Goal: Information Seeking & Learning: Learn about a topic

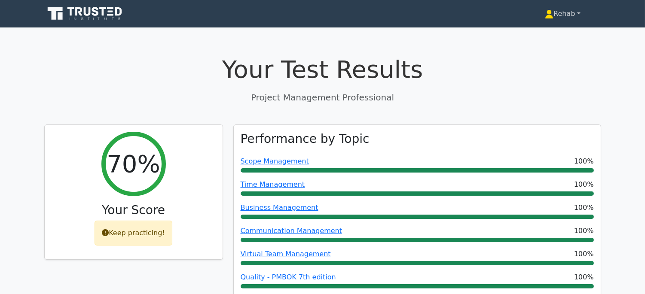
click at [567, 13] on link "Rehab" at bounding box center [562, 13] width 76 height 17
click at [560, 29] on link "Profile" at bounding box center [559, 34] width 68 height 14
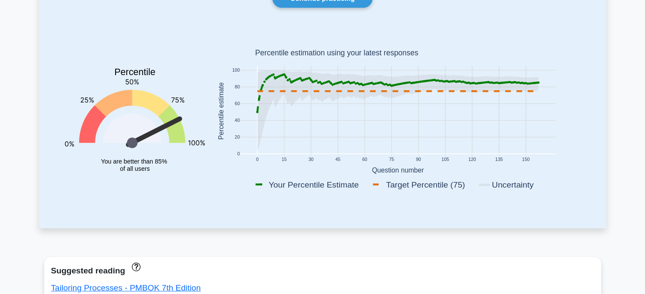
scroll to position [191, 0]
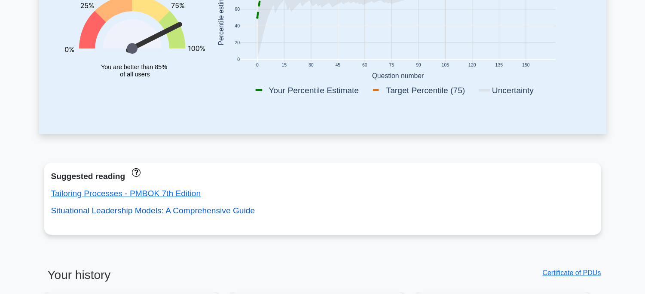
click at [145, 209] on link "Situational Leadership Models: A Comprehensive Guide" at bounding box center [153, 210] width 204 height 9
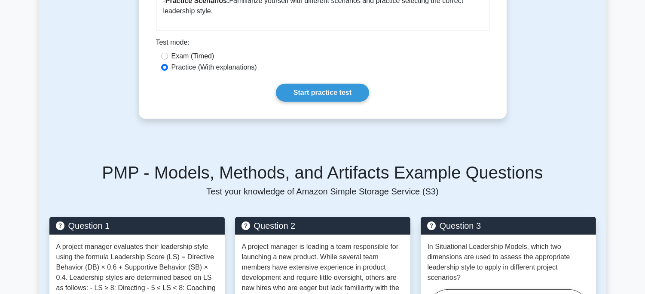
scroll to position [684, 0]
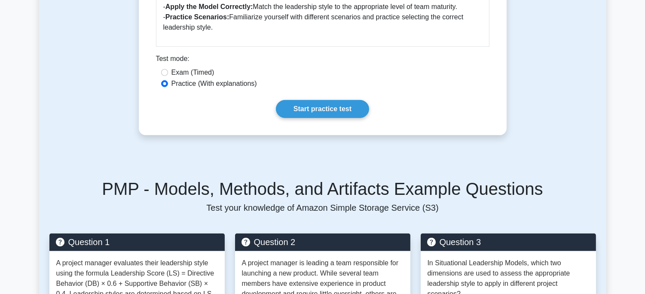
drag, startPoint x: 165, startPoint y: 63, endPoint x: 500, endPoint y: 40, distance: 335.4
copy div "Situational Leadership Models 5 minutes 5 Questions Situational Leadership Mode…"
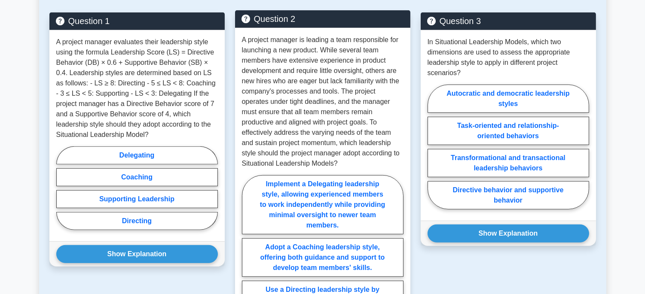
scroll to position [922, 0]
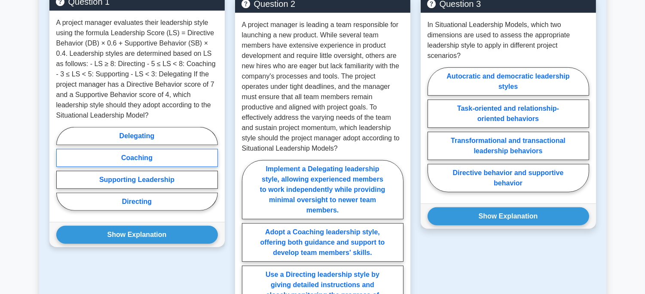
click at [132, 162] on label "Coaching" at bounding box center [137, 158] width 162 height 18
click at [62, 169] on input "Coaching" at bounding box center [59, 172] width 6 height 6
radio input "true"
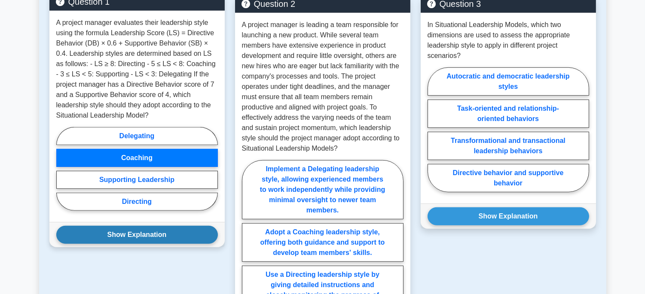
click at [178, 246] on div "Show Explanation Correct Answer: Coaching" at bounding box center [136, 234] width 175 height 25
click at [179, 237] on button "Show Explanation" at bounding box center [137, 235] width 162 height 18
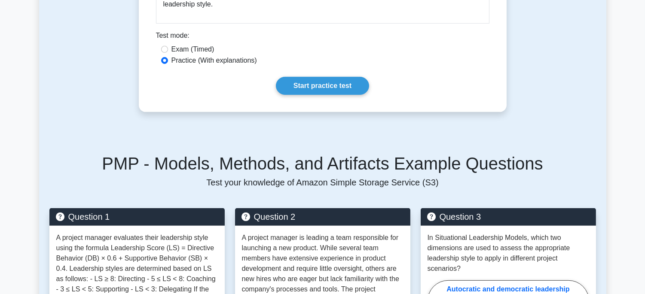
scroll to position [852, 0]
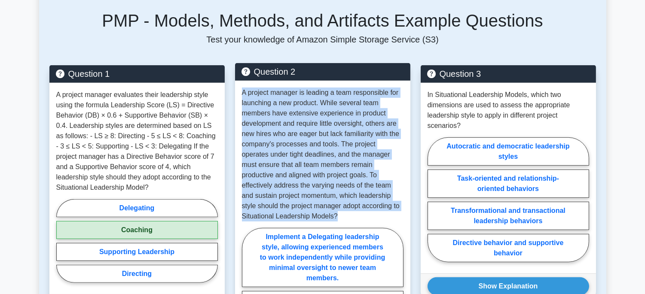
drag, startPoint x: 243, startPoint y: 95, endPoint x: 349, endPoint y: 220, distance: 164.3
click at [349, 220] on p "A project manager is leading a team responsible for launching a new product. Wh…" at bounding box center [323, 155] width 162 height 134
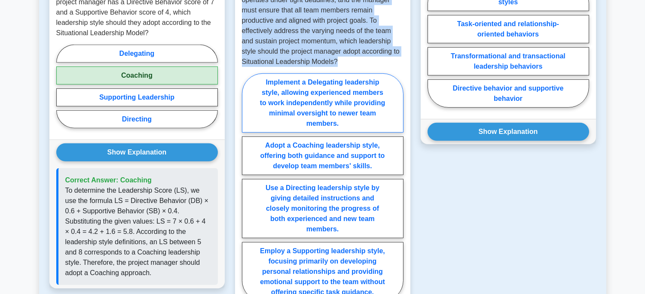
scroll to position [948, 0]
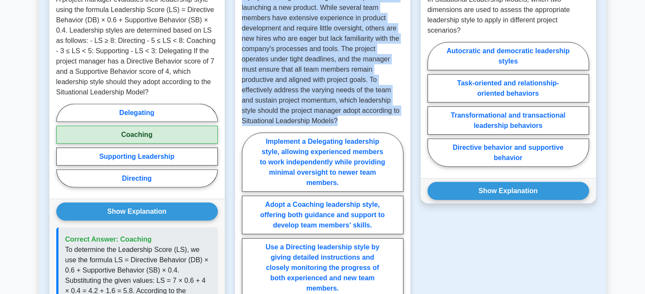
copy p "A project manager is leading a team responsible for launching a new product. Wh…"
click at [347, 217] on label "Adopt a Coaching leadership style, offering both guidance and support to develo…" at bounding box center [323, 215] width 162 height 39
click at [247, 247] on input "Adopt a Coaching leadership style, offering both guidance and support to develo…" at bounding box center [245, 250] width 6 height 6
radio input "true"
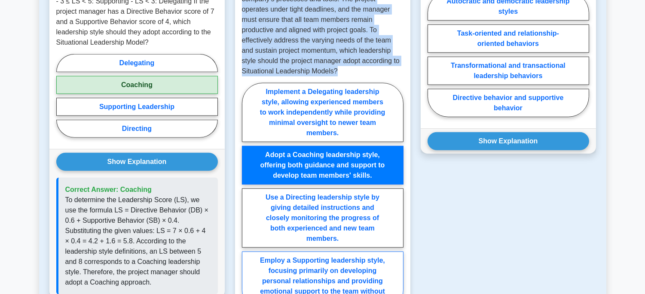
scroll to position [1091, 0]
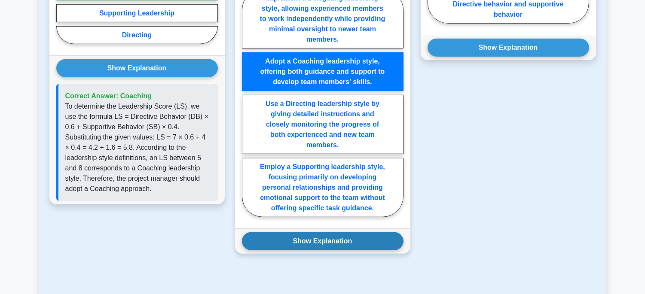
click at [324, 239] on button "Show Explanation" at bounding box center [323, 241] width 162 height 18
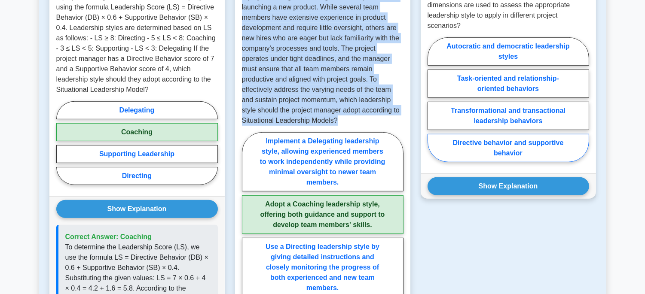
scroll to position [900, 0]
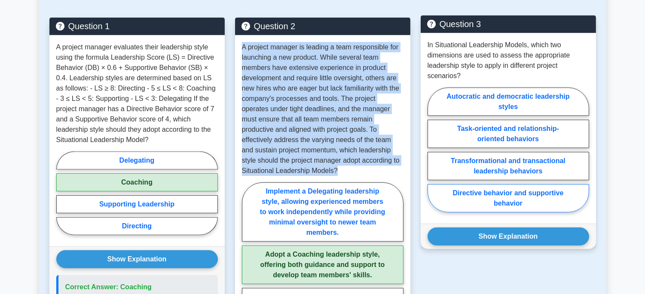
click at [489, 192] on label "Directive behavior and supportive behavior" at bounding box center [508, 198] width 162 height 28
click at [433, 156] on input "Directive behavior and supportive behavior" at bounding box center [430, 153] width 6 height 6
radio input "true"
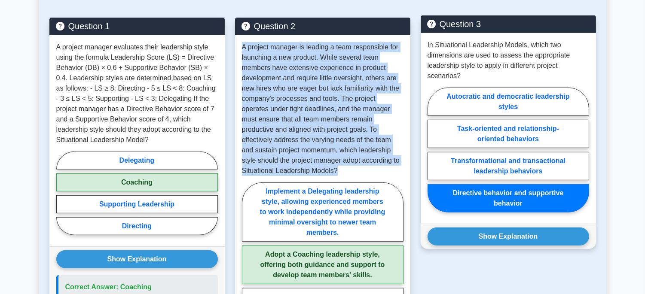
scroll to position [948, 0]
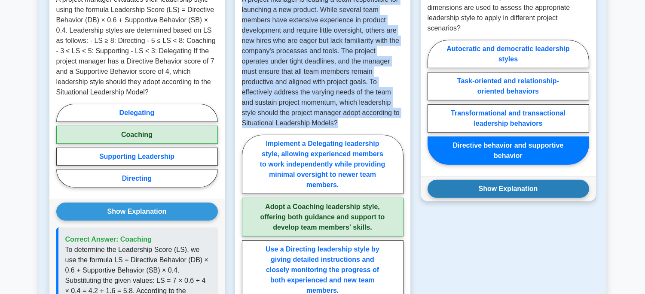
click at [523, 192] on button "Show Explanation" at bounding box center [508, 189] width 162 height 18
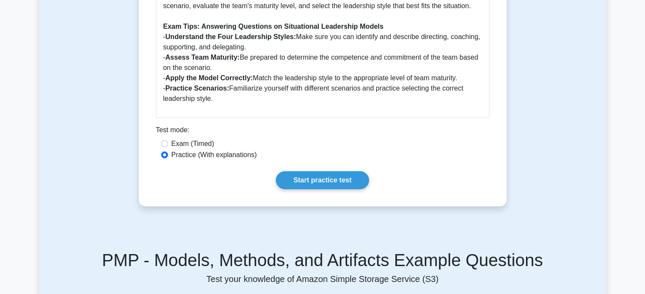
scroll to position [566, 0]
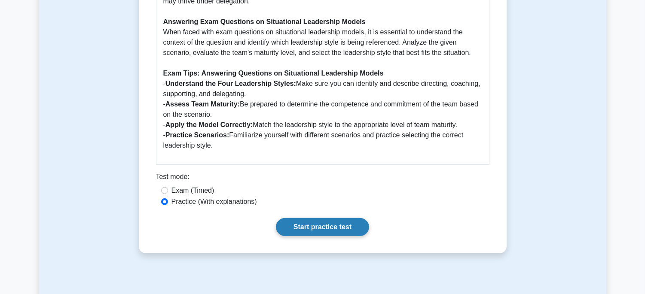
click at [315, 226] on link "Start practice test" at bounding box center [322, 227] width 93 height 18
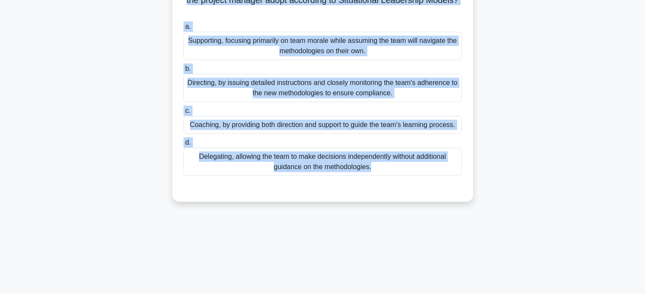
scroll to position [169, 0]
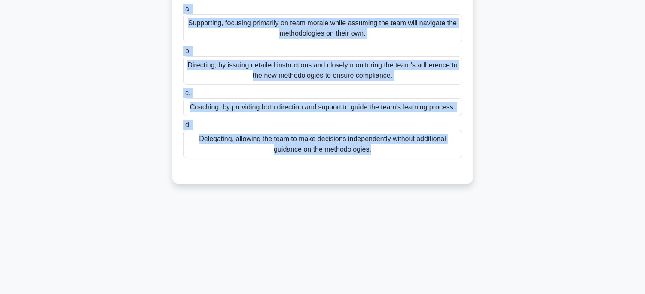
drag, startPoint x: 183, startPoint y: 72, endPoint x: 460, endPoint y: 195, distance: 303.3
click at [460, 195] on div "4:57 Stop PMP - Models, Methods, and Artifacts - Situational Leadership Models …" at bounding box center [322, 77] width 567 height 430
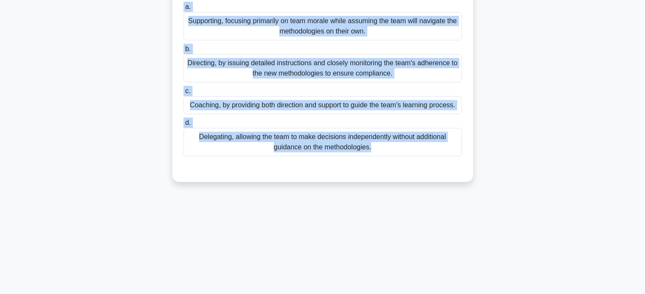
scroll to position [0, 0]
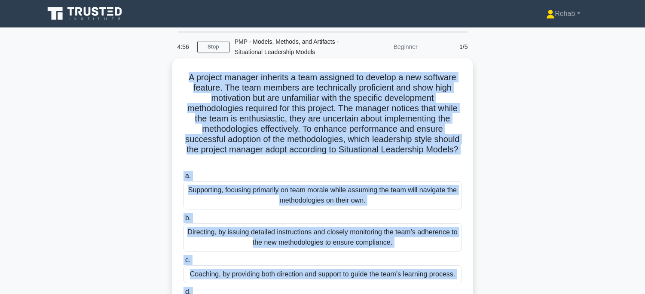
copy div "A project manager inherits a team assigned to develop a new software feature. T…"
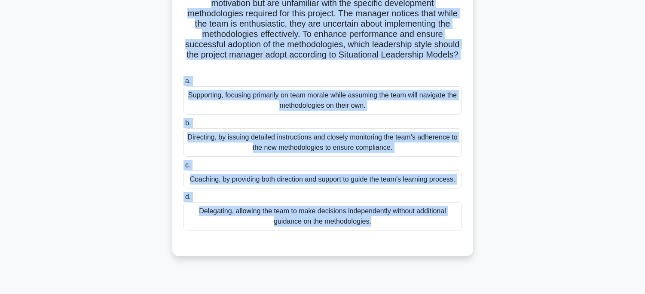
scroll to position [95, 0]
click at [331, 187] on div "Coaching, by providing both direction and support to guide the team's learning …" at bounding box center [322, 179] width 278 height 18
click at [183, 168] on input "c. Coaching, by providing both direction and support to guide the team's learni…" at bounding box center [183, 165] width 0 height 6
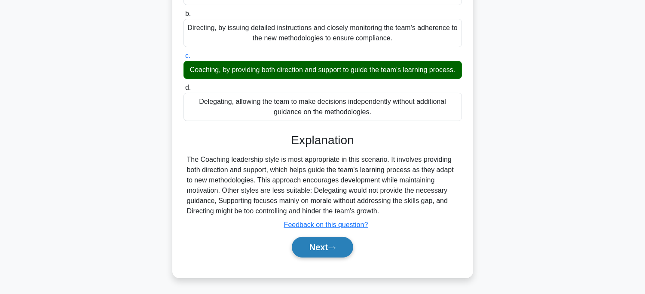
click at [309, 247] on button "Next" at bounding box center [322, 247] width 61 height 21
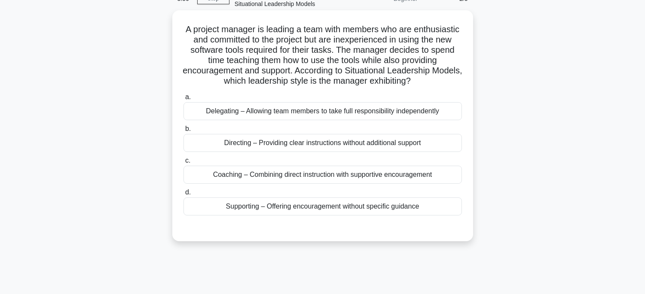
scroll to position [26, 0]
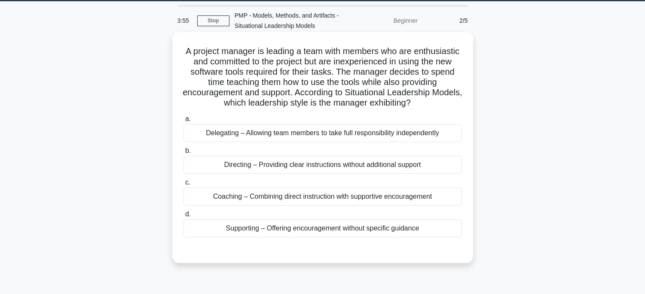
drag, startPoint x: 192, startPoint y: 51, endPoint x: 444, endPoint y: 236, distance: 312.4
click at [448, 243] on div "A project manager is leading a team with members who are enthusiastic and commi…" at bounding box center [323, 148] width 294 height 224
copy div "A project manager is leading a team with members who are enthusiastic and commi…"
click at [358, 206] on div "Coaching – Combining direct instruction with supportive encouragement" at bounding box center [322, 197] width 278 height 18
click at [183, 186] on input "c. Coaching – Combining direct instruction with supportive encouragement" at bounding box center [183, 183] width 0 height 6
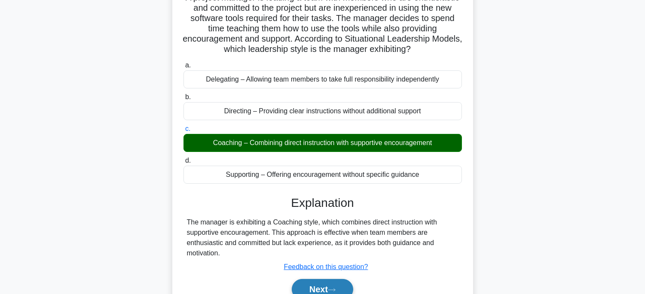
scroll to position [169, 0]
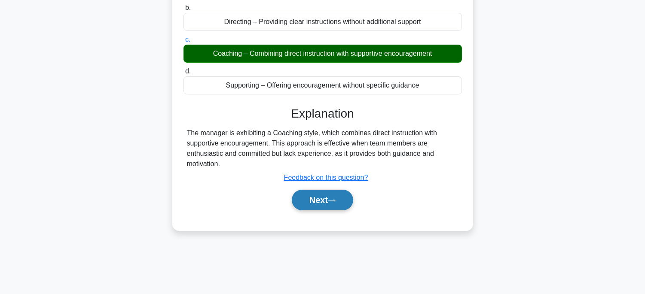
click at [325, 204] on button "Next" at bounding box center [322, 200] width 61 height 21
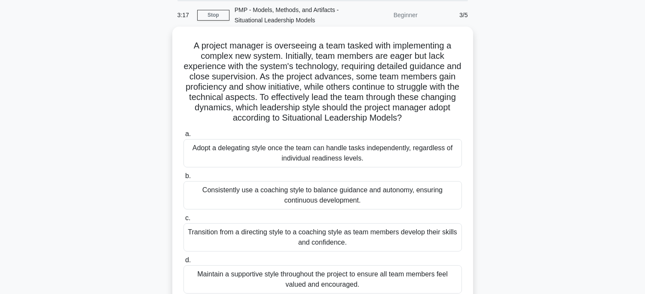
scroll to position [26, 0]
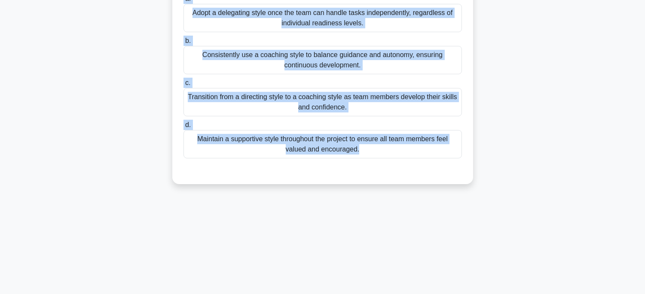
drag, startPoint x: 204, startPoint y: 49, endPoint x: 464, endPoint y: 297, distance: 359.1
click at [464, 294] on html "Rehab Profile Settings" at bounding box center [322, 63] width 645 height 464
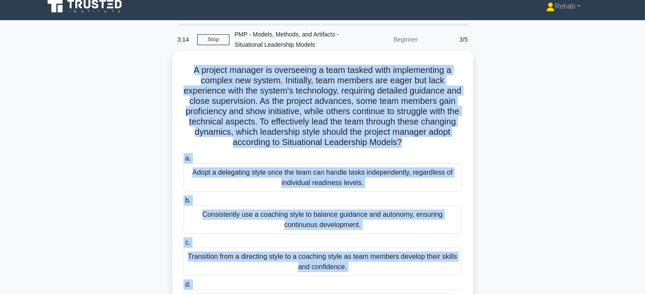
scroll to position [0, 0]
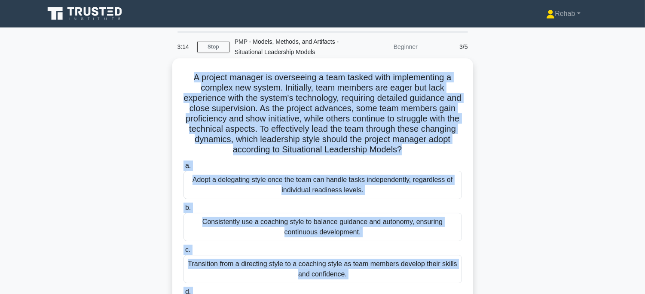
copy div "A project manager is overseeing a team tasked with implementing a complex new s…"
click at [388, 228] on div "Consistently use a coaching style to balance guidance and autonomy, ensuring co…" at bounding box center [322, 227] width 278 height 28
click at [183, 211] on input "b. Consistently use a coaching style to balance guidance and autonomy, ensuring…" at bounding box center [183, 208] width 0 height 6
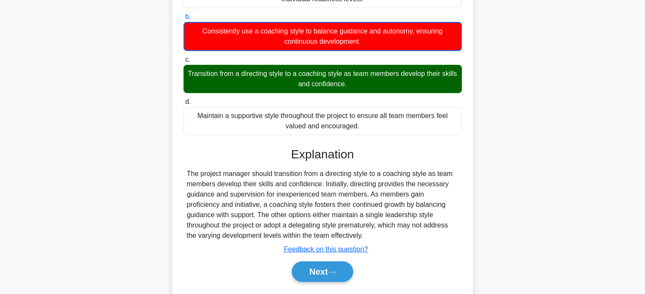
scroll to position [215, 0]
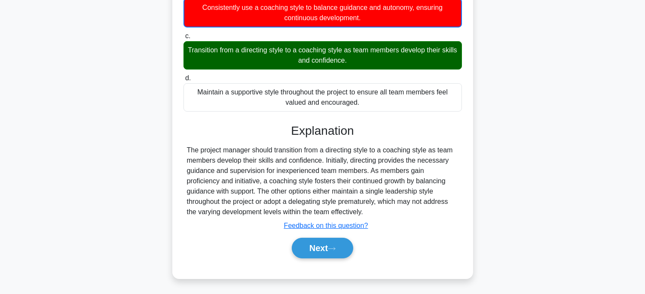
click at [331, 236] on div "Next" at bounding box center [322, 248] width 278 height 27
click at [332, 244] on button "Next" at bounding box center [322, 248] width 61 height 21
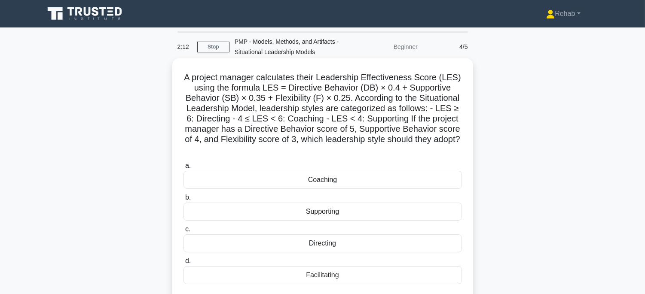
scroll to position [12, 0]
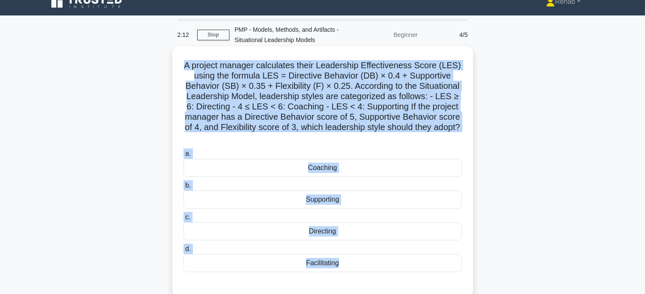
drag, startPoint x: 187, startPoint y: 74, endPoint x: 416, endPoint y: 285, distance: 311.3
click at [416, 285] on div "A project manager calculates their Leadership Effectiveness Score (LES) using t…" at bounding box center [323, 172] width 294 height 245
copy div "A project manager calculates their Leadership Effectiveness Score (LES) using t…"
click at [356, 229] on div "Directing" at bounding box center [322, 232] width 278 height 18
click at [183, 220] on input "c. Directing" at bounding box center [183, 218] width 0 height 6
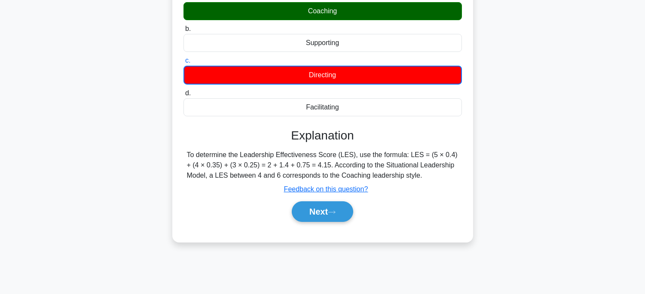
scroll to position [169, 0]
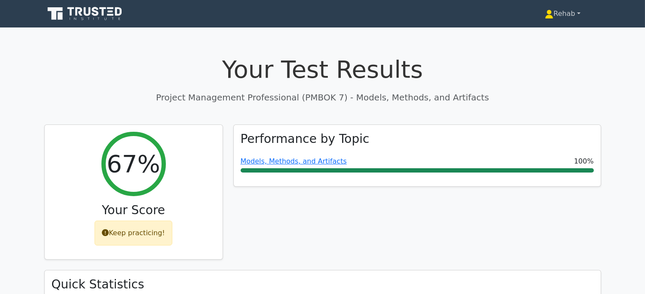
click at [560, 16] on link "Rehab" at bounding box center [562, 13] width 76 height 17
click at [534, 33] on link "Profile" at bounding box center [559, 34] width 68 height 14
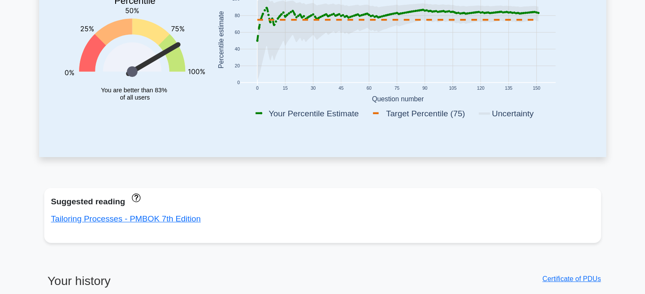
scroll to position [191, 0]
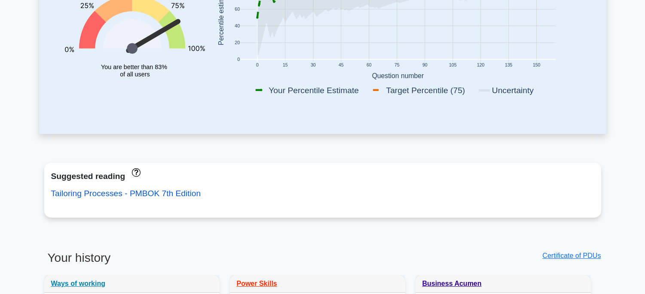
click at [105, 196] on link "Tailoring Processes - PMBOK 7th Edition" at bounding box center [126, 193] width 150 height 9
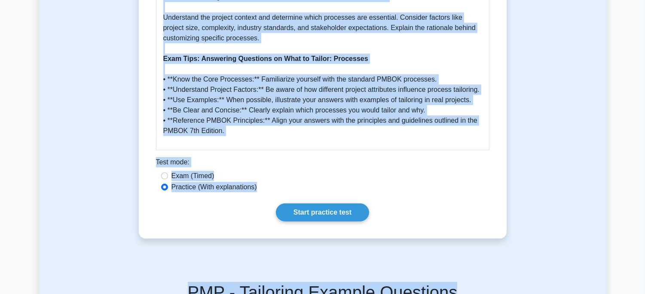
scroll to position [643, 0]
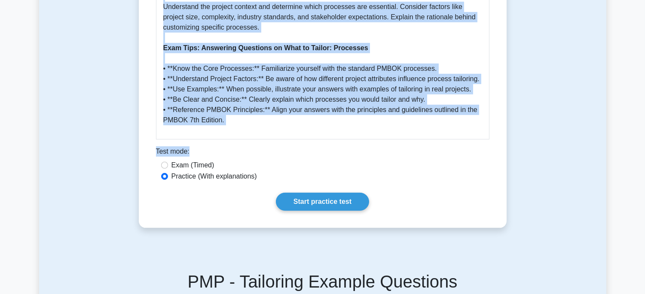
drag, startPoint x: 155, startPoint y: 140, endPoint x: 470, endPoint y: 149, distance: 315.4
copy div "Lo IPSUM 4, dolorsita consectet adipisc elitseddoei tem incidid utlaboreet dolo…"
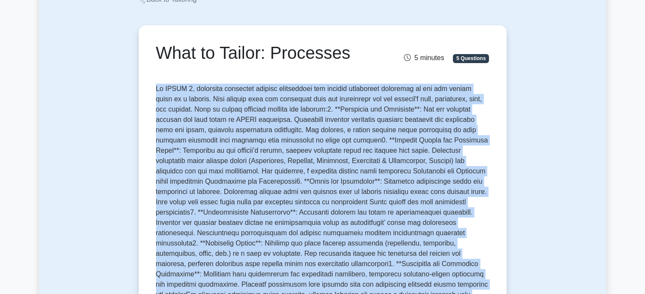
scroll to position [0, 0]
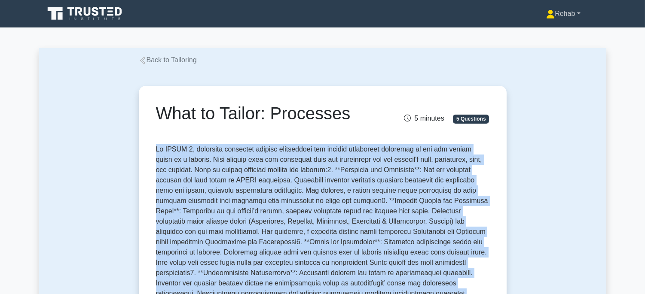
click at [559, 14] on link "Rehab" at bounding box center [562, 13] width 75 height 17
click at [532, 32] on link "Profile" at bounding box center [560, 34] width 68 height 14
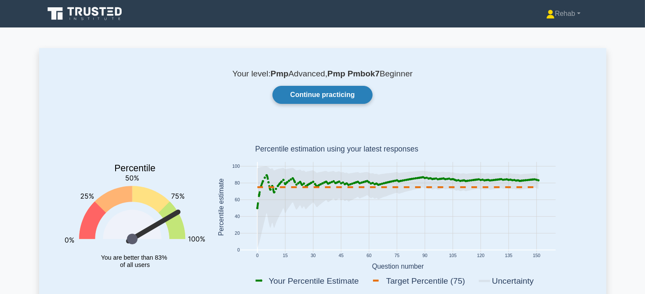
click at [347, 94] on link "Continue practicing" at bounding box center [322, 95] width 100 height 18
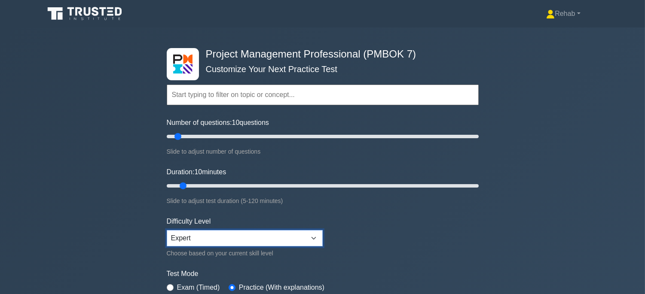
click at [262, 233] on select "Beginner Intermediate Expert" at bounding box center [245, 238] width 156 height 16
select select "beginner"
click at [167, 230] on select "Beginner Intermediate Expert" at bounding box center [245, 238] width 156 height 16
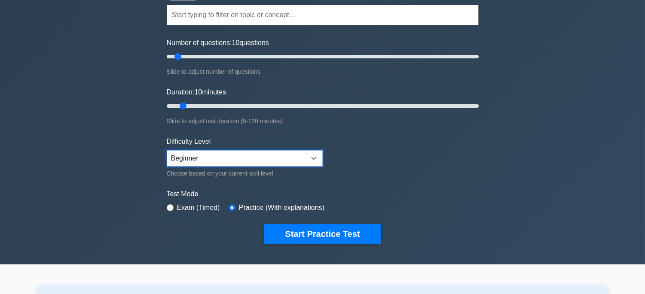
scroll to position [95, 0]
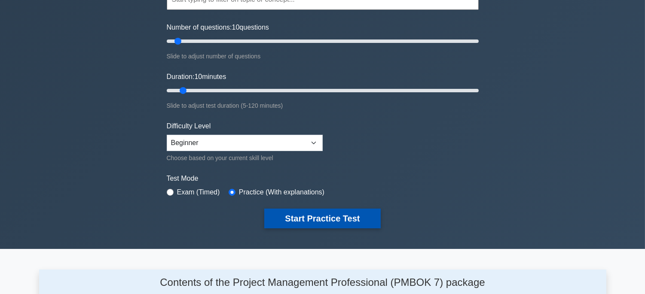
click at [324, 211] on button "Start Practice Test" at bounding box center [322, 219] width 116 height 20
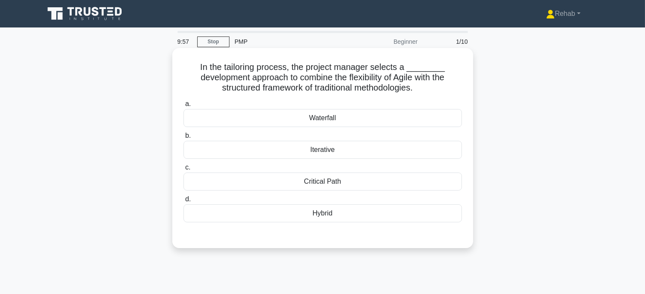
drag, startPoint x: 198, startPoint y: 65, endPoint x: 387, endPoint y: 217, distance: 242.7
click at [389, 220] on div "In the tailoring process, the project manager selects a ________ development ap…" at bounding box center [323, 148] width 294 height 193
copy div "In the tailoring process, the project manager selects a ________ development ap…"
click at [351, 219] on div "Hybrid" at bounding box center [322, 213] width 278 height 18
click at [183, 202] on input "d. Hybrid" at bounding box center [183, 200] width 0 height 6
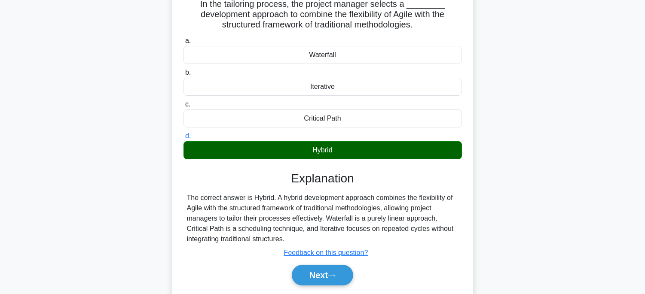
scroll to position [169, 0]
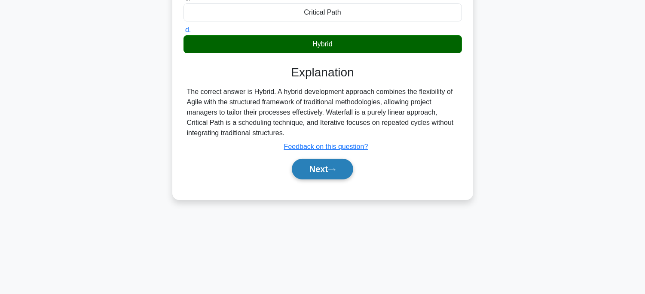
click at [314, 174] on button "Next" at bounding box center [322, 169] width 61 height 21
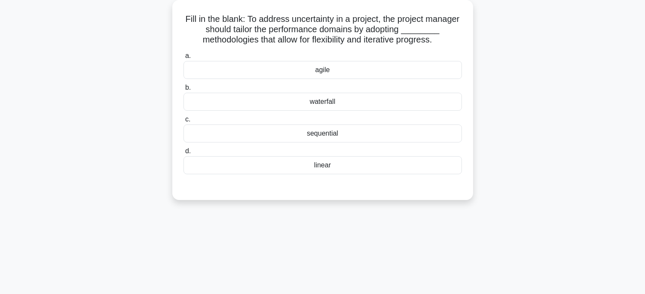
scroll to position [26, 0]
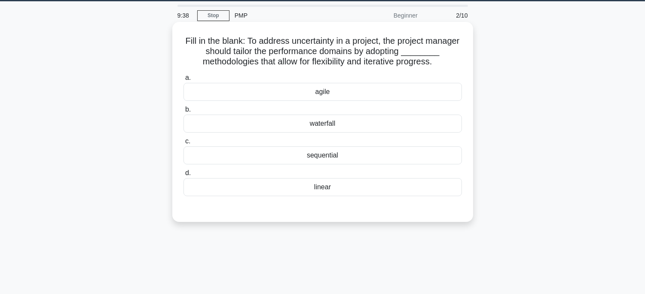
drag, startPoint x: 202, startPoint y: 38, endPoint x: 366, endPoint y: 192, distance: 224.6
click at [366, 192] on div "Fill in the blank: To address uncertainty in a project, the project manager sho…" at bounding box center [323, 121] width 294 height 193
copy div "Fill in the blank: To address uncertainty in a project, the project manager sho…"
click at [354, 90] on div "agile" at bounding box center [322, 92] width 278 height 18
click at [183, 81] on input "a. agile" at bounding box center [183, 78] width 0 height 6
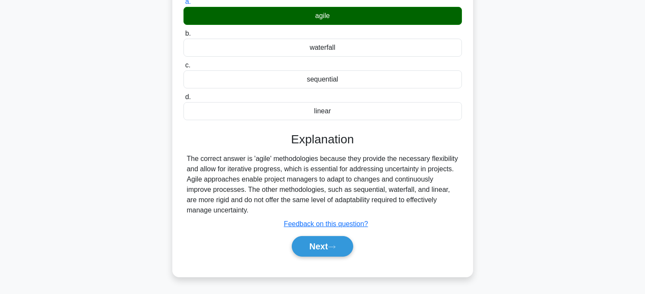
scroll to position [169, 0]
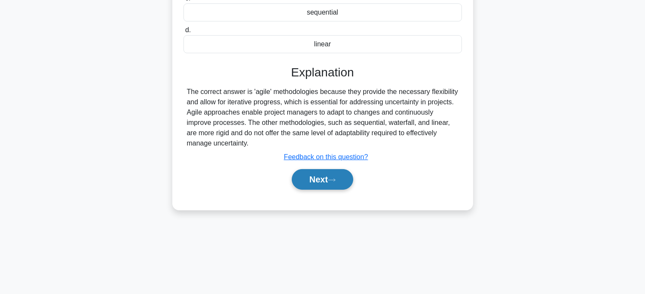
click at [310, 173] on button "Next" at bounding box center [322, 179] width 61 height 21
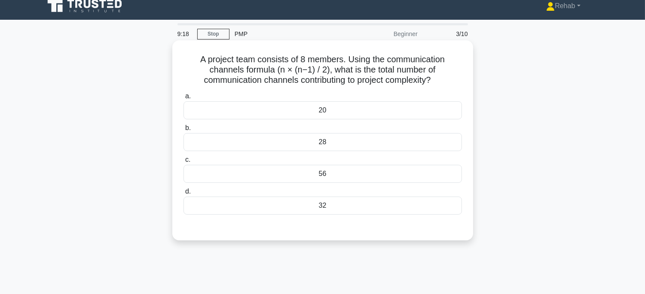
scroll to position [0, 0]
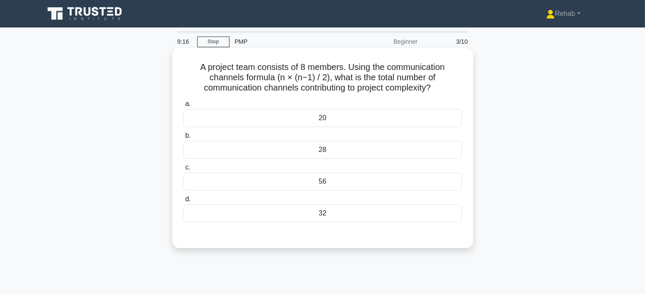
drag, startPoint x: 194, startPoint y: 58, endPoint x: 374, endPoint y: 220, distance: 242.4
click at [374, 220] on div "A project team consists of 8 members. Using the communication channels formula …" at bounding box center [323, 148] width 294 height 193
copy div "A project team consists of 8 members. Using the communication channels formula …"
click at [350, 146] on div "28" at bounding box center [322, 150] width 278 height 18
click at [183, 139] on input "b. 28" at bounding box center [183, 136] width 0 height 6
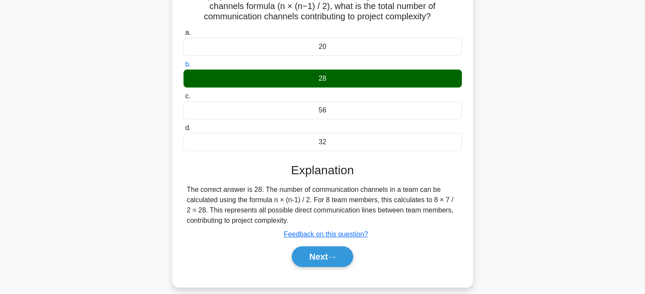
scroll to position [169, 0]
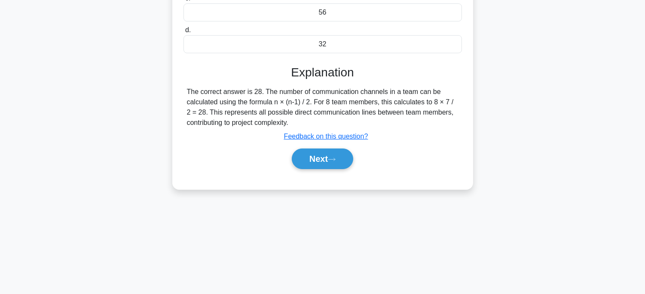
drag, startPoint x: 329, startPoint y: 171, endPoint x: 328, endPoint y: 165, distance: 5.2
click at [328, 170] on div "Next" at bounding box center [322, 158] width 278 height 27
click at [332, 160] on icon at bounding box center [332, 159] width 8 height 5
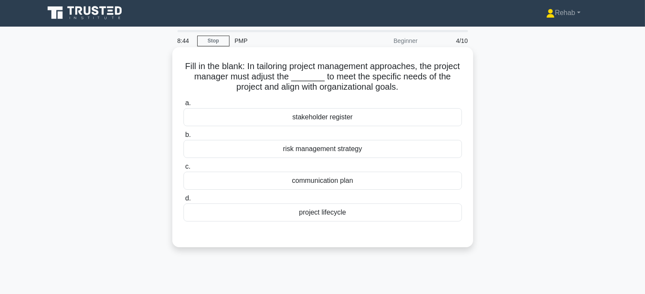
scroll to position [0, 0]
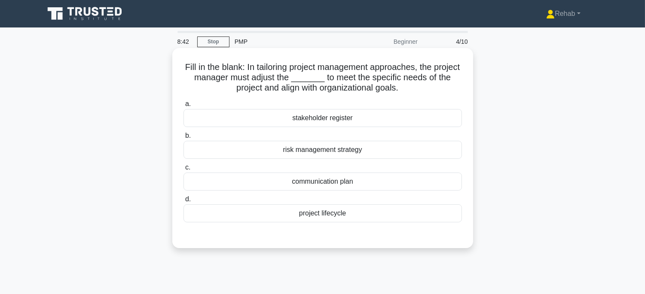
drag, startPoint x: 191, startPoint y: 68, endPoint x: 379, endPoint y: 206, distance: 233.5
click at [382, 218] on div "Fill in the blank: In tailoring project management approaches, the project mana…" at bounding box center [323, 148] width 294 height 193
copy div "Fill in the blank: In tailoring project management approaches, the project mana…"
click at [369, 114] on div "stakeholder register" at bounding box center [322, 118] width 278 height 18
click at [183, 107] on input "a. stakeholder register" at bounding box center [183, 104] width 0 height 6
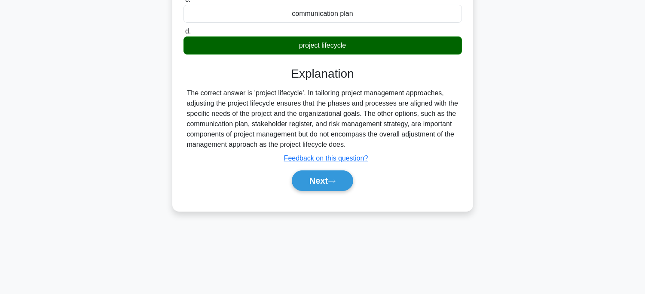
scroll to position [169, 0]
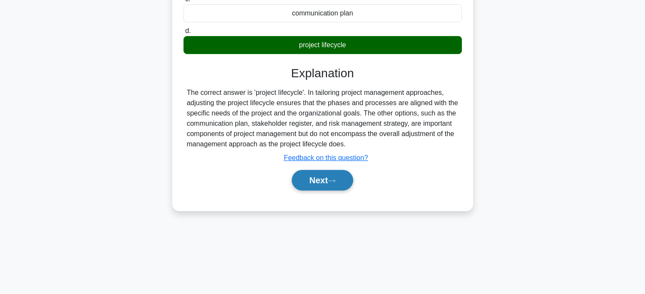
click at [328, 180] on button "Next" at bounding box center [322, 180] width 61 height 21
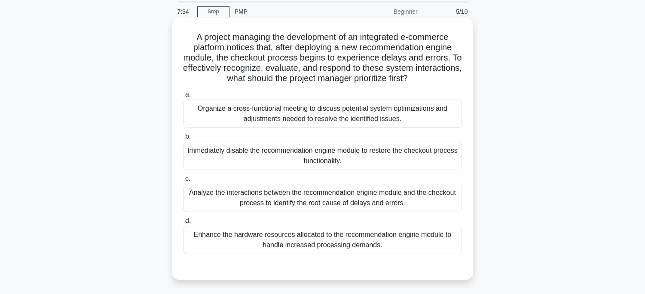
scroll to position [26, 0]
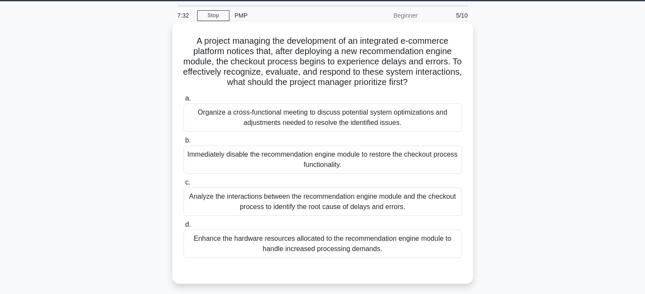
drag, startPoint x: 177, startPoint y: 40, endPoint x: 416, endPoint y: 256, distance: 322.3
click at [416, 256] on div "A project managing the development of an integrated e-commerce platform notices…" at bounding box center [323, 152] width 294 height 255
drag, startPoint x: 379, startPoint y: 113, endPoint x: 380, endPoint y: 106, distance: 6.5
copy div "A project managing the development of an integrated e-commerce platform notices…"
click at [366, 204] on div "Analyze the interactions between the recommendation engine module and the check…" at bounding box center [322, 202] width 278 height 28
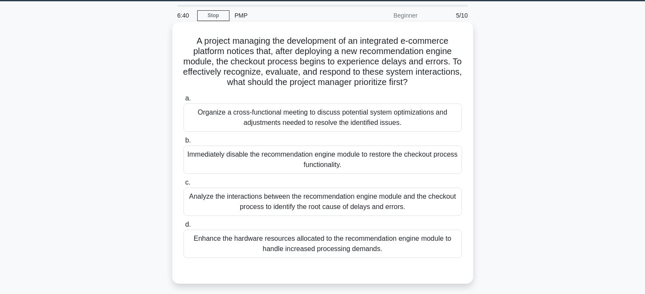
click at [183, 186] on input "c. Analyze the interactions between the recommendation engine module and the ch…" at bounding box center [183, 183] width 0 height 6
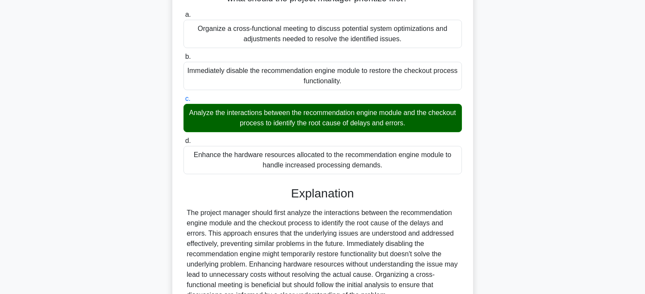
scroll to position [194, 0]
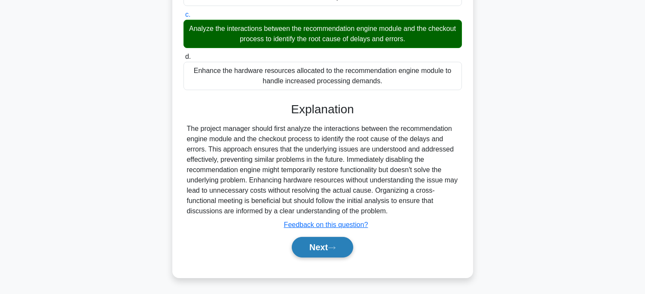
click at [320, 244] on button "Next" at bounding box center [322, 247] width 61 height 21
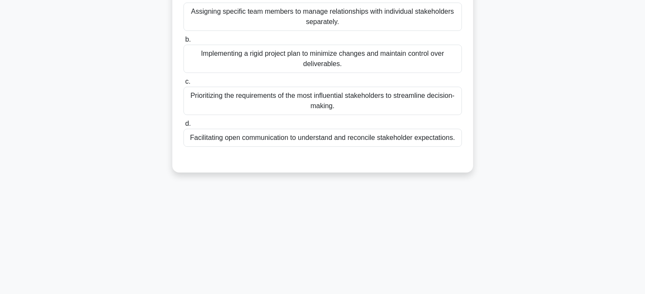
scroll to position [26, 0]
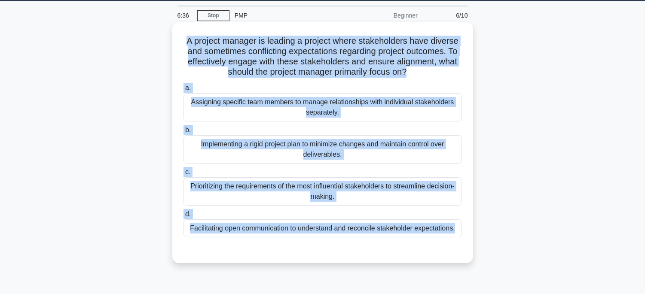
drag, startPoint x: 183, startPoint y: 39, endPoint x: 359, endPoint y: 177, distance: 224.0
click at [457, 240] on div "A project manager is leading a project where stakeholders have diverse and some…" at bounding box center [323, 142] width 294 height 235
copy div "A project manager is leading a project where stakeholders have diverse and some…"
click at [295, 229] on div "Facilitating open communication to understand and reconcile stakeholder expecta…" at bounding box center [322, 229] width 278 height 18
click at [183, 217] on input "d. Facilitating open communication to understand and reconcile stakeholder expe…" at bounding box center [183, 215] width 0 height 6
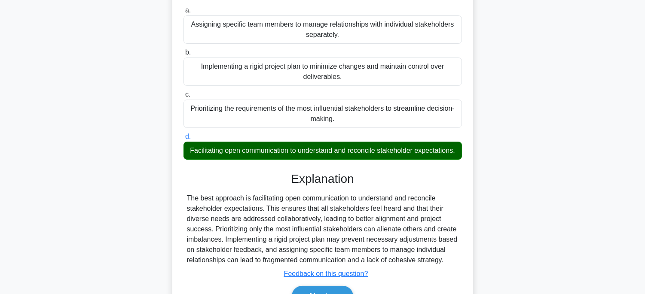
scroll to position [169, 0]
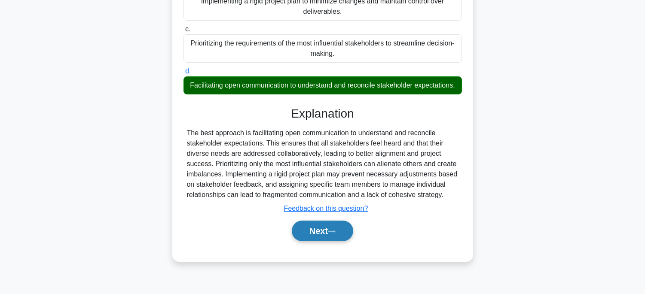
click at [323, 241] on button "Next" at bounding box center [322, 231] width 61 height 21
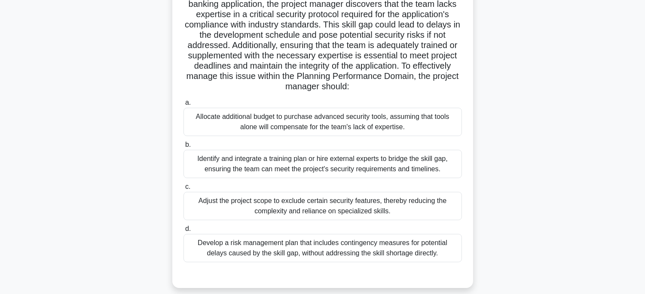
scroll to position [26, 0]
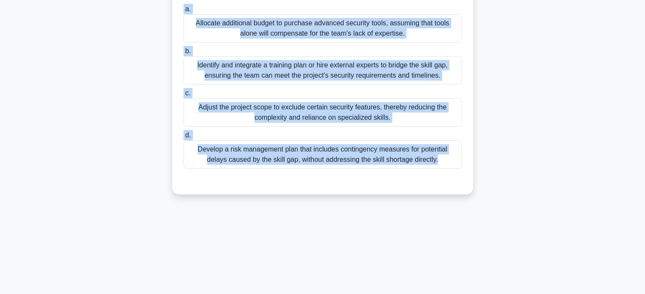
drag, startPoint x: 186, startPoint y: 36, endPoint x: 491, endPoint y: 308, distance: 408.9
click at [491, 294] on html "Rehab Profile Settings" at bounding box center [322, 63] width 645 height 464
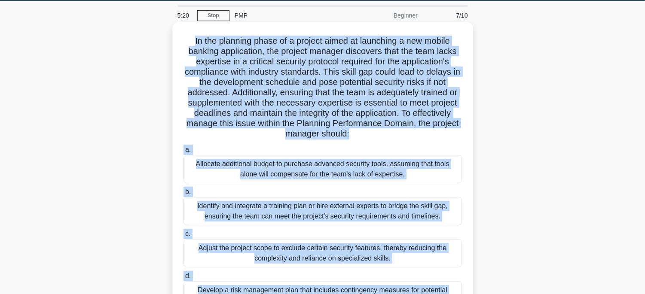
click at [380, 207] on div "Identify and integrate a training plan or hire external experts to bridge the s…" at bounding box center [322, 211] width 278 height 28
click at [183, 195] on input "b. Identify and integrate a training plan or hire external experts to bridge th…" at bounding box center [183, 192] width 0 height 6
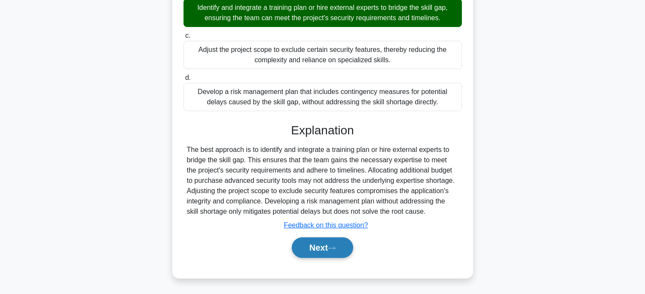
click at [343, 244] on button "Next" at bounding box center [322, 248] width 61 height 21
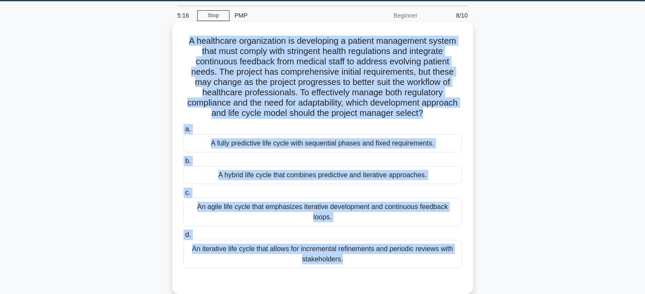
drag, startPoint x: 189, startPoint y: 45, endPoint x: 448, endPoint y: 260, distance: 336.8
click at [448, 260] on div "A healthcare organization is developing a patient management system that must c…" at bounding box center [322, 158] width 301 height 272
copy div "A healthcare organization is developing a patient management system that must c…"
click at [375, 174] on div "A hybrid life cycle that combines predictive and iterative approaches." at bounding box center [322, 175] width 278 height 18
click at [183, 164] on input "b. A hybrid life cycle that combines predictive and iterative approaches." at bounding box center [183, 162] width 0 height 6
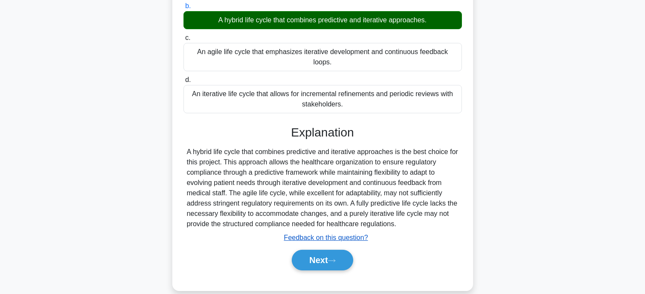
scroll to position [183, 0]
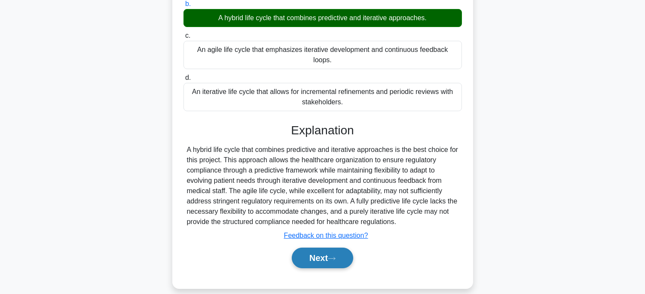
click at [342, 250] on button "Next" at bounding box center [322, 258] width 61 height 21
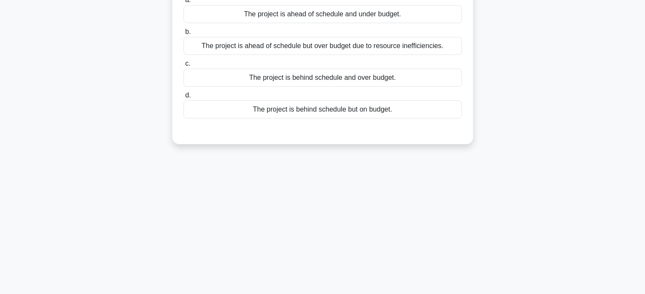
scroll to position [26, 0]
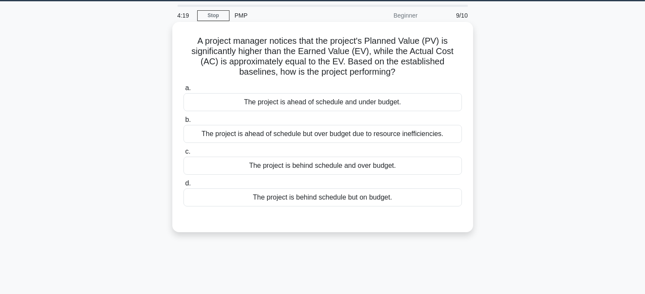
drag, startPoint x: 192, startPoint y: 44, endPoint x: 415, endPoint y: 200, distance: 271.8
click at [415, 200] on div "A project manager notices that the project's Planned Value (PV) is significantl…" at bounding box center [323, 127] width 294 height 204
copy div "A project manager notices that the project's Planned Value (PV) is significantl…"
click at [328, 196] on div "The project is behind schedule but on budget." at bounding box center [322, 198] width 278 height 18
click at [183, 186] on input "d. The project is behind schedule but on budget." at bounding box center [183, 184] width 0 height 6
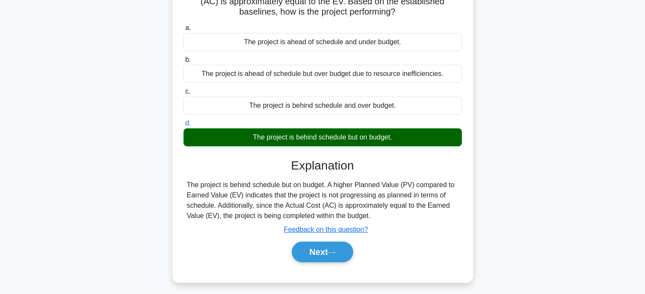
scroll to position [169, 0]
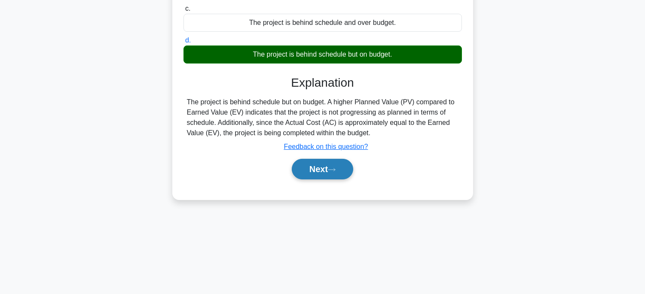
click at [333, 164] on button "Next" at bounding box center [322, 169] width 61 height 21
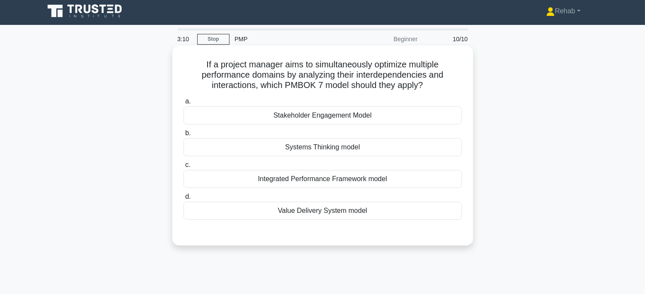
scroll to position [0, 0]
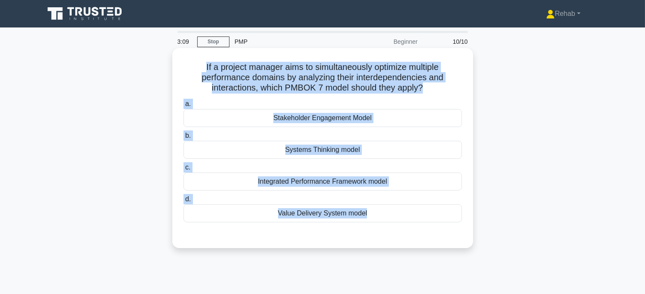
drag, startPoint x: 192, startPoint y: 62, endPoint x: 414, endPoint y: 227, distance: 276.1
click at [414, 227] on div "If a project manager aims to simultaneously optimize multiple performance domai…" at bounding box center [323, 148] width 294 height 193
copy div "If a project manager aims to simultaneously optimize multiple performance domai…"
click at [373, 148] on div "Systems Thinking model" at bounding box center [322, 150] width 278 height 18
click at [183, 139] on input "b. Systems Thinking model" at bounding box center [183, 136] width 0 height 6
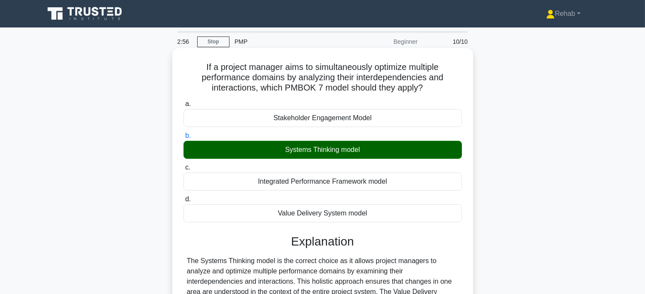
scroll to position [169, 0]
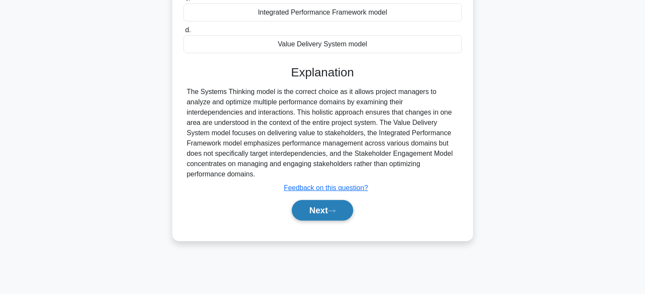
click at [311, 200] on button "Next" at bounding box center [322, 210] width 61 height 21
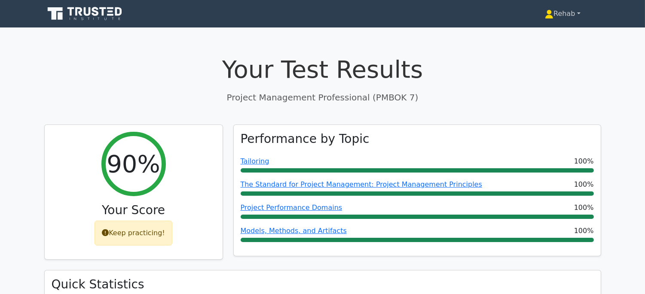
click at [569, 11] on link "Rehab" at bounding box center [562, 13] width 76 height 17
click at [546, 30] on link "Profile" at bounding box center [559, 34] width 68 height 14
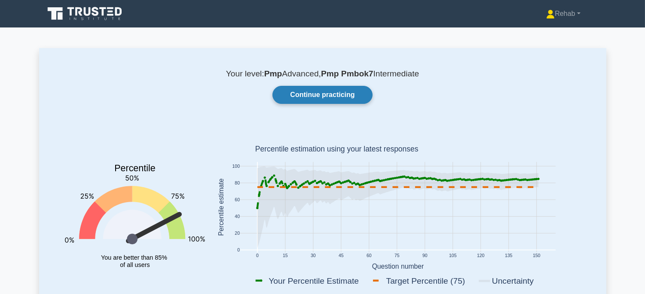
click at [350, 92] on link "Continue practicing" at bounding box center [322, 95] width 100 height 18
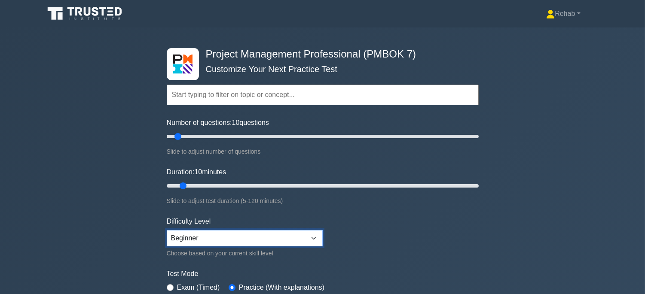
click at [215, 238] on select "Beginner Intermediate Expert" at bounding box center [245, 238] width 156 height 16
select select "intermediate"
click at [167, 230] on select "Beginner Intermediate Expert" at bounding box center [245, 238] width 156 height 16
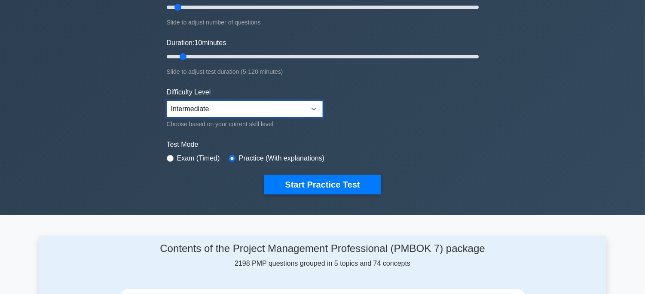
scroll to position [143, 0]
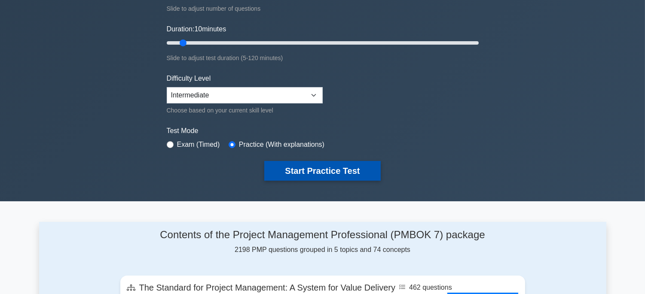
click at [318, 171] on button "Start Practice Test" at bounding box center [322, 171] width 116 height 20
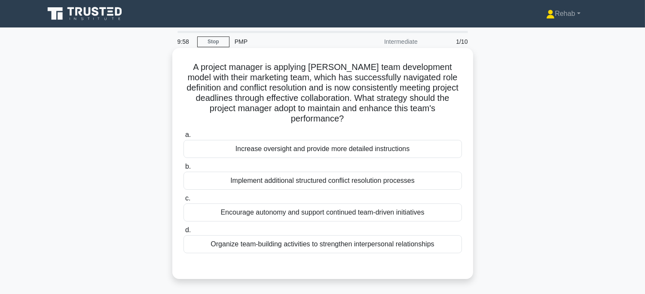
drag, startPoint x: 196, startPoint y: 66, endPoint x: 447, endPoint y: 250, distance: 311.6
click at [447, 250] on div "A project manager is applying Tuckman's team development model with their marke…" at bounding box center [323, 164] width 294 height 224
click at [264, 210] on div "Encourage autonomy and support continued team-driven initiatives" at bounding box center [322, 213] width 278 height 18
click at [183, 201] on input "c. Encourage autonomy and support continued team-driven initiatives" at bounding box center [183, 199] width 0 height 6
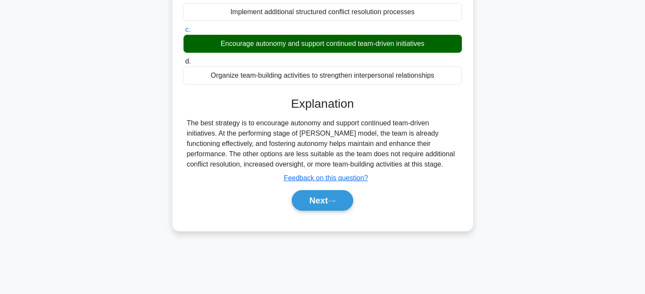
scroll to position [169, 0]
click at [325, 198] on button "Next" at bounding box center [322, 200] width 61 height 21
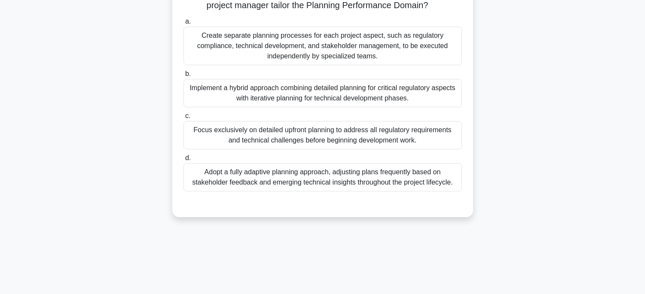
scroll to position [26, 0]
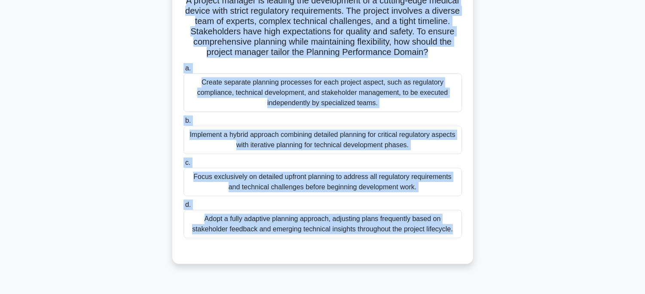
drag, startPoint x: 202, startPoint y: 42, endPoint x: 486, endPoint y: 284, distance: 373.0
click at [493, 288] on div "9:30 Stop PMP Intermediate 2/10 A project manager is leading the development of…" at bounding box center [322, 177] width 567 height 430
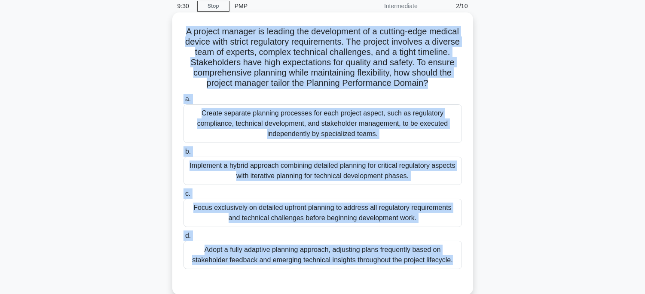
scroll to position [0, 0]
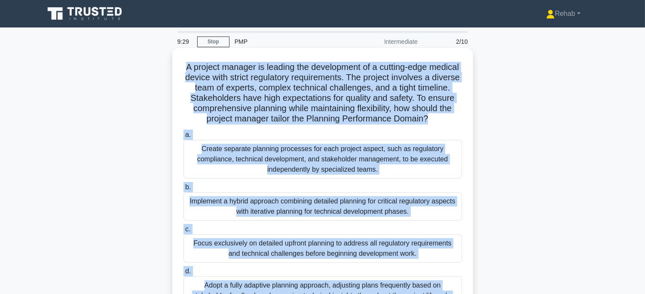
copy div "A project manager is leading the development of a cutting-edge medical device w…"
click at [298, 221] on div "Implement a hybrid approach combining detailed planning for critical regulatory…" at bounding box center [322, 206] width 278 height 28
click at [183, 190] on input "b. Implement a hybrid approach combining detailed planning for critical regulat…" at bounding box center [183, 188] width 0 height 6
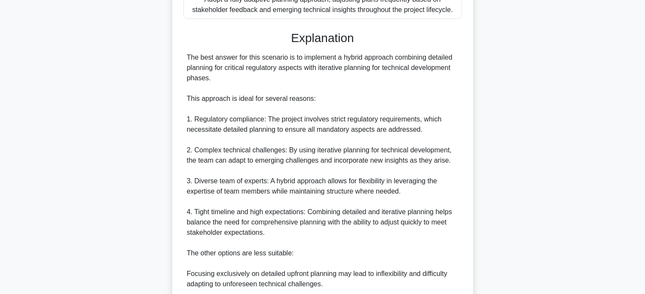
scroll to position [462, 0]
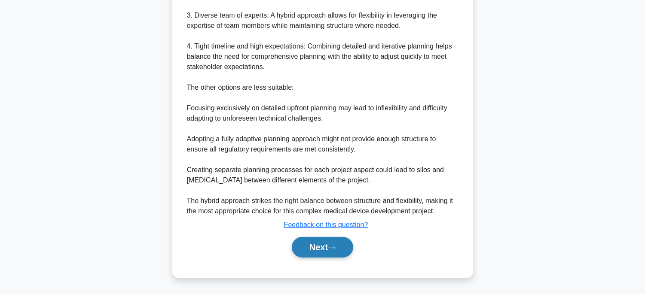
click at [308, 245] on button "Next" at bounding box center [322, 247] width 61 height 21
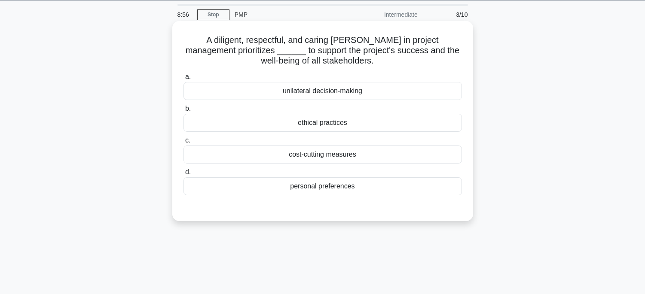
scroll to position [26, 0]
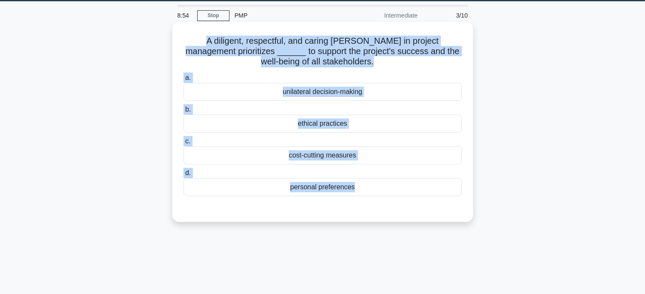
drag, startPoint x: 195, startPoint y: 34, endPoint x: 361, endPoint y: 198, distance: 233.6
click at [361, 198] on div "A diligent, respectful, and caring steward in project management prioritizes __…" at bounding box center [323, 121] width 294 height 193
copy div "A diligent, respectful, and caring steward in project management prioritizes __…"
click at [357, 117] on div "ethical practices" at bounding box center [322, 124] width 278 height 18
click at [183, 113] on input "b. ethical practices" at bounding box center [183, 110] width 0 height 6
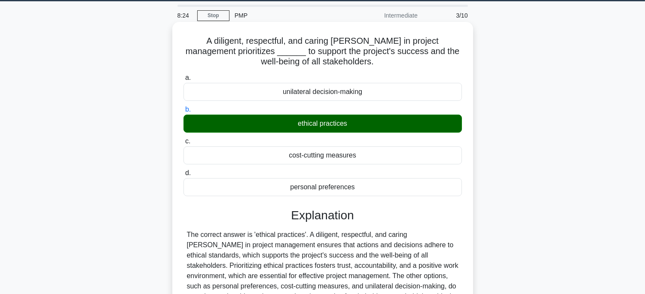
scroll to position [169, 0]
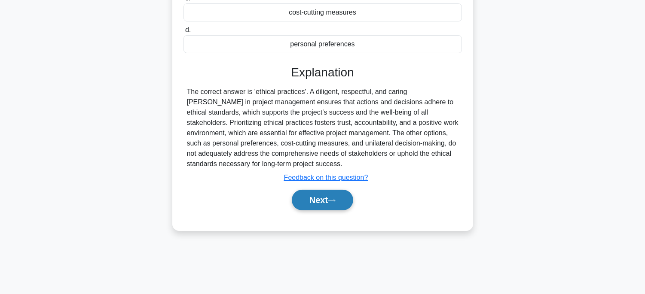
click at [318, 203] on button "Next" at bounding box center [322, 200] width 61 height 21
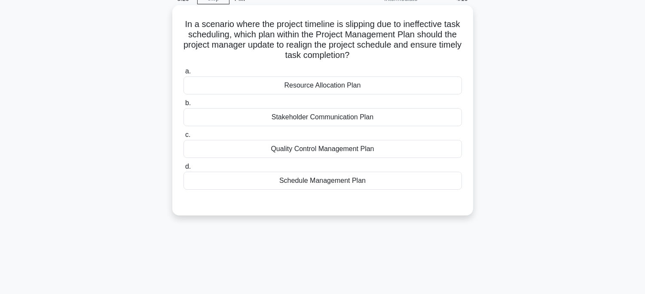
scroll to position [26, 0]
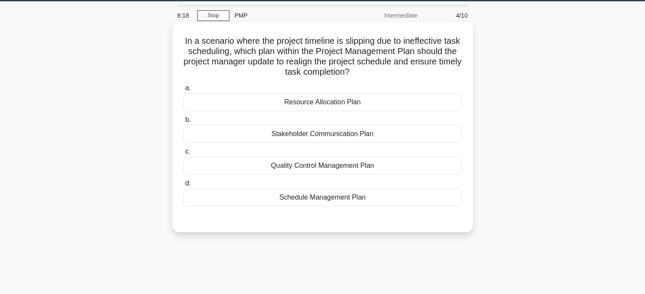
drag, startPoint x: 188, startPoint y: 41, endPoint x: 377, endPoint y: 202, distance: 248.4
click at [383, 205] on div "In a scenario where the project timeline is slipping due to ineffective task sc…" at bounding box center [323, 127] width 294 height 204
copy div "In a scenario where the project timeline is slipping due to ineffective task sc…"
click at [327, 200] on div "Schedule Management Plan" at bounding box center [322, 198] width 278 height 18
click at [183, 186] on input "d. Schedule Management Plan" at bounding box center [183, 184] width 0 height 6
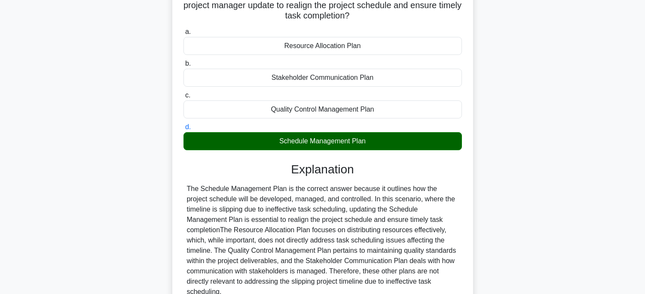
scroll to position [169, 0]
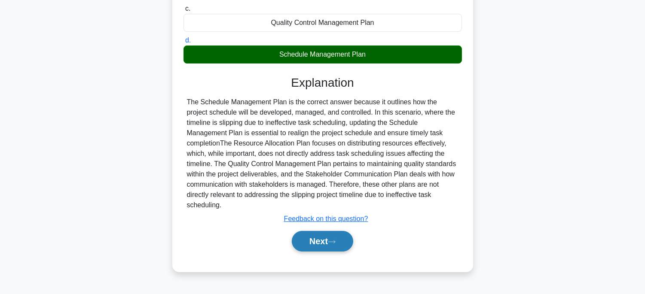
click at [329, 231] on button "Next" at bounding box center [322, 241] width 61 height 21
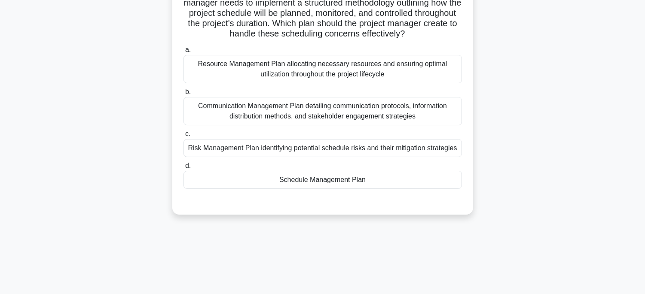
scroll to position [26, 0]
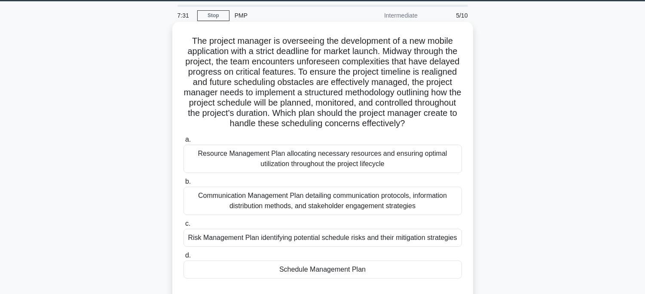
drag, startPoint x: 187, startPoint y: 43, endPoint x: 388, endPoint y: 282, distance: 311.9
click at [388, 282] on div "The project manager is overseeing the development of a new mobile application w…" at bounding box center [323, 163] width 294 height 276
copy div "The project manager is overseeing the development of a new mobile application w…"
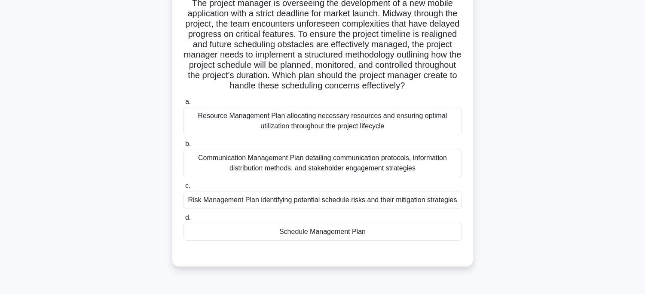
scroll to position [122, 0]
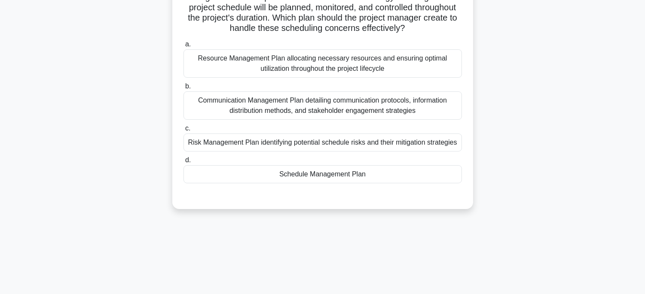
click at [394, 183] on div "Schedule Management Plan" at bounding box center [322, 174] width 278 height 18
click at [183, 163] on input "d. Schedule Management Plan" at bounding box center [183, 161] width 0 height 6
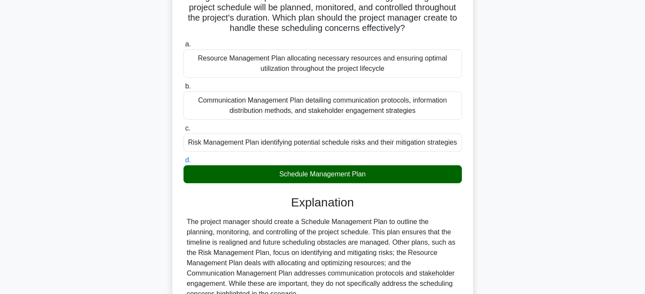
scroll to position [215, 0]
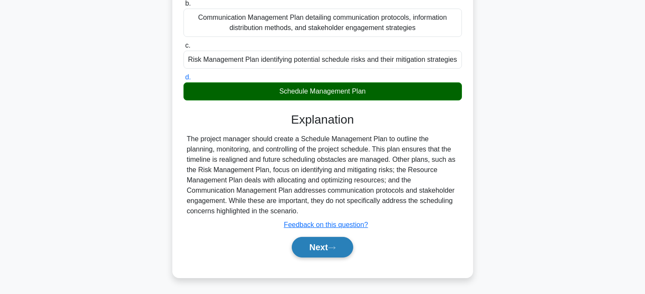
click at [338, 244] on button "Next" at bounding box center [322, 247] width 61 height 21
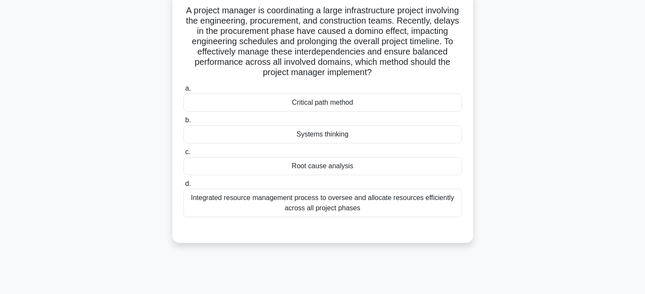
scroll to position [26, 0]
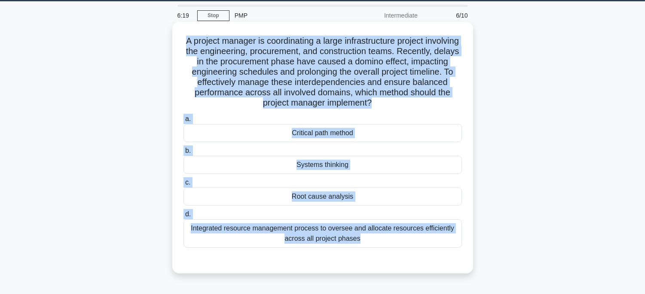
drag, startPoint x: 205, startPoint y: 41, endPoint x: 372, endPoint y: 162, distance: 206.0
click at [419, 268] on div "A project manager is coordinating a large infrastructure project involving the …" at bounding box center [323, 147] width 294 height 245
copy div "A project manager is coordinating a large infrastructure project involving the …"
click at [358, 166] on div "Systems thinking" at bounding box center [322, 165] width 278 height 18
click at [183, 154] on input "b. Systems thinking" at bounding box center [183, 151] width 0 height 6
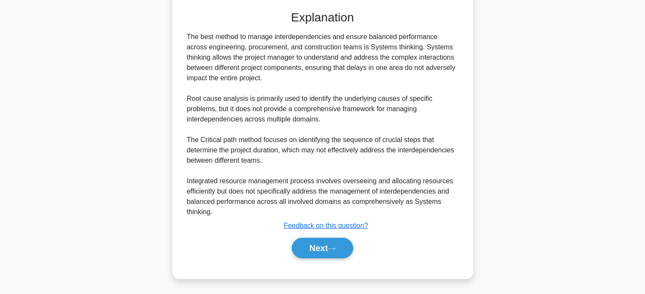
scroll to position [276, 0]
click at [336, 243] on button "Next" at bounding box center [322, 248] width 61 height 21
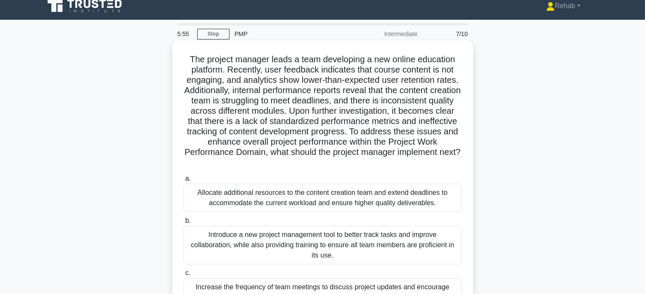
scroll to position [0, 0]
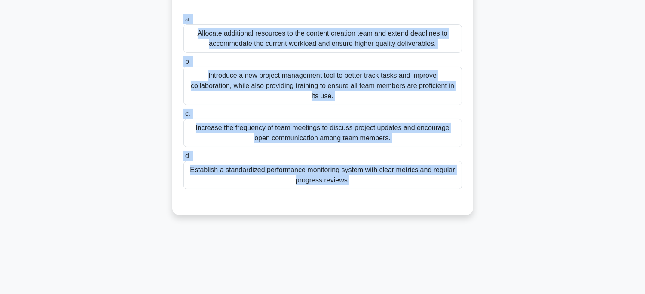
drag, startPoint x: 185, startPoint y: 61, endPoint x: 431, endPoint y: 307, distance: 347.5
click at [431, 294] on html "Rehab Profile Settings" at bounding box center [322, 63] width 645 height 464
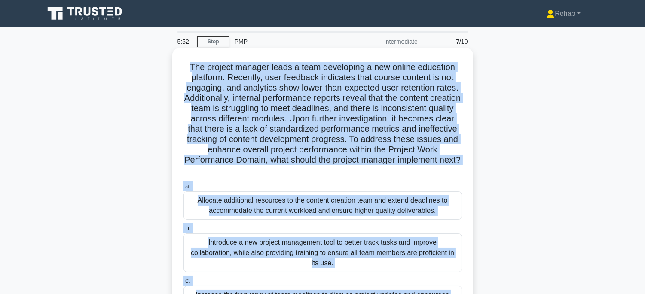
copy div "The project manager leads a team developing a new online education platform. Re…"
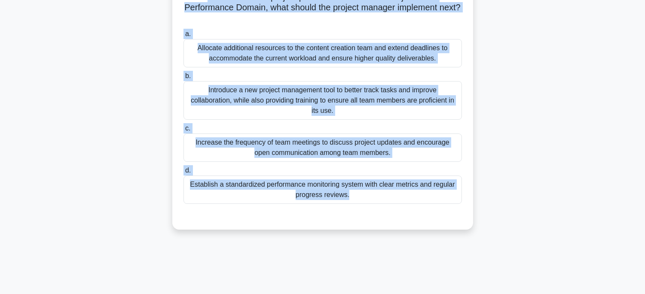
scroll to position [169, 0]
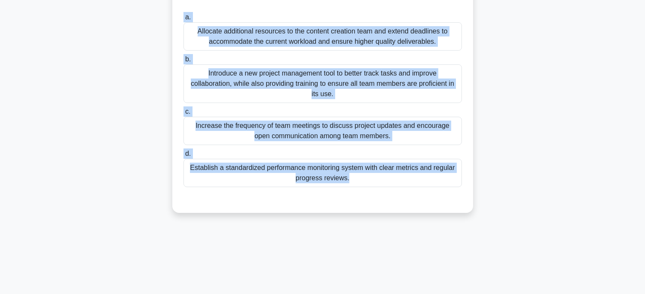
click at [404, 178] on div "Establish a standardized performance monitoring system with clear metrics and r…" at bounding box center [322, 173] width 278 height 28
click at [183, 157] on input "d. Establish a standardized performance monitoring system with clear metrics an…" at bounding box center [183, 154] width 0 height 6
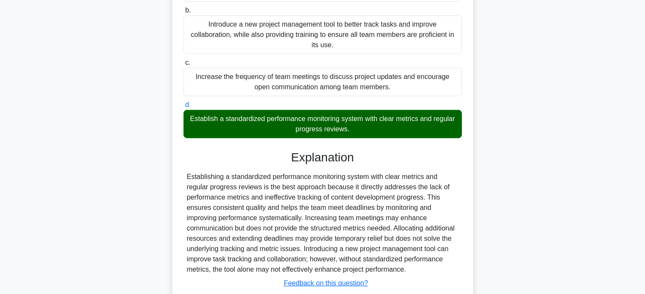
scroll to position [276, 0]
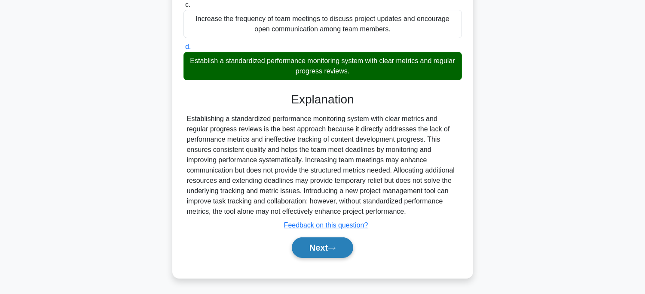
click at [336, 246] on icon at bounding box center [332, 248] width 8 height 5
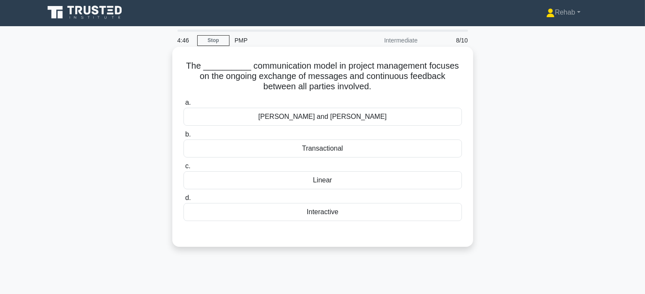
scroll to position [0, 0]
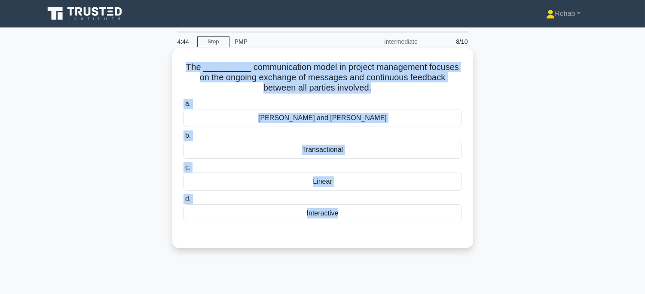
drag, startPoint x: 181, startPoint y: 65, endPoint x: 374, endPoint y: 229, distance: 253.2
click at [374, 229] on div "The __________ communication model in project management focuses on the ongoing…" at bounding box center [323, 148] width 294 height 193
copy div "The __________ communication model in project management focuses on the ongoing…"
click at [325, 147] on div "Transactional" at bounding box center [322, 150] width 278 height 18
click at [183, 139] on input "b. Transactional" at bounding box center [183, 136] width 0 height 6
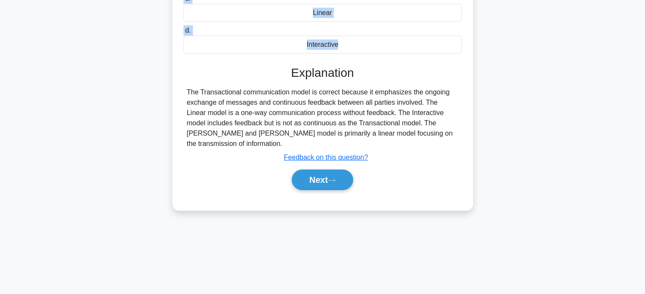
scroll to position [169, 0]
click at [333, 178] on icon at bounding box center [332, 180] width 8 height 5
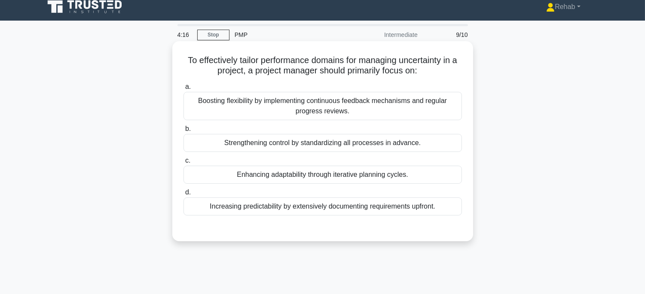
scroll to position [0, 0]
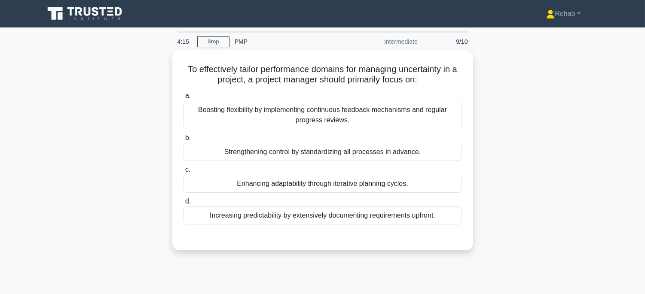
drag, startPoint x: 182, startPoint y: 67, endPoint x: 473, endPoint y: 226, distance: 331.2
click at [473, 226] on div "To effectively tailor performance domains for managing uncertainty in a project…" at bounding box center [322, 155] width 567 height 210
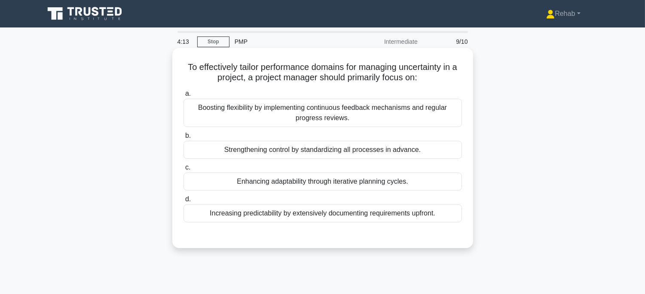
copy div "To effectively tailor performance domains for managing uncertainty in a project…"
click at [293, 112] on div "Boosting flexibility by implementing continuous feedback mechanisms and regular…" at bounding box center [322, 113] width 278 height 28
click at [183, 97] on input "a. Boosting flexibility by implementing continuous feedback mechanisms and regu…" at bounding box center [183, 94] width 0 height 6
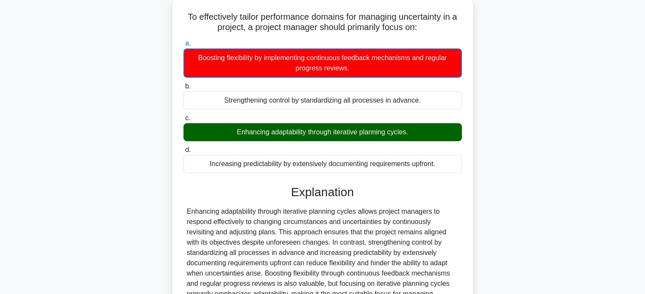
scroll to position [169, 0]
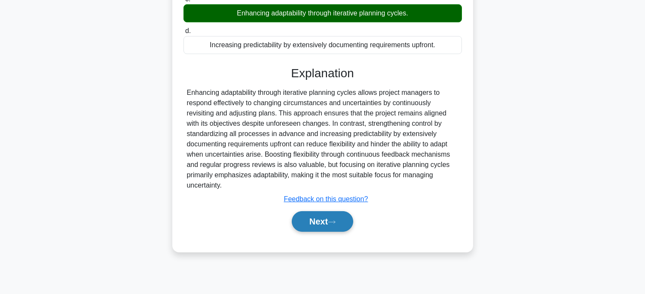
click at [326, 222] on button "Next" at bounding box center [322, 221] width 61 height 21
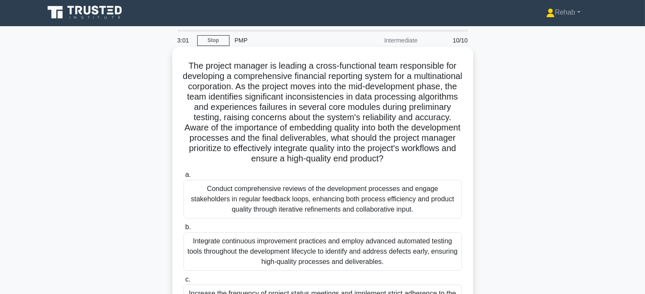
scroll to position [0, 0]
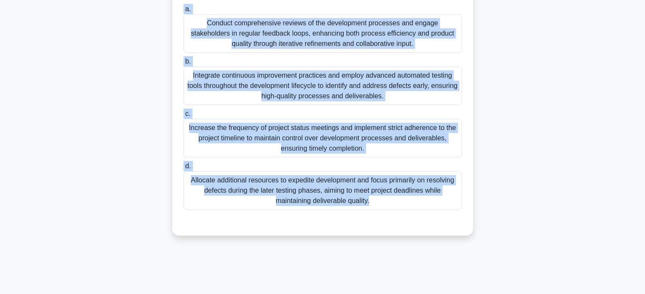
drag, startPoint x: 186, startPoint y: 64, endPoint x: 496, endPoint y: 304, distance: 391.0
click at [496, 294] on html "Rehab Profile Settings" at bounding box center [322, 63] width 645 height 464
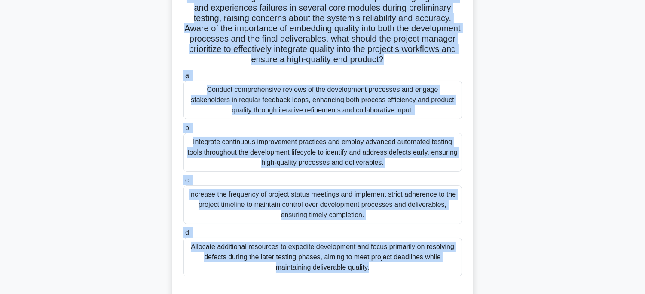
scroll to position [26, 0]
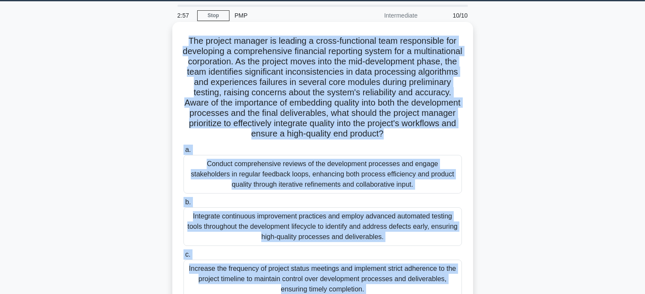
copy div "The project manager is leading a cross-functional team responsible for developi…"
click at [358, 236] on div "Integrate continuous improvement practices and employ advanced automated testin…" at bounding box center [322, 226] width 278 height 39
click at [183, 205] on input "b. Integrate continuous improvement practices and employ advanced automated tes…" at bounding box center [183, 203] width 0 height 6
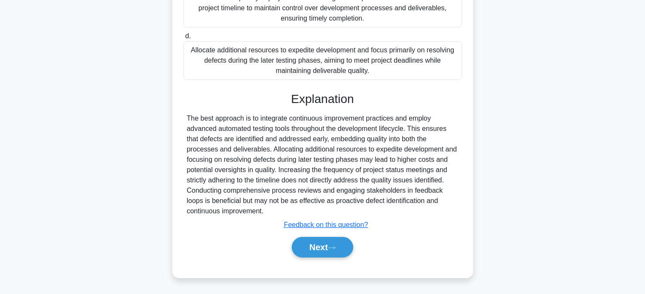
scroll to position [307, 0]
click at [332, 243] on button "Next" at bounding box center [322, 247] width 61 height 21
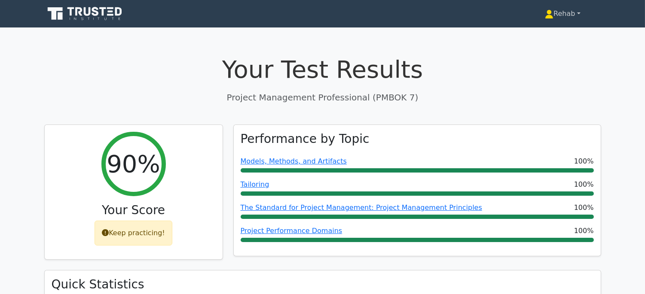
click at [571, 14] on link "Rehab" at bounding box center [562, 13] width 76 height 17
click at [539, 30] on link "Profile" at bounding box center [559, 34] width 68 height 14
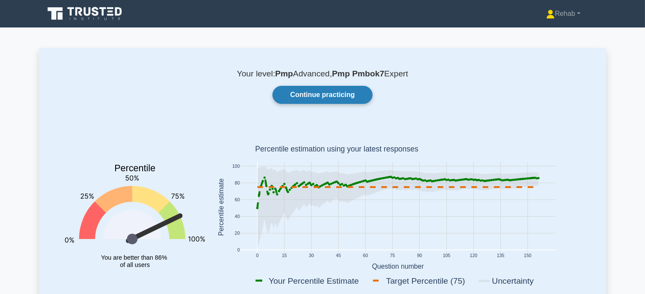
click at [351, 96] on link "Continue practicing" at bounding box center [322, 95] width 100 height 18
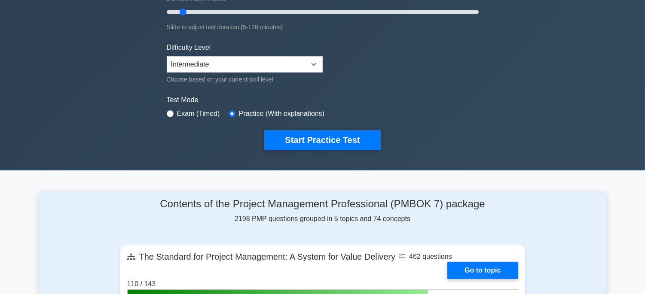
scroll to position [191, 0]
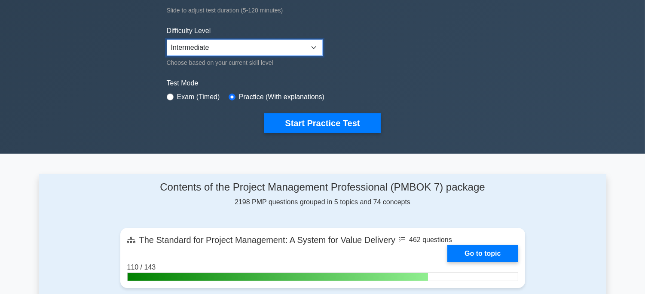
click at [299, 49] on select "Beginner Intermediate Expert" at bounding box center [245, 48] width 156 height 16
select select "expert"
click at [167, 40] on select "Beginner Intermediate Expert" at bounding box center [245, 48] width 156 height 16
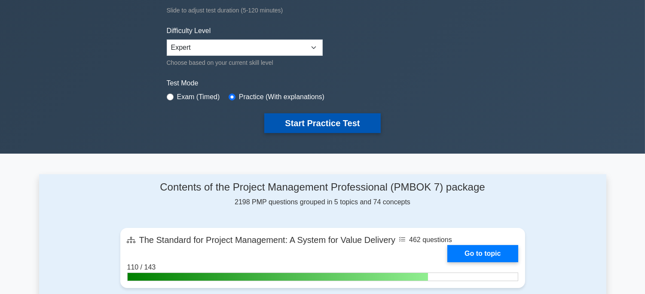
click at [299, 118] on button "Start Practice Test" at bounding box center [322, 123] width 116 height 20
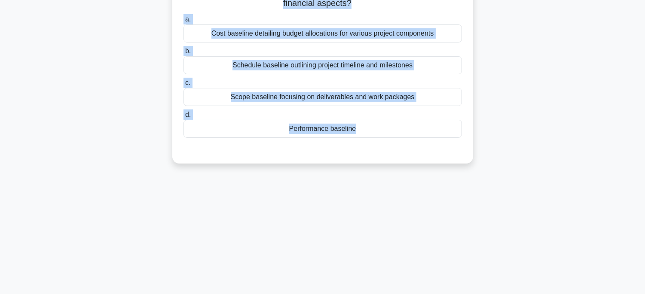
drag, startPoint x: 194, startPoint y: 66, endPoint x: 448, endPoint y: 284, distance: 333.9
click at [461, 294] on html "Rehab Profile Settings" at bounding box center [322, 63] width 645 height 464
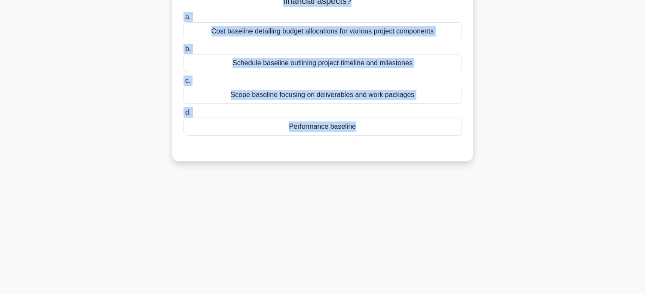
scroll to position [26, 0]
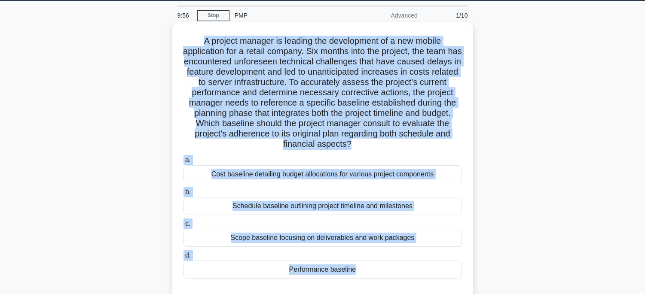
copy div "A project manager is leading the development of a new mobile application for a …"
click at [390, 267] on div "Performance baseline" at bounding box center [322, 270] width 278 height 18
click at [183, 259] on input "d. Performance baseline" at bounding box center [183, 256] width 0 height 6
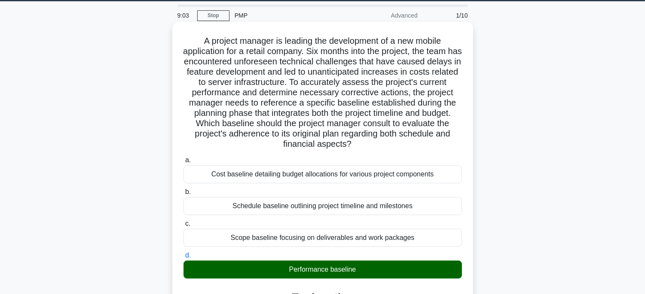
scroll to position [246, 0]
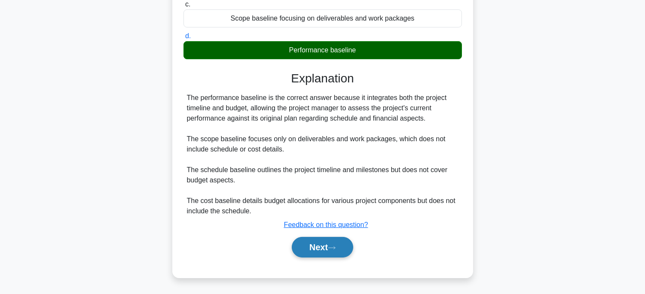
click at [336, 252] on button "Next" at bounding box center [322, 247] width 61 height 21
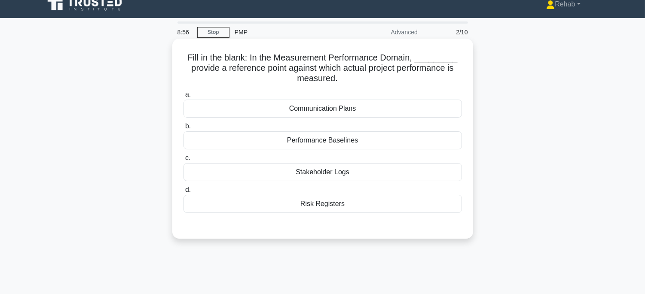
scroll to position [0, 0]
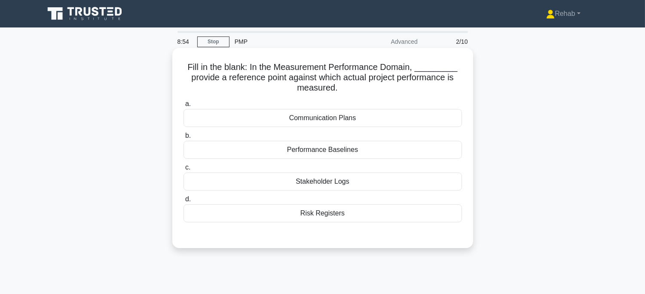
drag, startPoint x: 184, startPoint y: 66, endPoint x: 359, endPoint y: 210, distance: 226.8
click at [359, 210] on div "Fill in the blank: In the Measurement Performance Domain, _________ provide a r…" at bounding box center [323, 148] width 294 height 193
copy div "Fill in the blank: In the Measurement Performance Domain, _________ provide a r…"
click at [346, 152] on div "Performance Baselines" at bounding box center [322, 150] width 278 height 18
click at [183, 139] on input "b. Performance Baselines" at bounding box center [183, 136] width 0 height 6
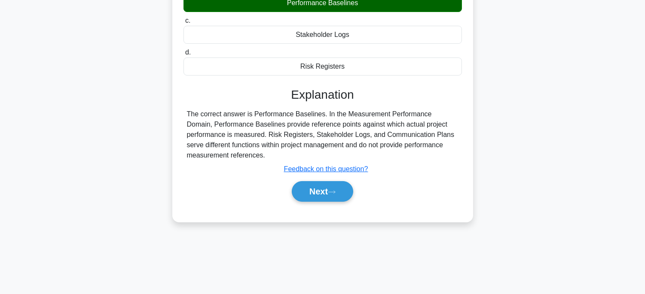
scroll to position [169, 0]
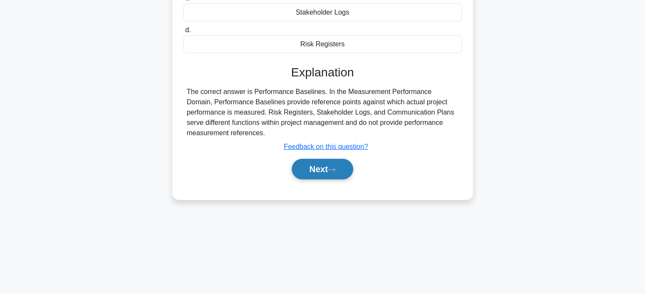
click at [338, 174] on button "Next" at bounding box center [322, 169] width 61 height 21
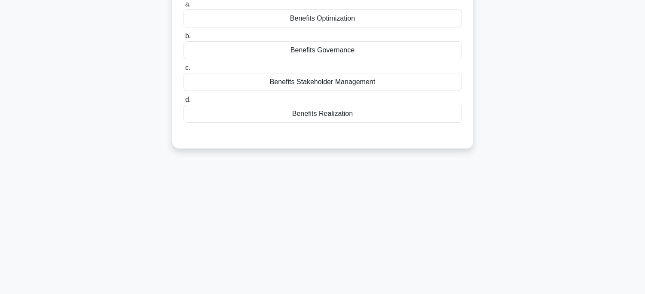
scroll to position [26, 0]
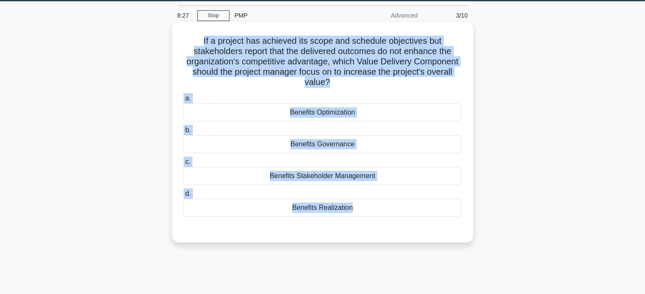
drag, startPoint x: 195, startPoint y: 43, endPoint x: 391, endPoint y: 235, distance: 274.9
click at [391, 235] on div "If a project has achieved its scope and schedule objectives but stakeholders re…" at bounding box center [323, 132] width 294 height 214
copy div "If a project has achieved its scope and schedule objectives but stakeholders re…"
click at [401, 112] on div "Benefits Optimization" at bounding box center [322, 113] width 278 height 18
click at [183, 101] on input "a. Benefits Optimization" at bounding box center [183, 99] width 0 height 6
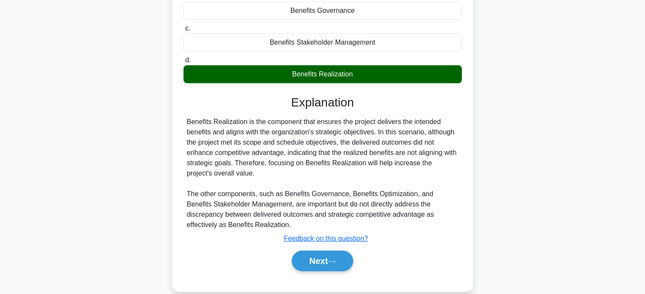
scroll to position [169, 0]
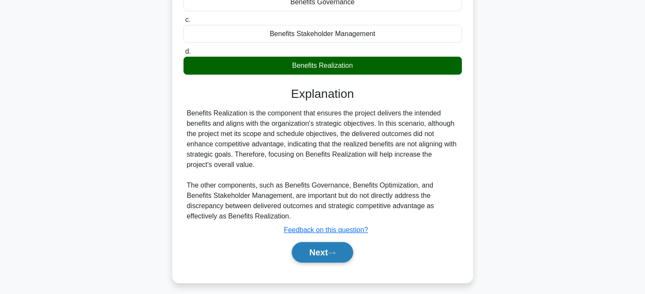
click at [345, 252] on button "Next" at bounding box center [322, 252] width 61 height 21
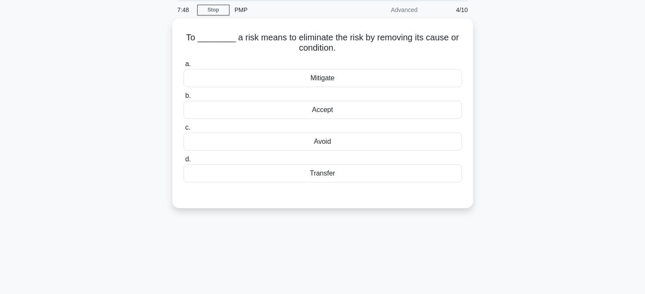
scroll to position [26, 0]
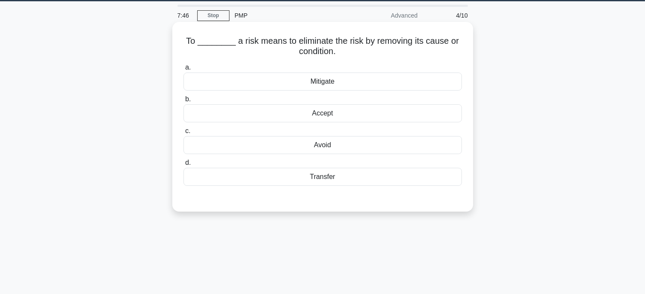
drag, startPoint x: 186, startPoint y: 37, endPoint x: 379, endPoint y: 177, distance: 238.6
click at [379, 177] on div "To ________ a risk means to eliminate the risk by removing its cause or conditi…" at bounding box center [323, 116] width 294 height 183
copy div "To ________ a risk means to eliminate the risk by removing its cause or conditi…"
click at [372, 174] on div "Transfer" at bounding box center [322, 177] width 278 height 18
click at [183, 166] on input "d. Transfer" at bounding box center [183, 163] width 0 height 6
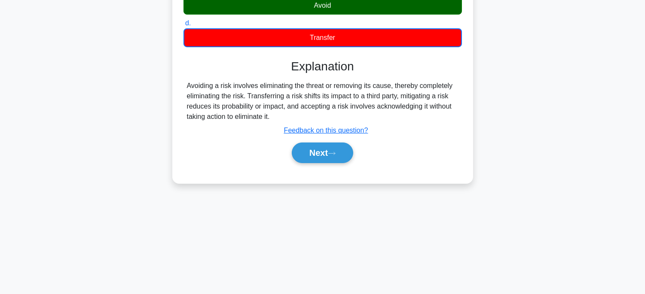
scroll to position [169, 0]
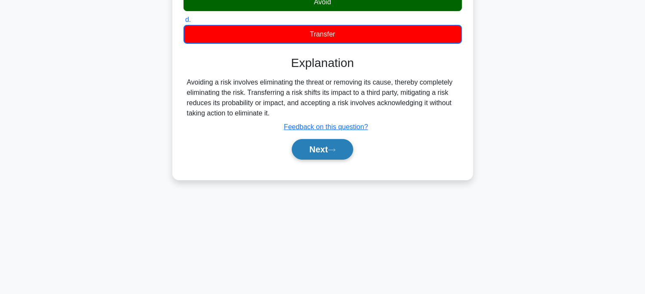
click at [325, 150] on button "Next" at bounding box center [322, 149] width 61 height 21
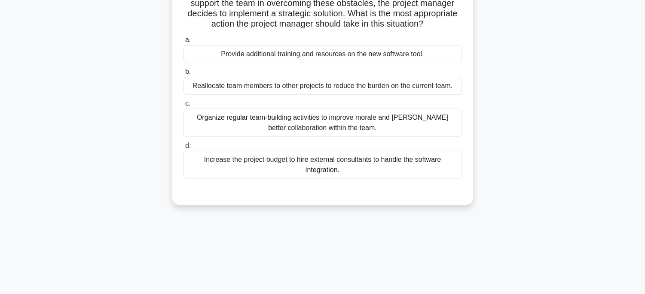
scroll to position [26, 0]
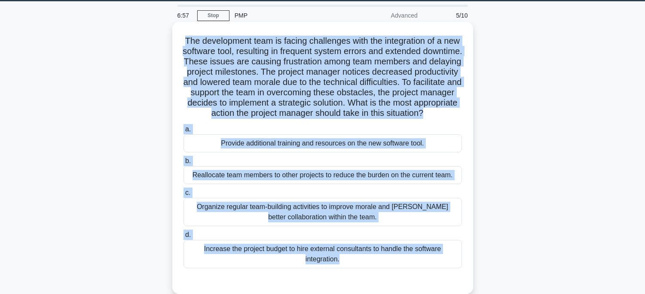
drag, startPoint x: 189, startPoint y: 32, endPoint x: 466, endPoint y: 285, distance: 374.6
click at [466, 285] on div "The development team is facing challenges with the integration of a new softwar…" at bounding box center [323, 157] width 294 height 265
copy div "The development team is facing challenges with the integration of a new softwar…"
click at [351, 151] on div "Provide additional training and resources on the new software tool." at bounding box center [322, 143] width 278 height 18
click at [183, 132] on input "a. Provide additional training and resources on the new software tool." at bounding box center [183, 130] width 0 height 6
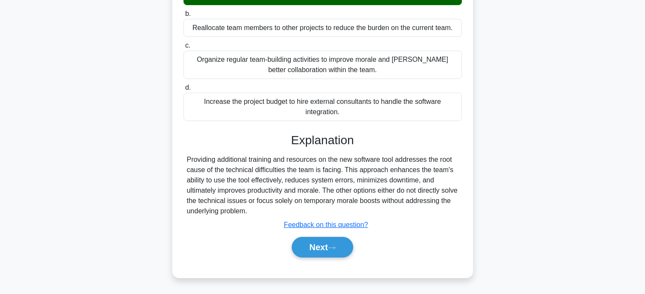
scroll to position [183, 0]
click at [317, 247] on button "Next" at bounding box center [322, 247] width 61 height 21
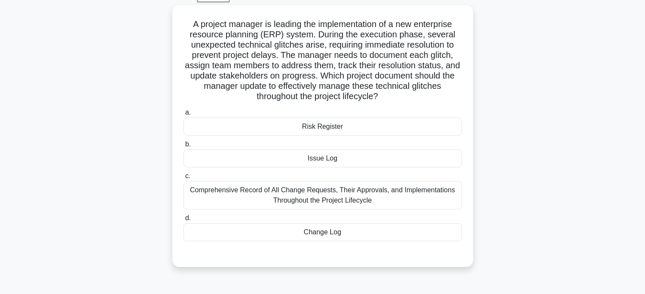
scroll to position [26, 0]
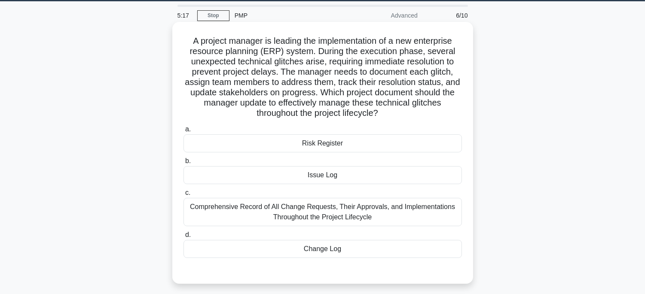
drag, startPoint x: 220, startPoint y: 67, endPoint x: 419, endPoint y: 260, distance: 276.8
click at [419, 260] on div "A project manager is leading the implementation of a new enterprise resource pl…" at bounding box center [323, 152] width 294 height 255
copy div "A project manager is leading the implementation of a new enterprise resource pl…"
click at [347, 175] on div "Issue Log" at bounding box center [322, 175] width 278 height 18
click at [183, 164] on input "b. Issue Log" at bounding box center [183, 162] width 0 height 6
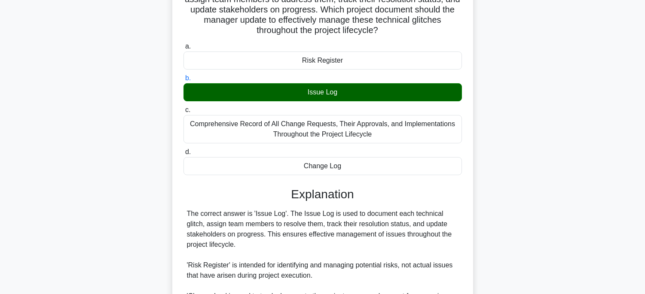
scroll to position [235, 0]
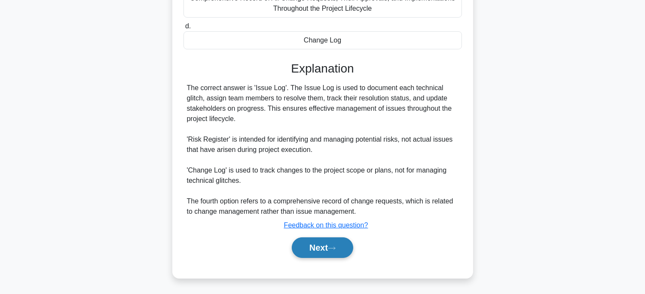
click at [302, 247] on button "Next" at bounding box center [322, 248] width 61 height 21
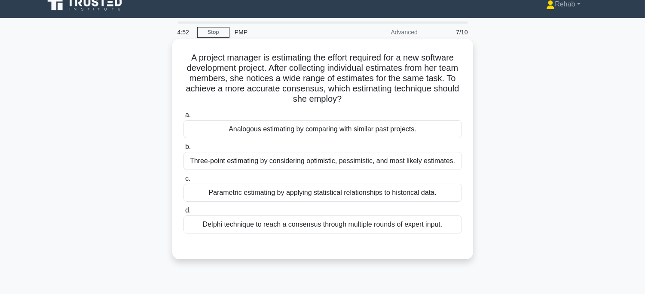
scroll to position [0, 0]
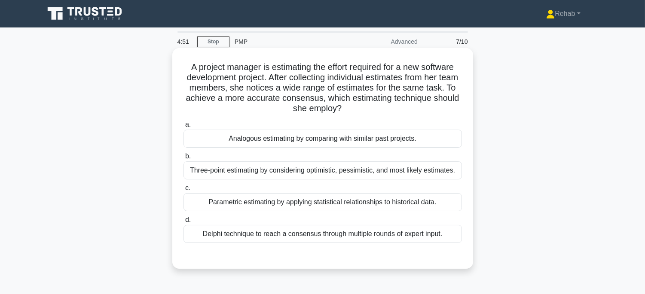
drag, startPoint x: 188, startPoint y: 65, endPoint x: 439, endPoint y: 226, distance: 298.1
click at [439, 226] on div "A project manager is estimating the effort required for a new software developm…" at bounding box center [323, 159] width 294 height 214
drag, startPoint x: 262, startPoint y: 91, endPoint x: 232, endPoint y: 73, distance: 35.0
click at [262, 90] on h5 "A project manager is estimating the effort required for a new software developm…" at bounding box center [323, 88] width 280 height 52
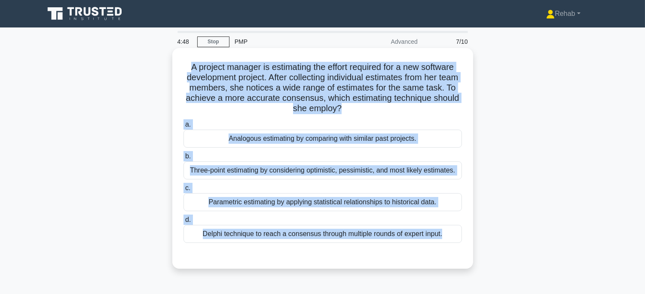
drag, startPoint x: 186, startPoint y: 67, endPoint x: 447, endPoint y: 249, distance: 318.4
click at [447, 249] on div "A project manager is estimating the effort required for a new software developm…" at bounding box center [323, 159] width 294 height 214
copy div "A project manager is estimating the effort required for a new software developm…"
click at [397, 234] on div "Delphi technique to reach a consensus through multiple rounds of expert input." at bounding box center [322, 234] width 278 height 18
click at [183, 223] on input "d. Delphi technique to reach a consensus through multiple rounds of expert inpu…" at bounding box center [183, 220] width 0 height 6
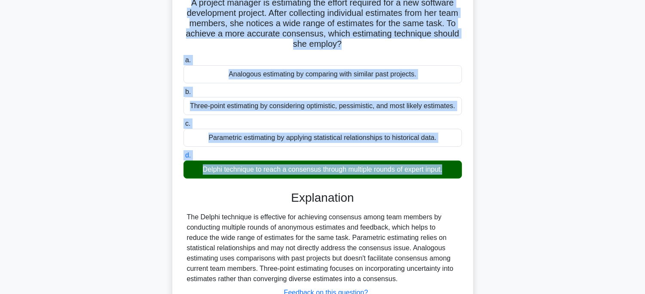
scroll to position [169, 0]
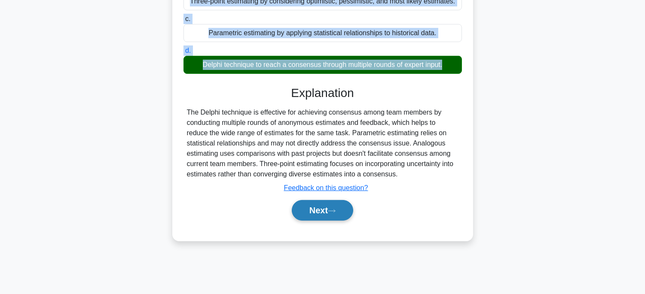
click at [338, 214] on button "Next" at bounding box center [322, 210] width 61 height 21
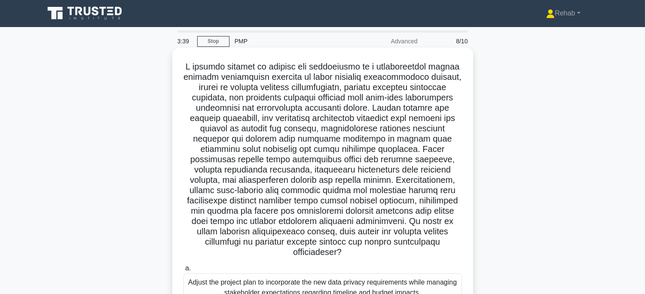
scroll to position [0, 0]
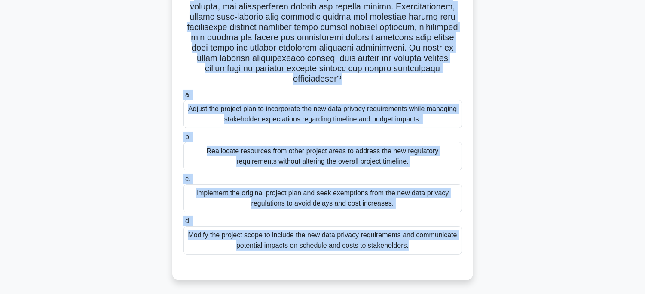
drag, startPoint x: 179, startPoint y: 64, endPoint x: 462, endPoint y: 308, distance: 373.5
click at [462, 294] on html "Rehab Profile Settings" at bounding box center [322, 59] width 645 height 470
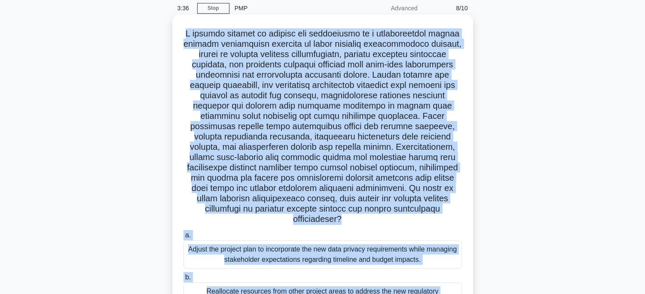
scroll to position [33, 0]
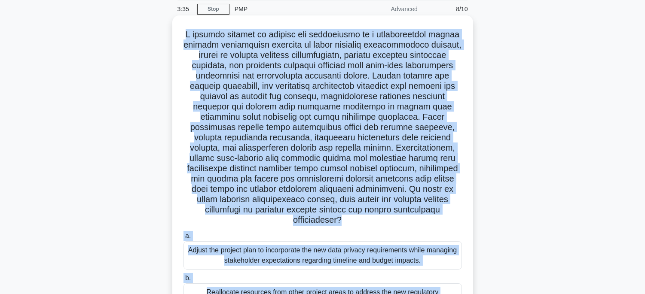
copy div "A project manager is leading the development of a comprehensive mobile banking …"
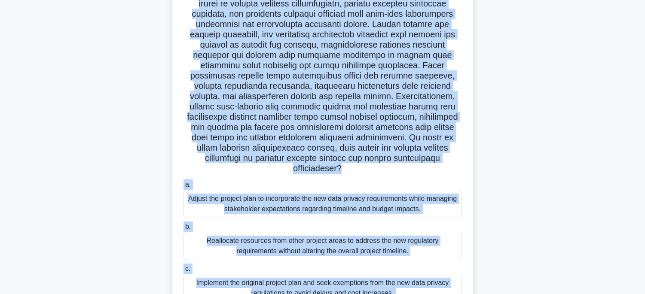
scroll to position [176, 0]
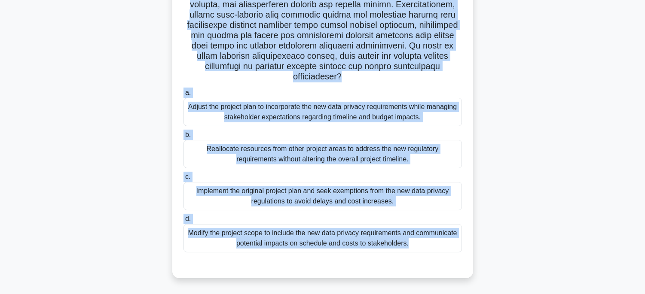
click at [380, 241] on div "Modify the project scope to include the new data privacy requirements and commu…" at bounding box center [322, 238] width 278 height 28
click at [183, 222] on input "d. Modify the project scope to include the new data privacy requirements and co…" at bounding box center [183, 220] width 0 height 6
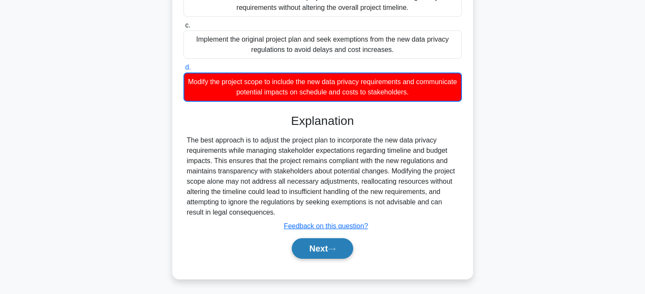
click at [337, 241] on button "Next" at bounding box center [322, 248] width 61 height 21
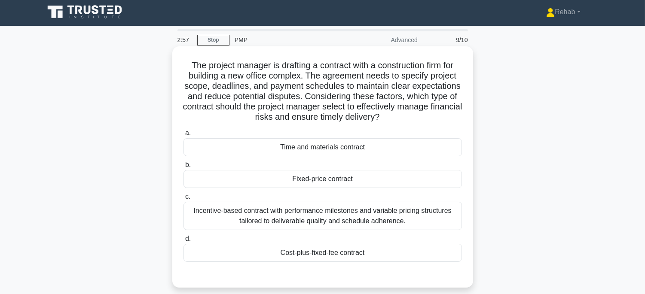
scroll to position [0, 0]
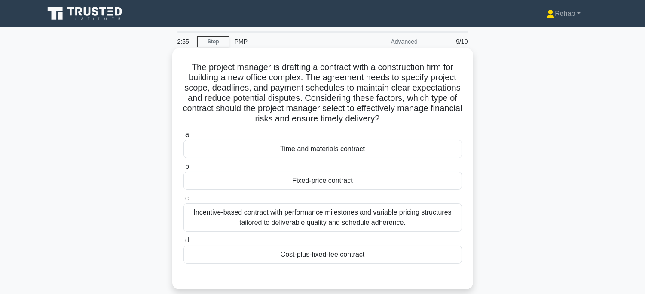
drag, startPoint x: 181, startPoint y: 65, endPoint x: 413, endPoint y: 260, distance: 303.7
click at [413, 260] on div "The project manager is drafting a contract with a construction firm for buildin…" at bounding box center [323, 169] width 294 height 235
copy div "The project manager is drafting a contract with a construction firm for buildin…"
click at [375, 179] on div "Fixed-price contract" at bounding box center [322, 181] width 278 height 18
click at [183, 170] on input "b. Fixed-price contract" at bounding box center [183, 167] width 0 height 6
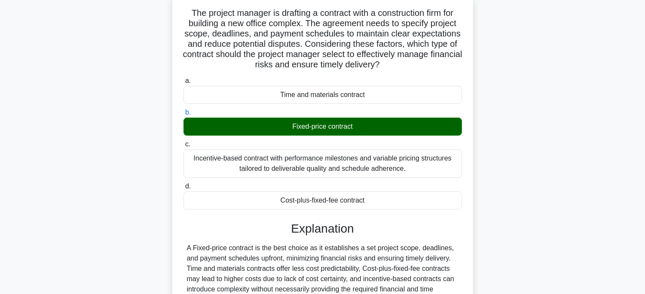
scroll to position [169, 0]
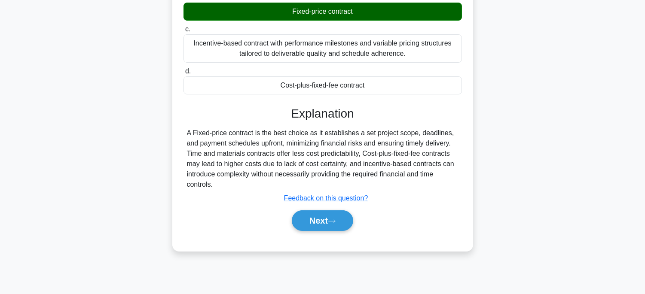
click at [338, 209] on div "Next" at bounding box center [322, 220] width 278 height 27
click at [340, 218] on button "Next" at bounding box center [322, 220] width 61 height 21
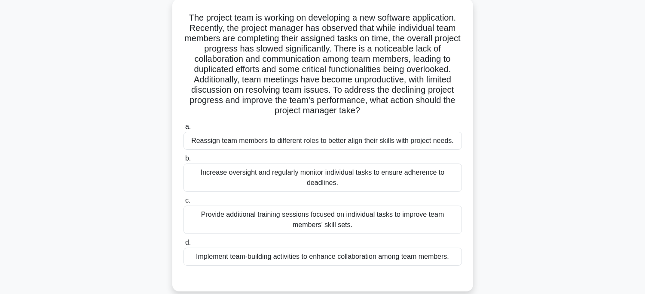
scroll to position [26, 0]
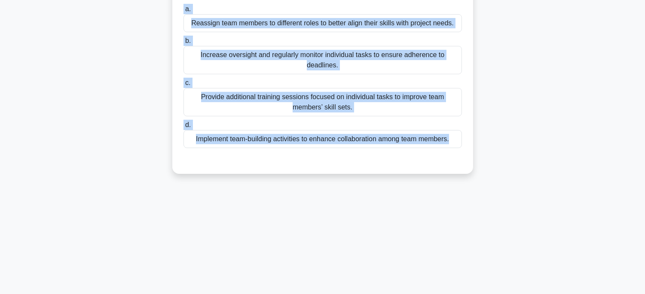
drag, startPoint x: 175, startPoint y: 36, endPoint x: 457, endPoint y: 306, distance: 389.8
click at [457, 294] on html "Rehab Profile Settings" at bounding box center [322, 63] width 645 height 464
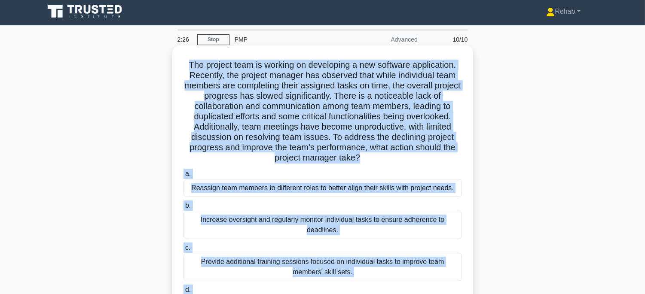
scroll to position [0, 0]
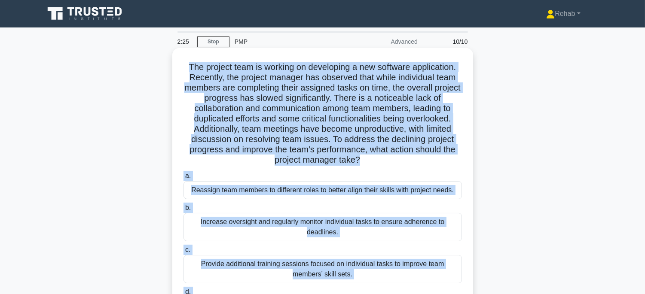
copy div "The project team is working on developing a new software application. Recently,…"
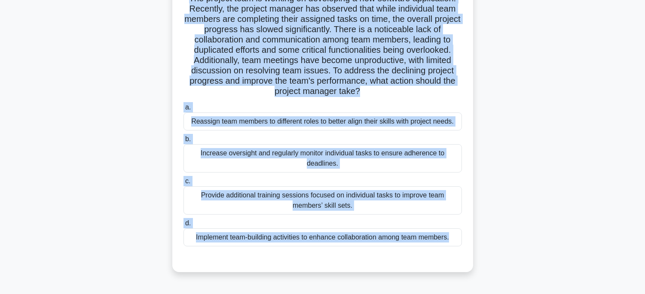
scroll to position [169, 0]
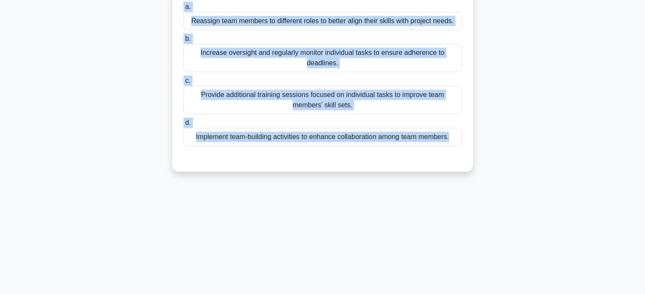
click at [424, 138] on div "Implement team-building activities to enhance collaboration among team members." at bounding box center [322, 137] width 278 height 18
click at [183, 126] on input "d. Implement team-building activities to enhance collaboration among team membe…" at bounding box center [183, 123] width 0 height 6
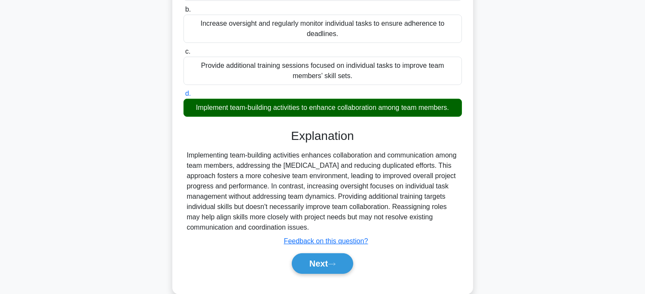
scroll to position [215, 0]
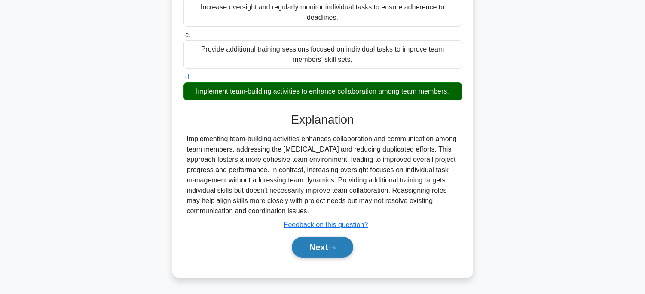
click at [327, 254] on button "Next" at bounding box center [322, 247] width 61 height 21
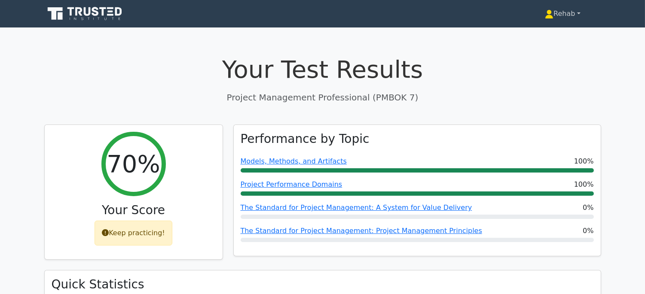
click at [555, 17] on link "Rehab" at bounding box center [562, 13] width 76 height 17
click at [537, 36] on link "Profile" at bounding box center [559, 34] width 68 height 14
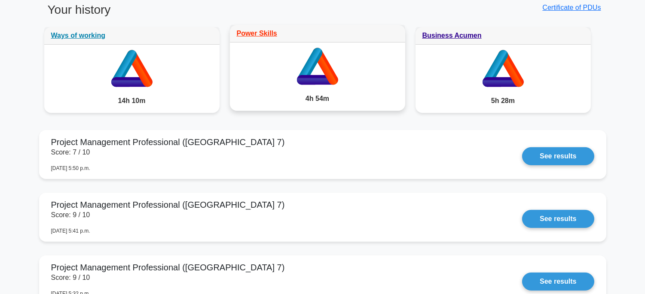
scroll to position [525, 0]
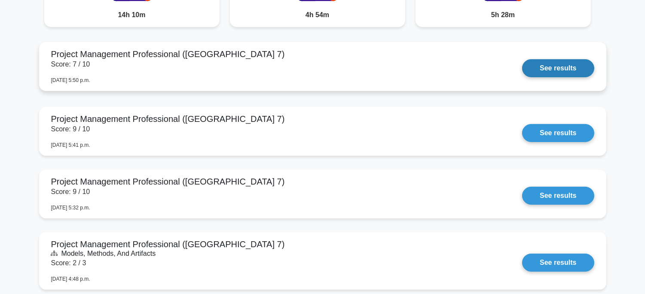
click at [566, 67] on link "See results" at bounding box center [558, 68] width 72 height 18
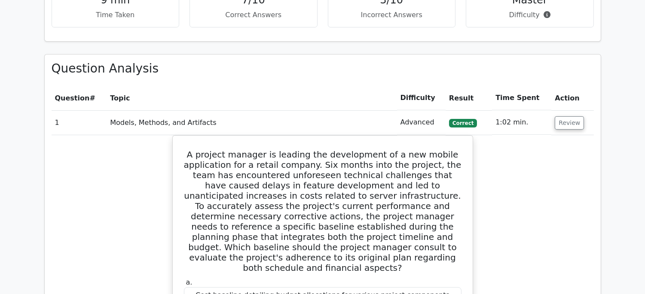
scroll to position [334, 0]
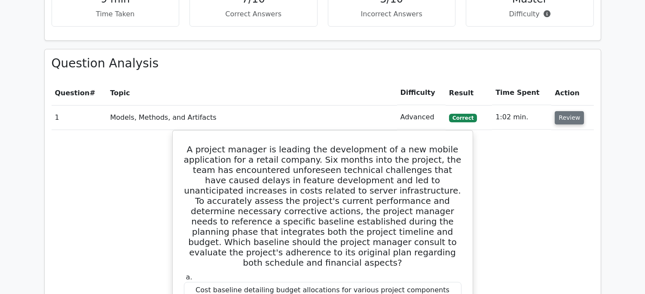
click at [567, 120] on button "Review" at bounding box center [569, 117] width 29 height 13
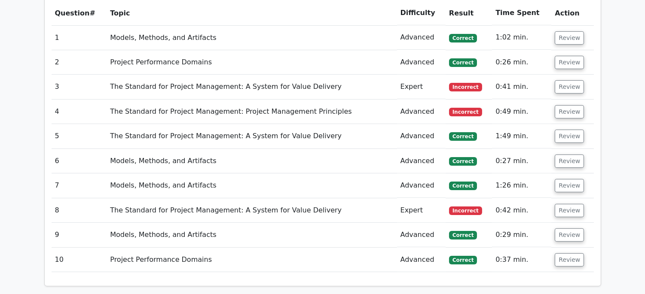
scroll to position [430, 0]
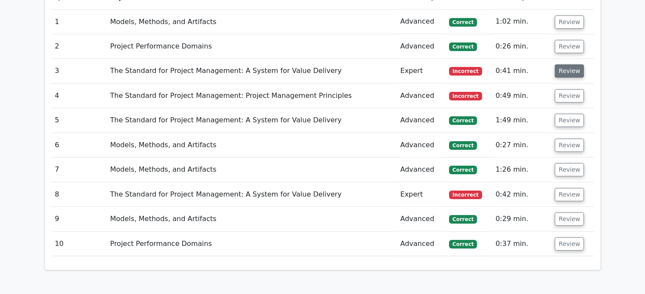
click at [558, 74] on button "Review" at bounding box center [569, 70] width 29 height 13
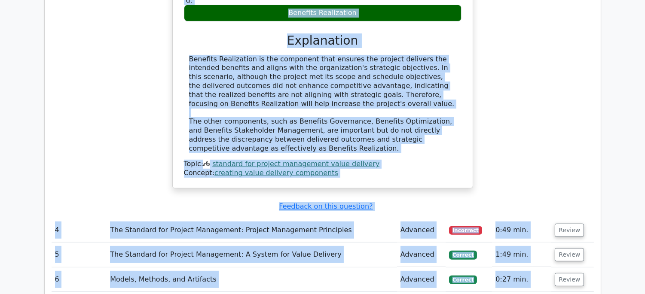
scroll to position [731, 0]
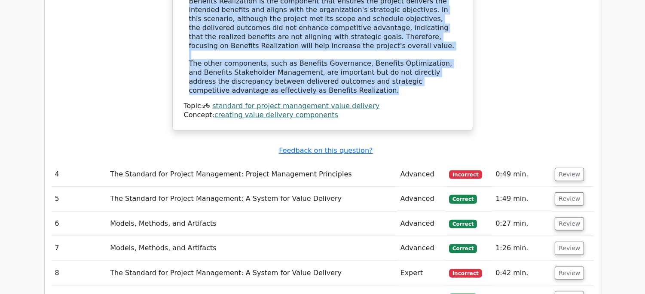
drag, startPoint x: 197, startPoint y: 92, endPoint x: 455, endPoint y: 92, distance: 258.6
copy div "If a project has achieved its scope and schedule objectives but stakeholders re…"
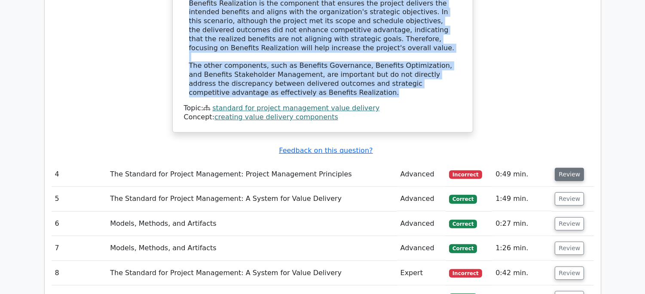
click at [558, 176] on button "Review" at bounding box center [569, 174] width 29 height 13
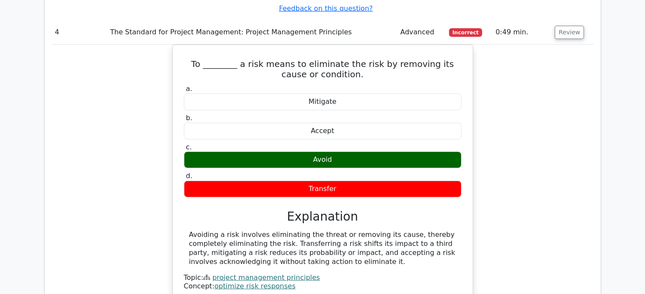
scroll to position [874, 0]
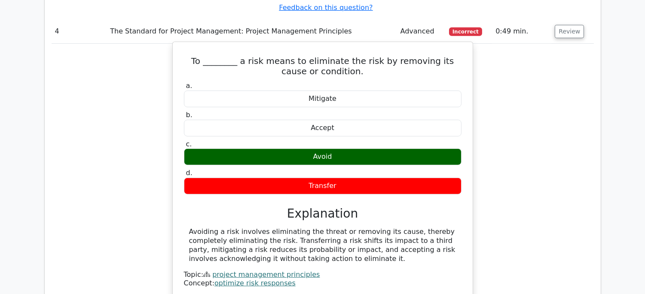
drag, startPoint x: 183, startPoint y: 57, endPoint x: 398, endPoint y: 257, distance: 293.6
click at [398, 257] on div "To ________ a risk means to eliminate the risk by removing its cause or conditi…" at bounding box center [322, 171] width 293 height 250
copy div "To ________ a risk means to eliminate the risk by removing its cause or conditi…"
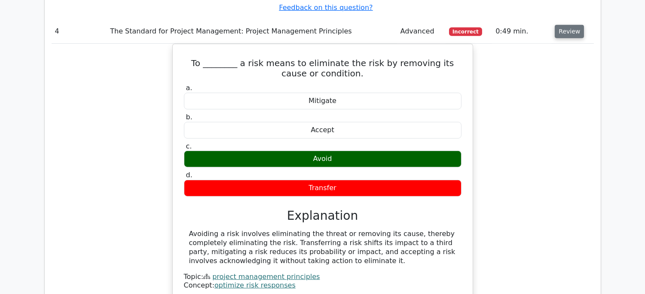
click at [561, 32] on button "Review" at bounding box center [569, 31] width 29 height 13
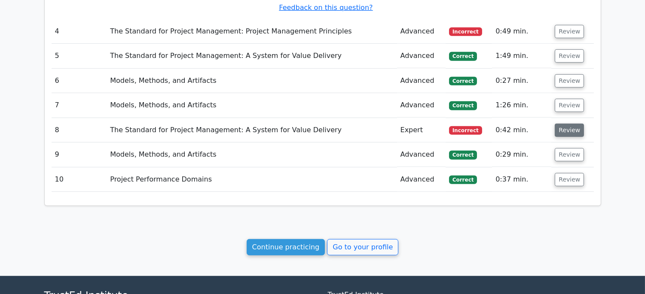
click at [561, 130] on button "Review" at bounding box center [569, 130] width 29 height 13
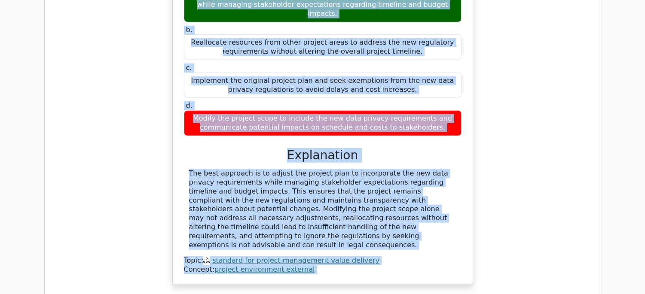
scroll to position [1381, 0]
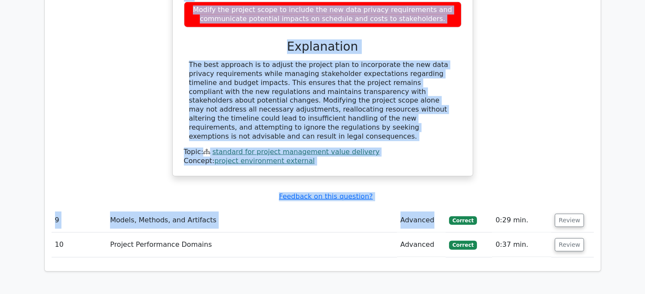
drag, startPoint x: 191, startPoint y: 20, endPoint x: 420, endPoint y: 97, distance: 241.5
copy div "A project manager is leading the development of a comprehensive mobile banking …"
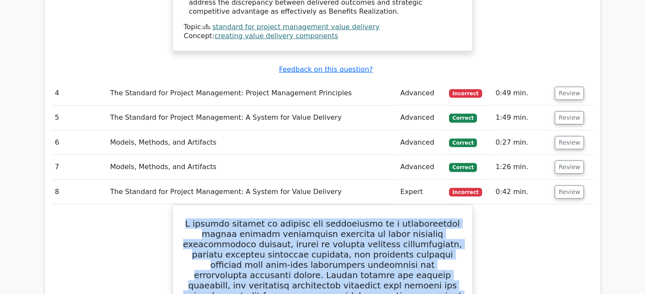
scroll to position [808, 0]
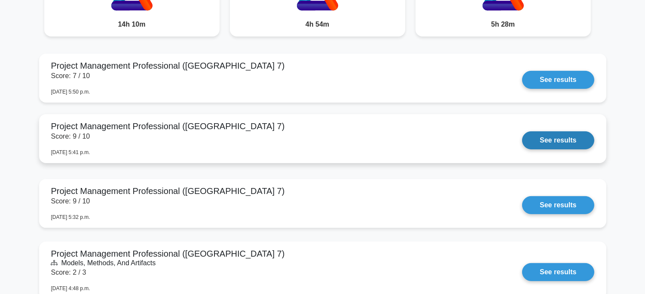
scroll to position [525, 0]
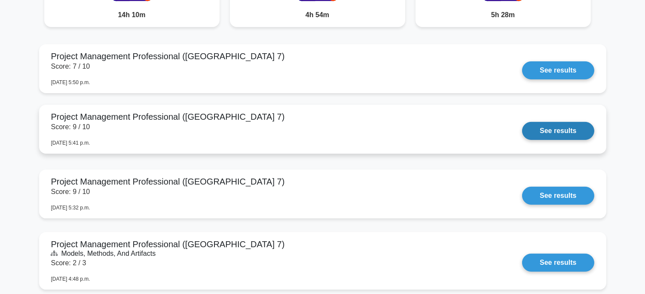
click at [522, 122] on link "See results" at bounding box center [558, 131] width 72 height 18
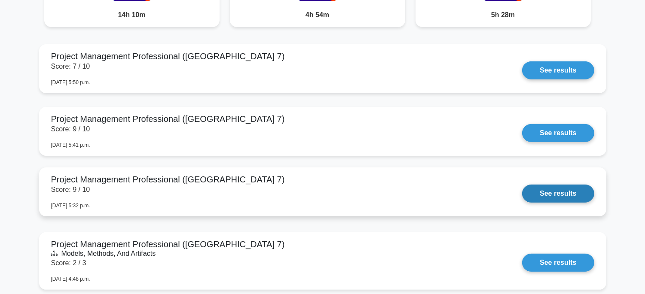
click at [522, 194] on link "See results" at bounding box center [558, 194] width 72 height 18
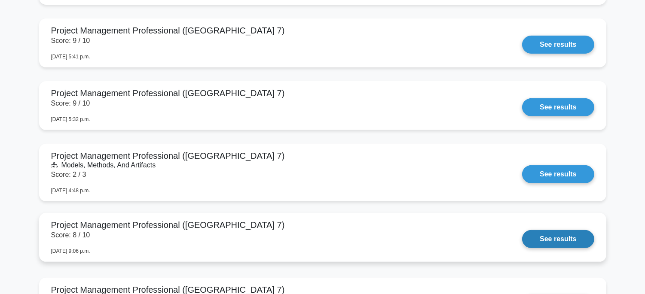
scroll to position [620, 0]
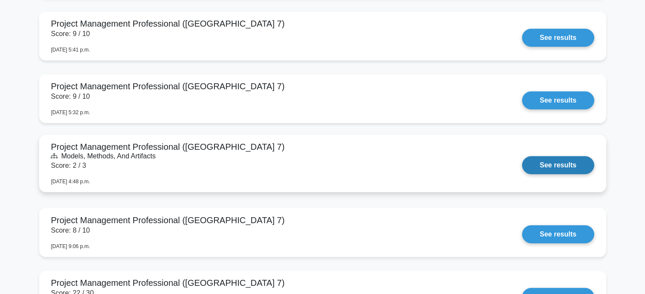
click at [576, 165] on link "See results" at bounding box center [558, 165] width 72 height 18
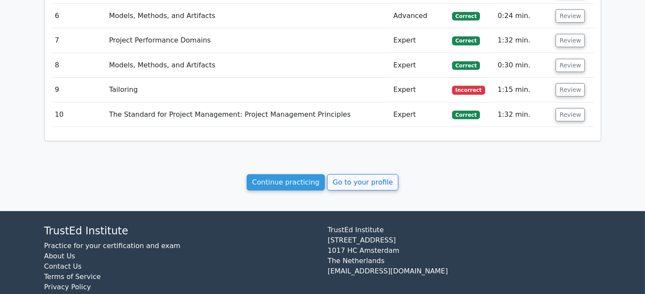
scroll to position [907, 0]
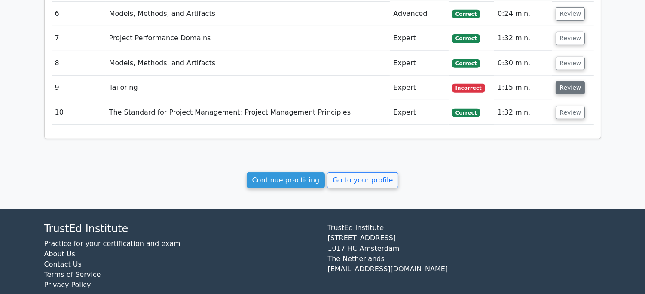
click at [575, 82] on button "Review" at bounding box center [569, 87] width 29 height 13
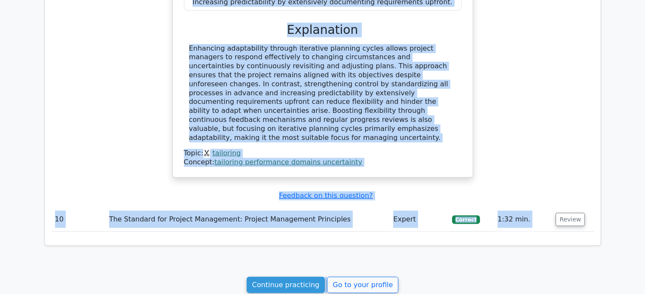
scroll to position [1238, 0]
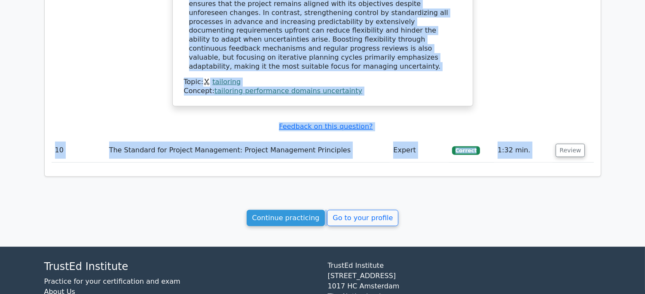
drag, startPoint x: 187, startPoint y: 105, endPoint x: 458, endPoint y: 42, distance: 277.9
copy div "o effectively tailor performance domains for managing uncertainty in a project,…"
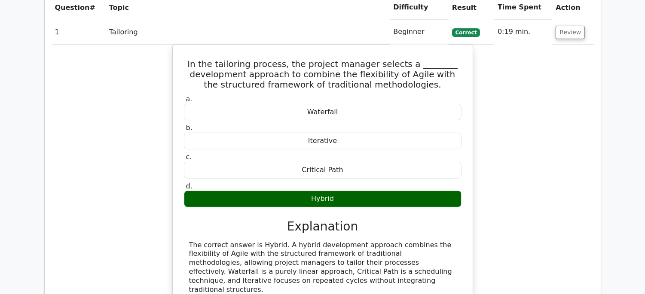
scroll to position [334, 0]
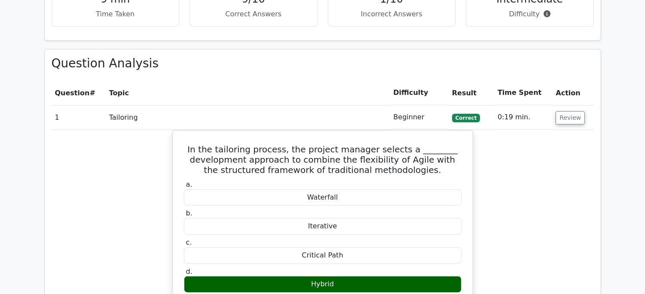
click at [553, 113] on td "Review" at bounding box center [572, 117] width 41 height 24
click at [565, 116] on button "Review" at bounding box center [569, 117] width 29 height 13
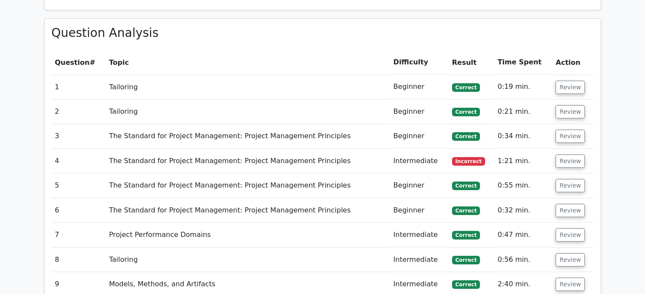
scroll to position [381, 0]
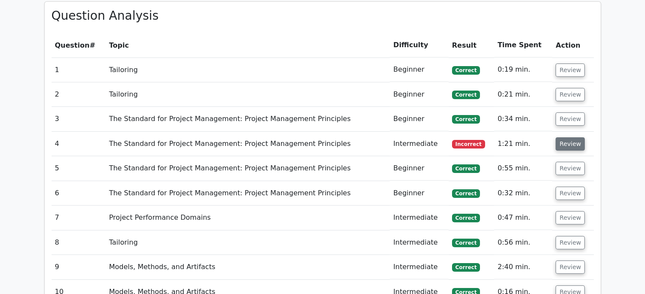
click at [564, 144] on button "Review" at bounding box center [569, 143] width 29 height 13
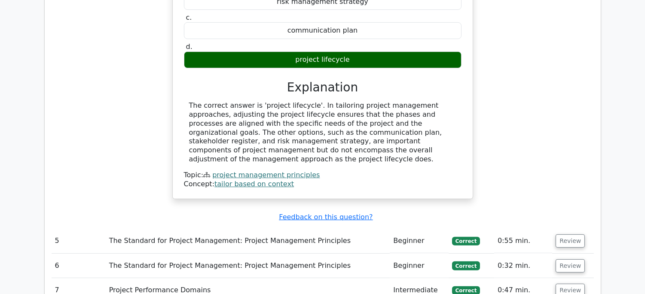
scroll to position [637, 0]
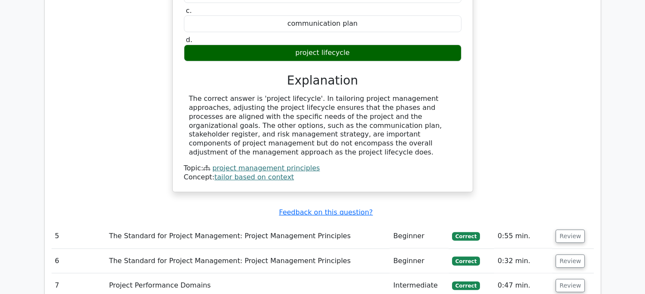
drag, startPoint x: 188, startPoint y: 171, endPoint x: 448, endPoint y: 143, distance: 261.8
click at [448, 143] on div "Fill in the blank: In tailoring project management approaches, the project mana…" at bounding box center [322, 45] width 293 height 287
copy div "Fill in the blank: In tailoring project management approaches, the project mana…"
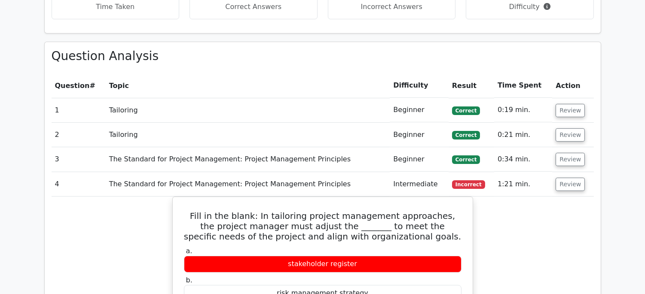
scroll to position [303, 0]
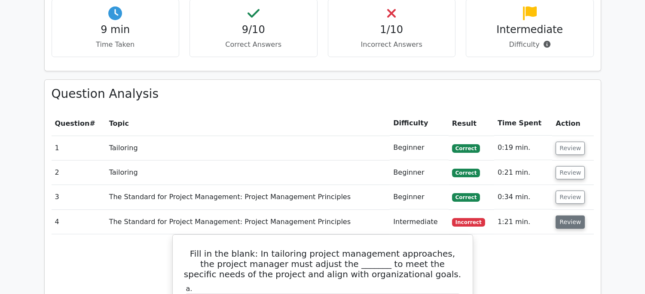
click at [567, 221] on button "Review" at bounding box center [569, 222] width 29 height 13
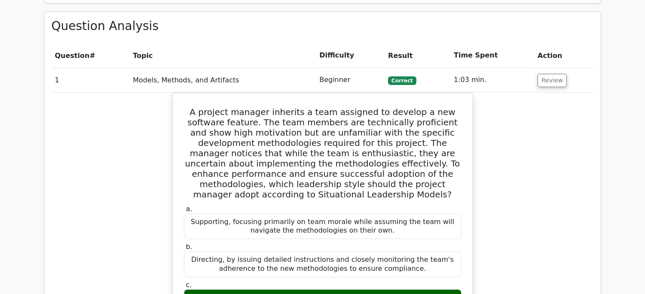
scroll to position [348, 0]
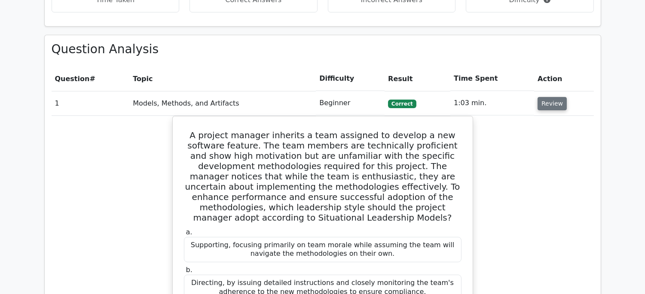
click at [550, 100] on button "Review" at bounding box center [551, 103] width 29 height 13
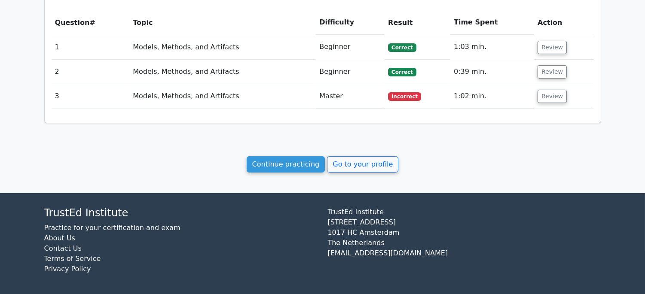
scroll to position [405, 0]
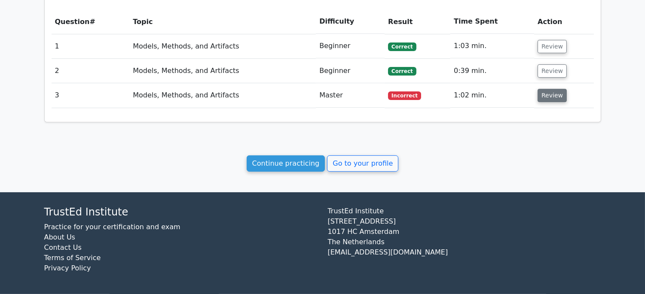
click at [548, 95] on button "Review" at bounding box center [551, 95] width 29 height 13
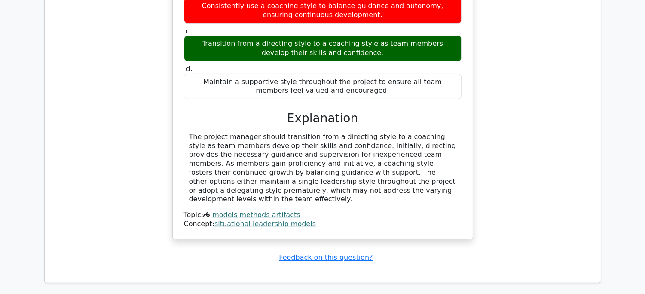
scroll to position [761, 0]
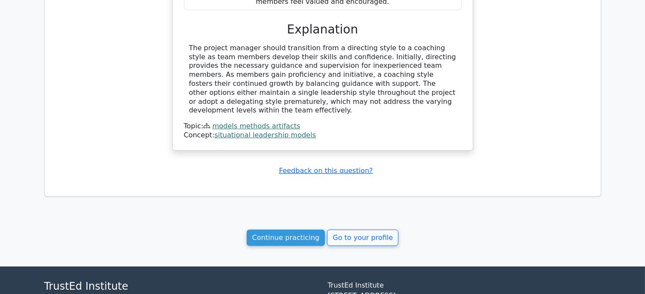
drag, startPoint x: 183, startPoint y: 124, endPoint x: 408, endPoint y: 95, distance: 227.4
copy div "A project manager is overseeing a team tasked with implementing a complex new s…"
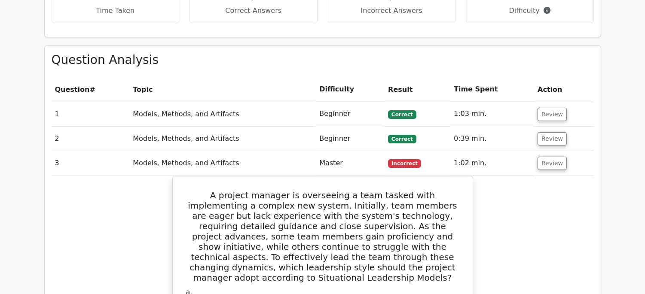
scroll to position [332, 0]
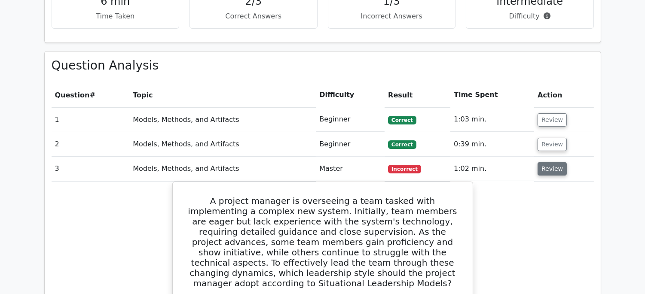
click at [541, 170] on button "Review" at bounding box center [551, 168] width 29 height 13
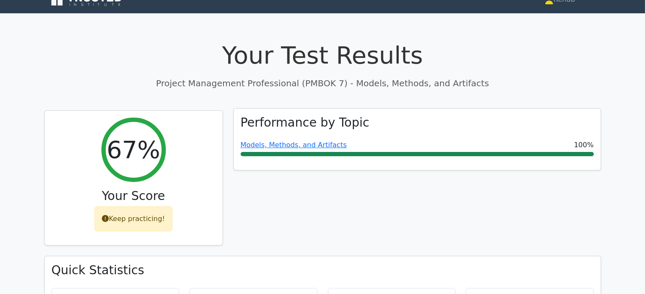
scroll to position [0, 0]
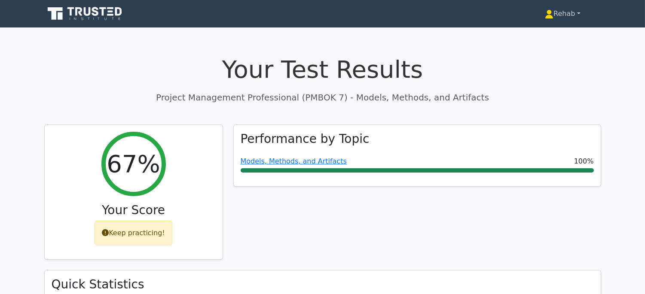
click at [561, 18] on link "Rehab" at bounding box center [562, 13] width 76 height 17
click at [539, 31] on link "Profile" at bounding box center [559, 34] width 68 height 14
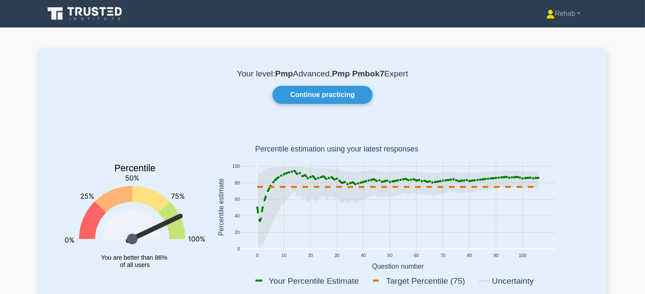
click at [75, 11] on icon at bounding box center [78, 11] width 7 height 9
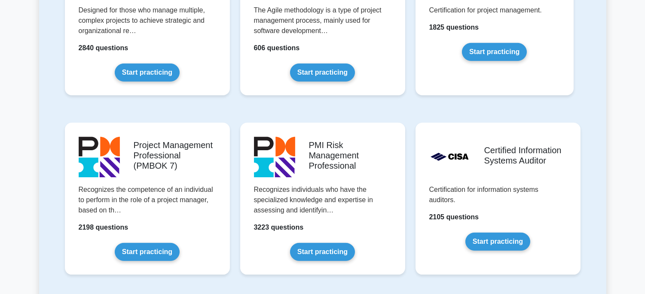
scroll to position [620, 0]
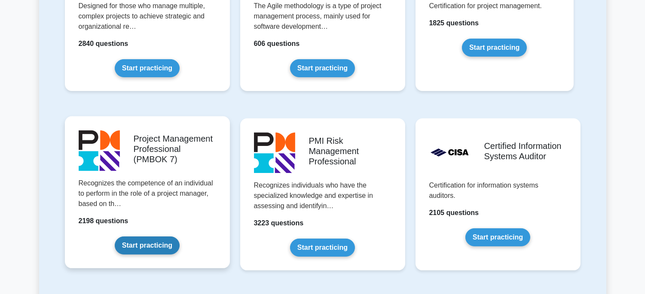
click at [136, 242] on link "Start practicing" at bounding box center [147, 246] width 65 height 18
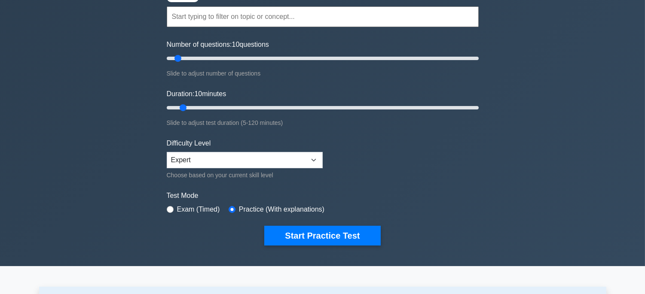
scroll to position [95, 0]
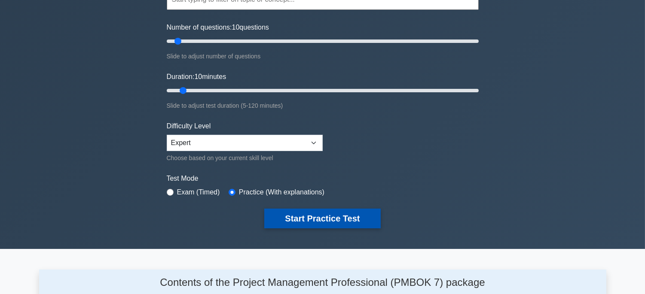
click at [306, 221] on button "Start Practice Test" at bounding box center [322, 219] width 116 height 20
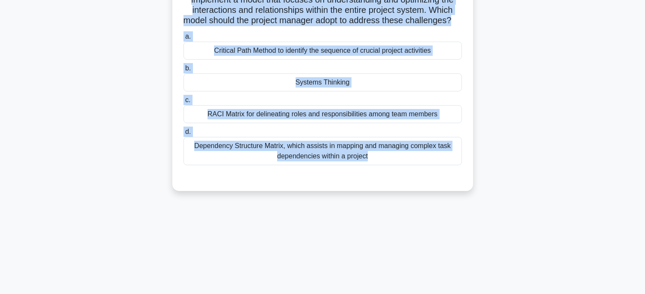
drag, startPoint x: 189, startPoint y: 65, endPoint x: 425, endPoint y: 198, distance: 270.6
click at [450, 237] on div "9:56 Stop PMP Advanced 1/10 A project manager is overseeing a complex software …" at bounding box center [322, 117] width 567 height 430
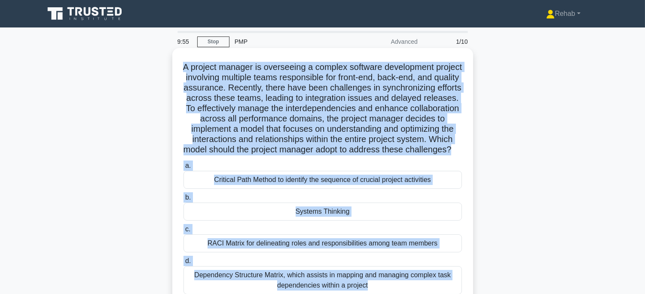
copy div "A project manager is overseeing a complex software development project involvin…"
click at [417, 221] on div "Systems Thinking" at bounding box center [322, 212] width 278 height 18
click at [183, 201] on input "b. Systems Thinking" at bounding box center [183, 198] width 0 height 6
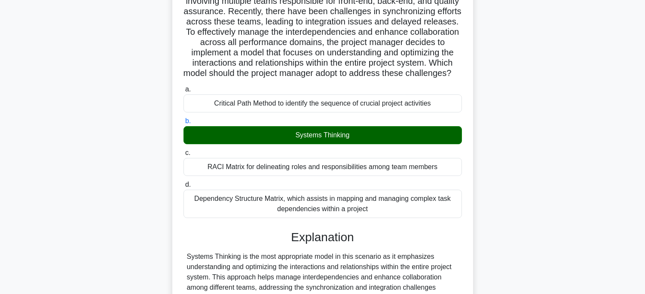
scroll to position [173, 0]
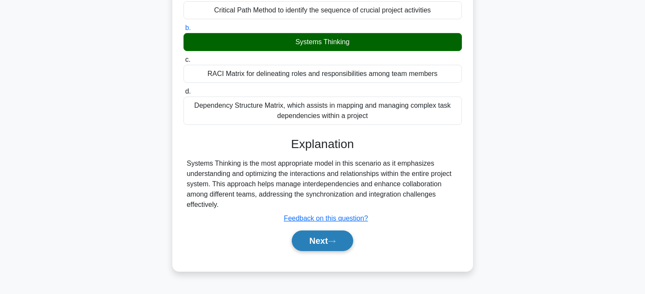
click at [332, 244] on icon at bounding box center [332, 241] width 8 height 5
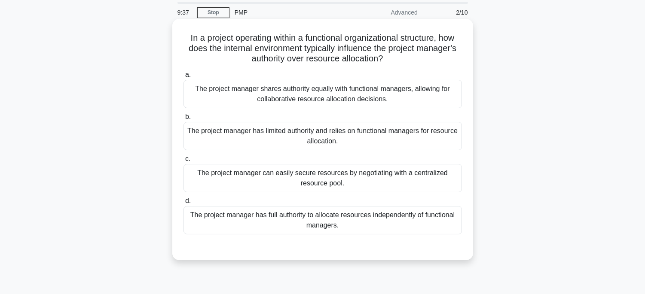
scroll to position [26, 0]
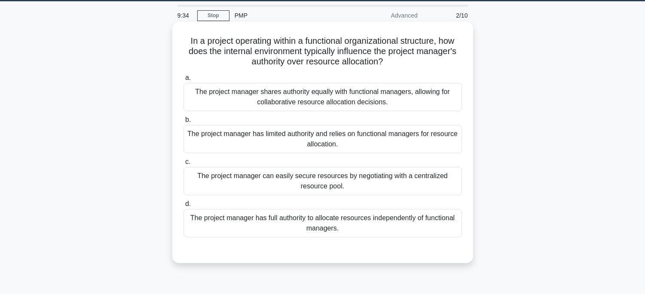
drag, startPoint x: 183, startPoint y: 43, endPoint x: 421, endPoint y: 228, distance: 301.7
click at [421, 228] on div "In a project operating within a functional organizational structure, how does t…" at bounding box center [323, 142] width 294 height 235
copy div "In a project operating within a functional organizational structure, how does t…"
click at [353, 140] on div "The project manager has limited authority and relies on functional managers for…" at bounding box center [322, 139] width 278 height 28
click at [183, 123] on input "b. The project manager has limited authority and relies on functional managers …" at bounding box center [183, 120] width 0 height 6
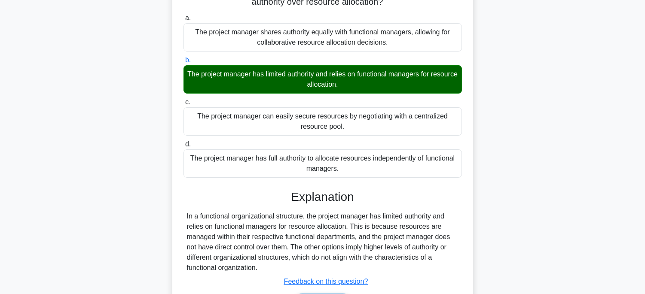
scroll to position [169, 0]
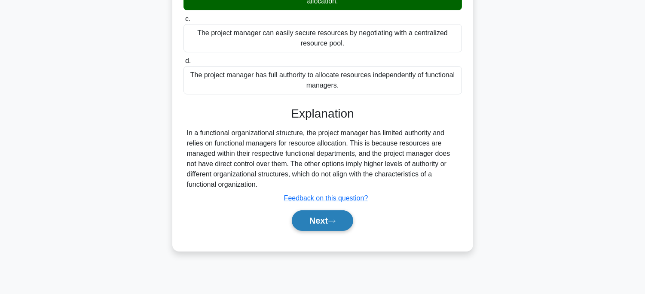
click at [339, 223] on button "Next" at bounding box center [322, 220] width 61 height 21
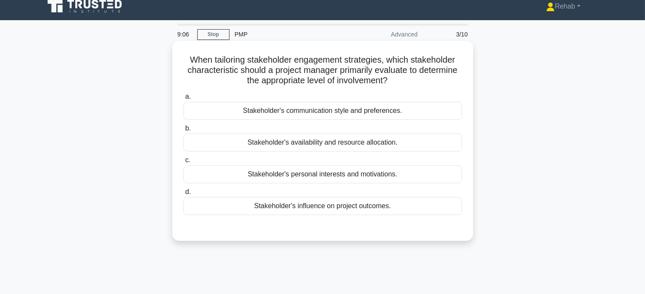
scroll to position [0, 0]
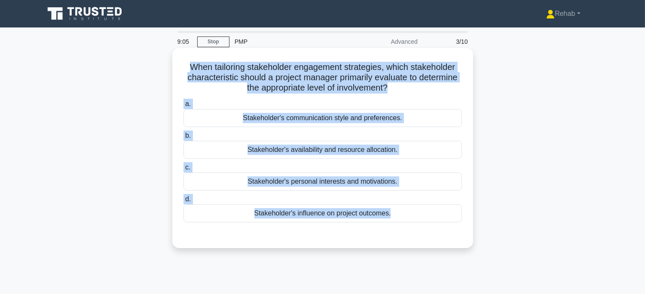
drag, startPoint x: 186, startPoint y: 66, endPoint x: 412, endPoint y: 228, distance: 278.0
click at [412, 228] on div "When tailoring stakeholder engagement strategies, which stakeholder characteris…" at bounding box center [323, 148] width 294 height 193
copy div "When tailoring stakeholder engagement strategies, which stakeholder characteris…"
click at [427, 119] on div "Stakeholder's communication style and preferences." at bounding box center [322, 118] width 278 height 18
click at [183, 107] on input "a. Stakeholder's communication style and preferences." at bounding box center [183, 104] width 0 height 6
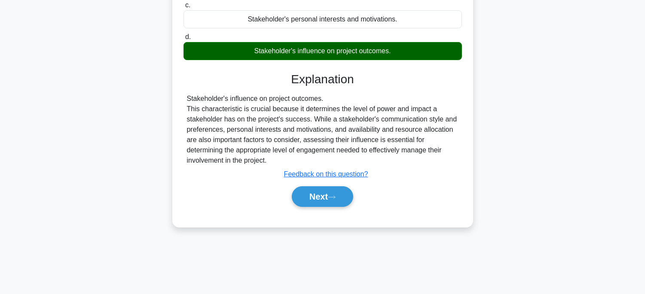
scroll to position [169, 0]
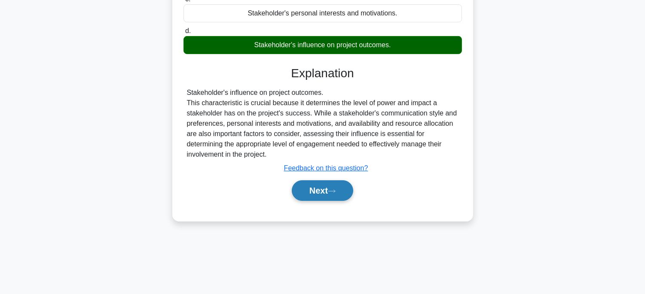
click at [332, 189] on icon at bounding box center [332, 191] width 8 height 5
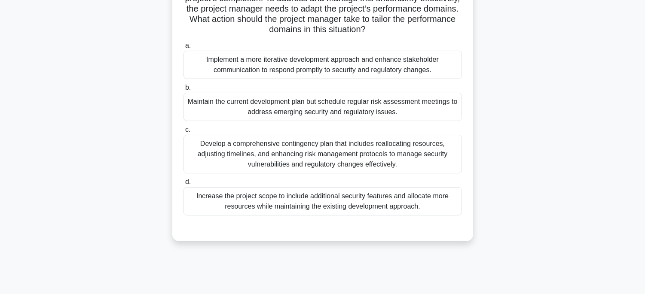
scroll to position [26, 0]
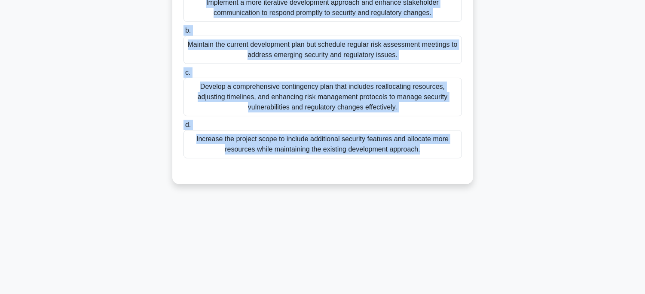
drag, startPoint x: 220, startPoint y: 43, endPoint x: 461, endPoint y: 300, distance: 351.9
click at [461, 294] on html "Rehab Profile Settings" at bounding box center [322, 63] width 645 height 464
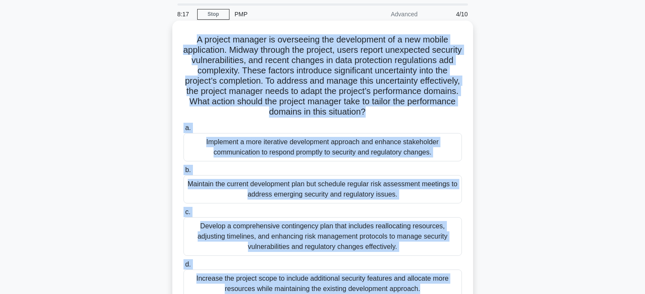
scroll to position [0, 0]
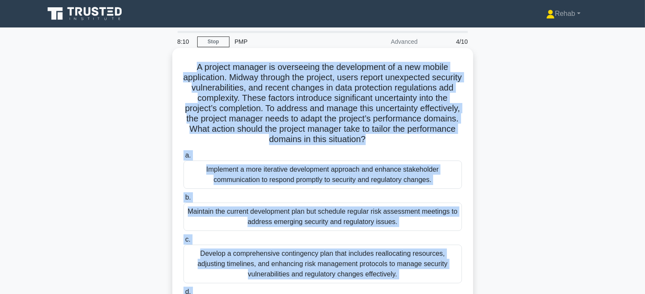
drag, startPoint x: 418, startPoint y: 109, endPoint x: 281, endPoint y: 67, distance: 143.8
copy div "A project manager is overseeing the development of a new mobile application. Mi…"
click at [392, 179] on div "Implement a more iterative development approach and enhance stakeholder communi…" at bounding box center [322, 175] width 278 height 28
click at [183, 159] on input "a. Implement a more iterative development approach and enhance stakeholder comm…" at bounding box center [183, 156] width 0 height 6
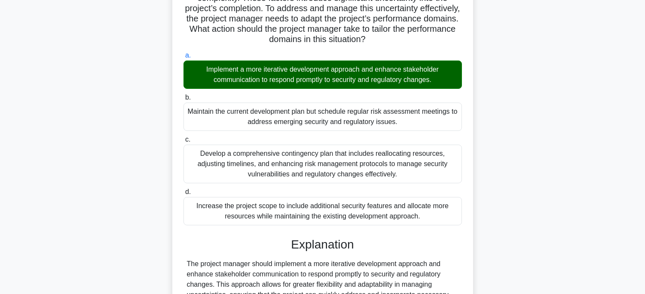
scroll to position [225, 0]
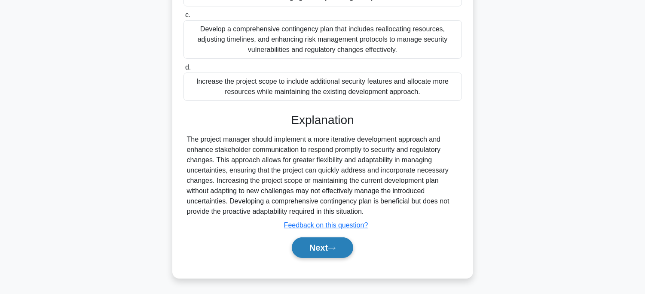
click at [342, 248] on button "Next" at bounding box center [322, 248] width 61 height 21
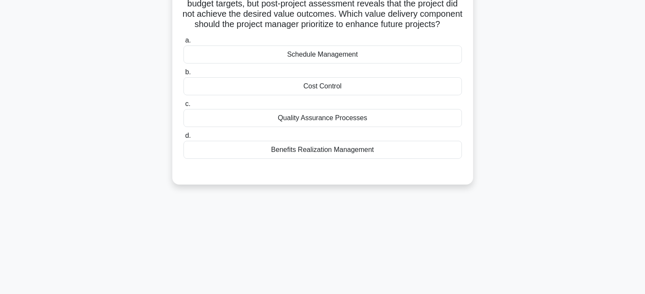
scroll to position [26, 0]
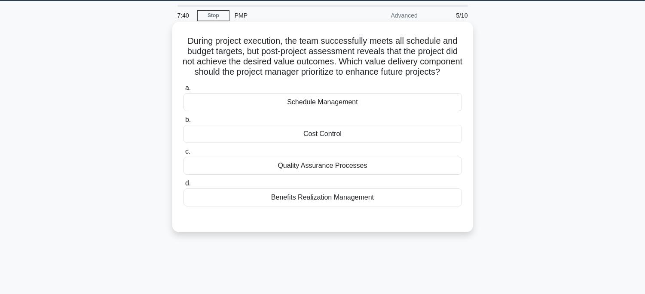
drag, startPoint x: 202, startPoint y: 44, endPoint x: 403, endPoint y: 215, distance: 263.5
click at [403, 215] on div "During project execution, the team successfully meets all schedule and budget t…" at bounding box center [323, 127] width 294 height 204
copy div "During project execution, the team successfully meets all schedule and budget t…"
click at [350, 175] on div "Quality Assurance Processes" at bounding box center [322, 166] width 278 height 18
click at [183, 155] on input "c. Quality Assurance Processes" at bounding box center [183, 152] width 0 height 6
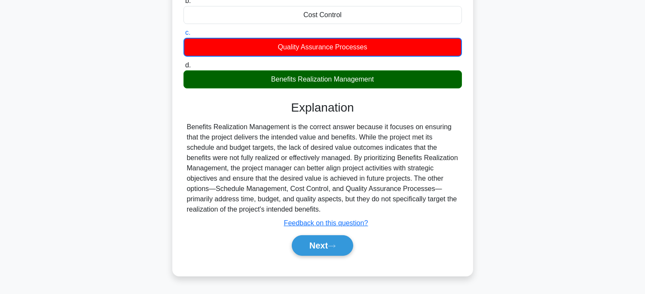
scroll to position [169, 0]
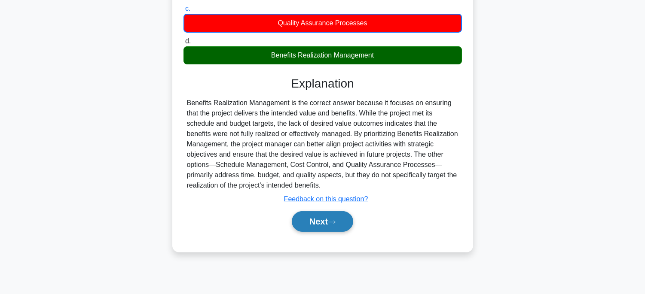
click at [318, 232] on button "Next" at bounding box center [322, 221] width 61 height 21
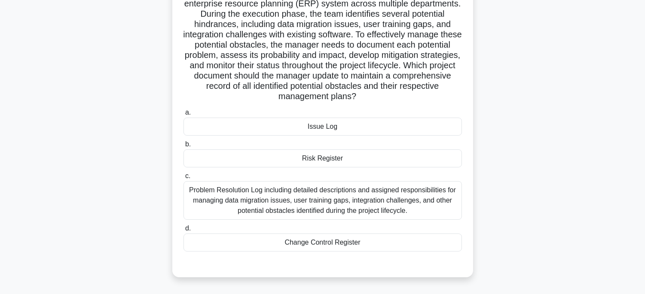
scroll to position [26, 0]
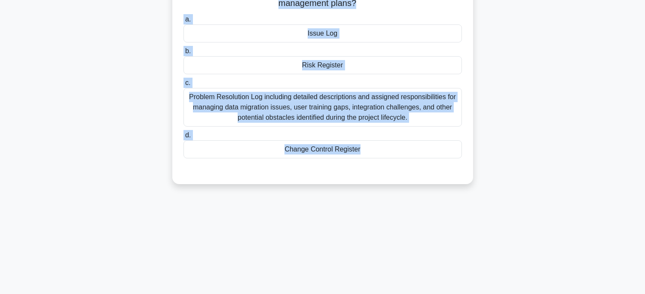
drag, startPoint x: 196, startPoint y: 37, endPoint x: 375, endPoint y: 264, distance: 288.4
click at [396, 292] on main "6:56 Stop PMP Advanced 6/10 The project manager is overseeing the implementatio…" at bounding box center [322, 76] width 645 height 436
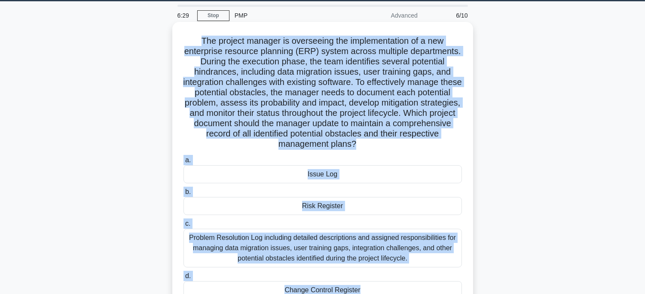
click at [376, 202] on div "Risk Register" at bounding box center [322, 206] width 278 height 18
click at [183, 195] on input "b. Risk Register" at bounding box center [183, 192] width 0 height 6
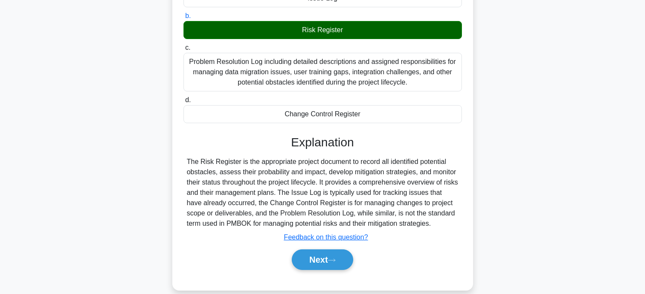
scroll to position [215, 0]
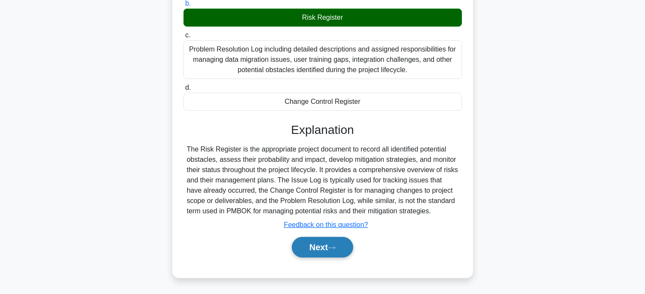
click at [329, 242] on button "Next" at bounding box center [322, 247] width 61 height 21
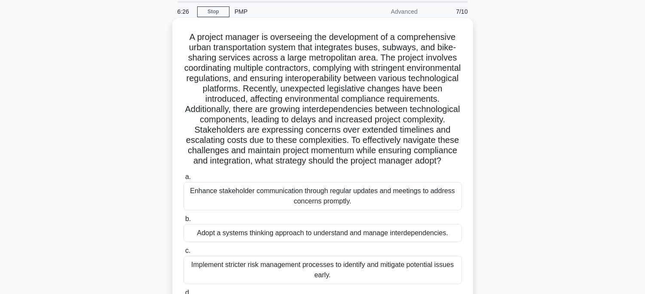
scroll to position [26, 0]
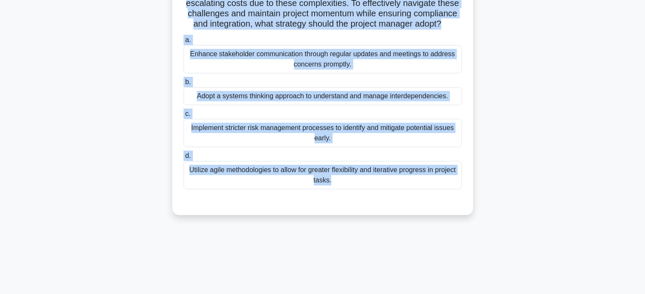
drag, startPoint x: 186, startPoint y: 40, endPoint x: 409, endPoint y: 293, distance: 338.1
click at [409, 293] on main "6:23 Stop PMP Advanced 7/10 .spinner_0XTQ{transform-origin:center;animation:spi…" at bounding box center [322, 76] width 645 height 436
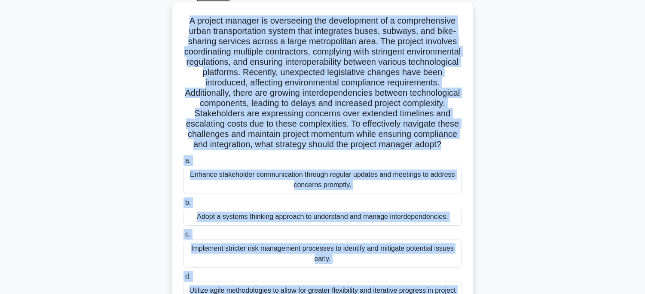
scroll to position [95, 0]
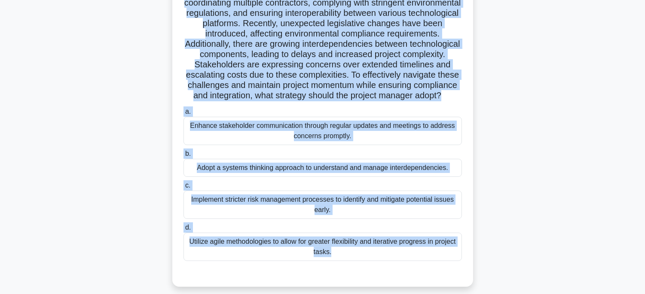
click at [414, 175] on div "Adopt a systems thinking approach to understand and manage interdependencies." at bounding box center [322, 168] width 278 height 18
click at [183, 157] on input "b. Adopt a systems thinking approach to understand and manage interdependencies." at bounding box center [183, 154] width 0 height 6
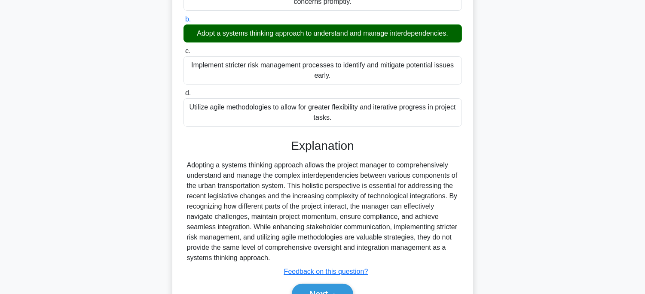
scroll to position [286, 0]
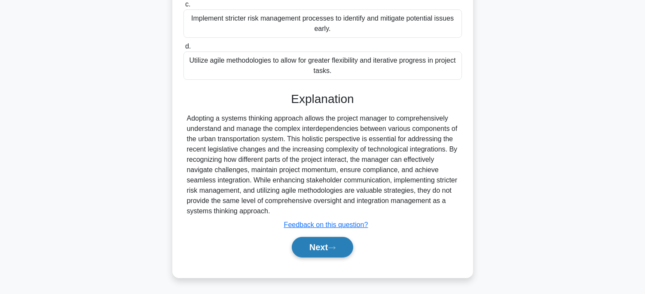
click at [342, 241] on button "Next" at bounding box center [322, 247] width 61 height 21
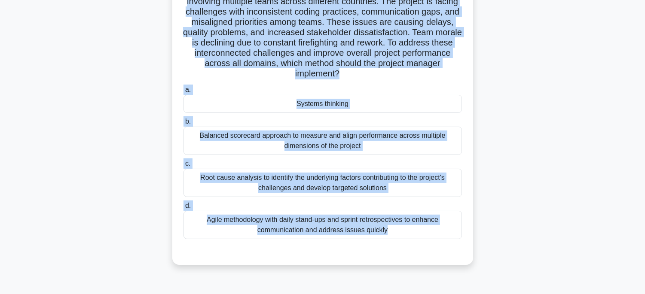
scroll to position [169, 0]
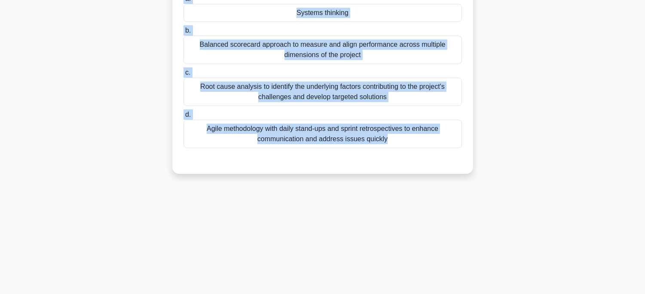
drag, startPoint x: 179, startPoint y: 66, endPoint x: 423, endPoint y: 263, distance: 313.7
click at [423, 264] on div "5:41 Stop PMP Advanced 8/10 A project manager is leading a complex software dev…" at bounding box center [322, 77] width 567 height 430
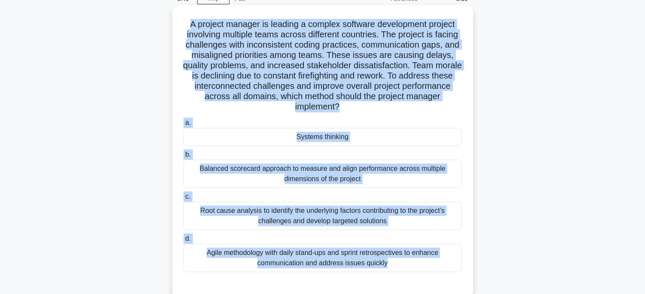
scroll to position [0, 0]
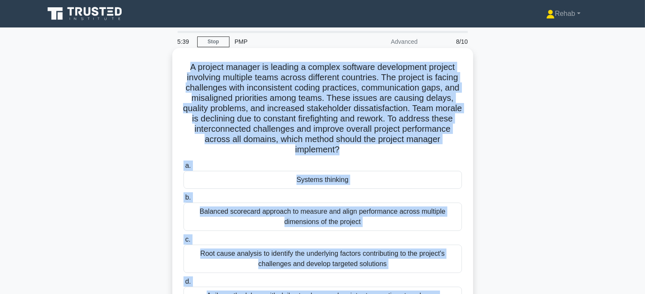
copy div "A project manager is leading a complex software development project involving m…"
click at [385, 185] on div "Systems thinking" at bounding box center [322, 180] width 278 height 18
click at [183, 169] on input "a. Systems thinking" at bounding box center [183, 166] width 0 height 6
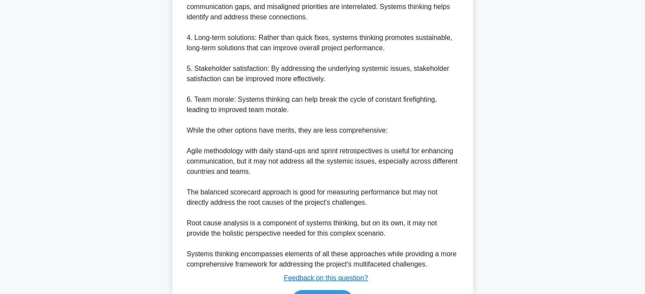
scroll to position [477, 0]
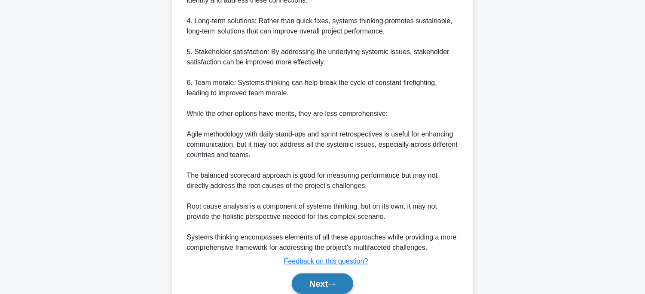
click at [332, 274] on button "Next" at bounding box center [322, 284] width 61 height 21
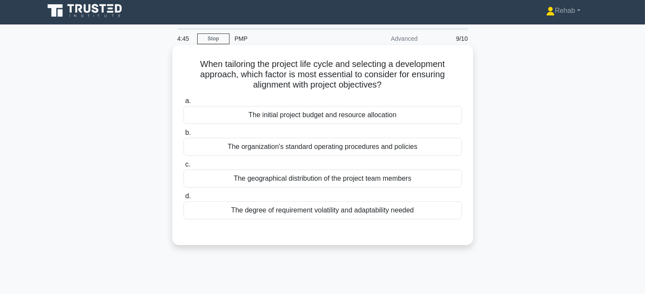
scroll to position [0, 0]
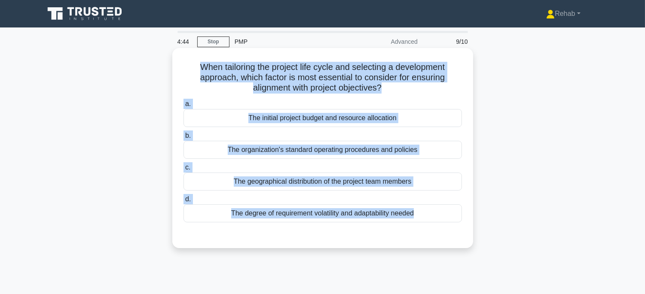
drag, startPoint x: 179, startPoint y: 60, endPoint x: 433, endPoint y: 145, distance: 267.2
click at [467, 230] on div "When tailoring the project life cycle and selecting a development approach, whi…" at bounding box center [323, 148] width 294 height 193
copy div "When tailoring the project life cycle and selecting a development approach, whi…"
click at [427, 213] on div "The degree of requirement volatility and adaptability needed" at bounding box center [322, 213] width 278 height 18
click at [183, 202] on input "d. The degree of requirement volatility and adaptability needed" at bounding box center [183, 200] width 0 height 6
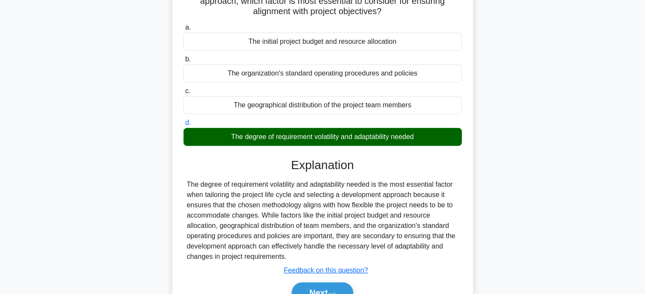
scroll to position [169, 0]
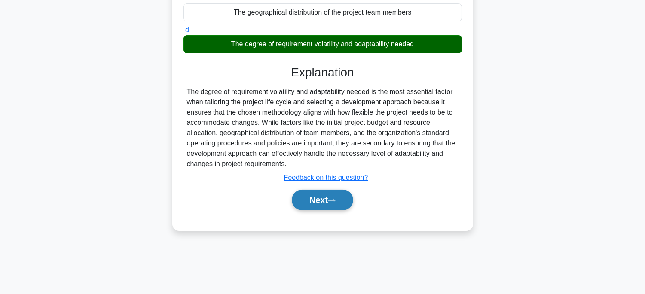
click at [345, 203] on button "Next" at bounding box center [322, 200] width 61 height 21
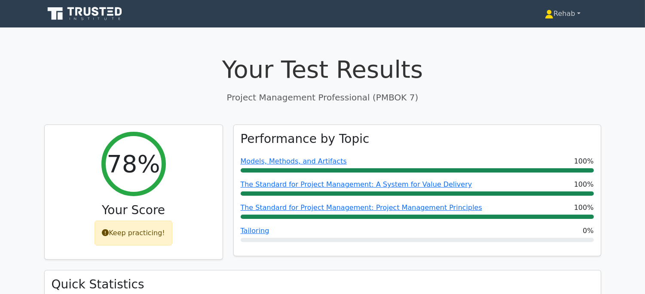
click at [561, 12] on link "Rehab" at bounding box center [562, 13] width 76 height 17
click at [552, 29] on link "Profile" at bounding box center [559, 34] width 68 height 14
